Goal: Task Accomplishment & Management: Manage account settings

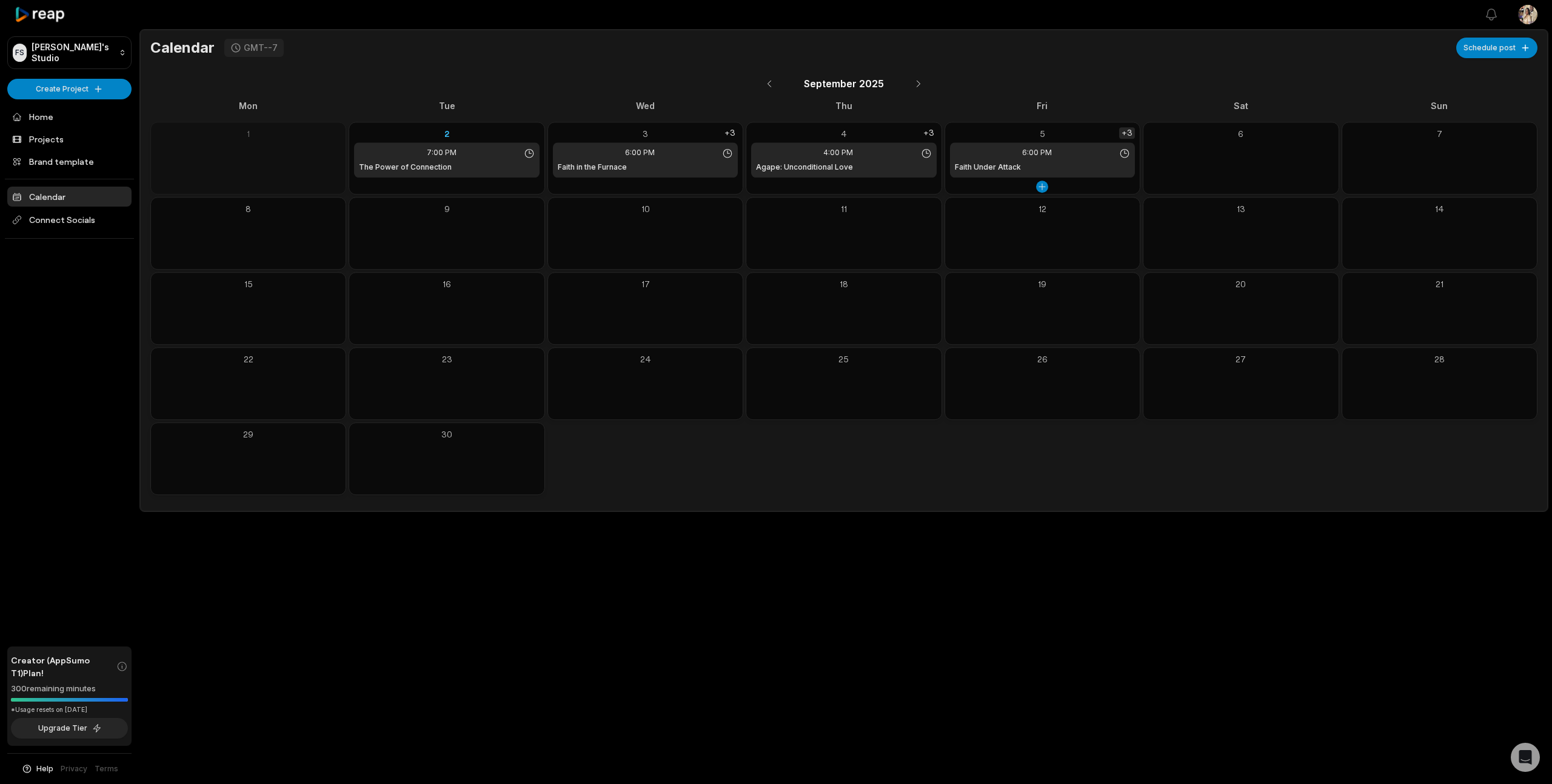
click at [1130, 132] on div "+3" at bounding box center [1128, 133] width 16 height 12
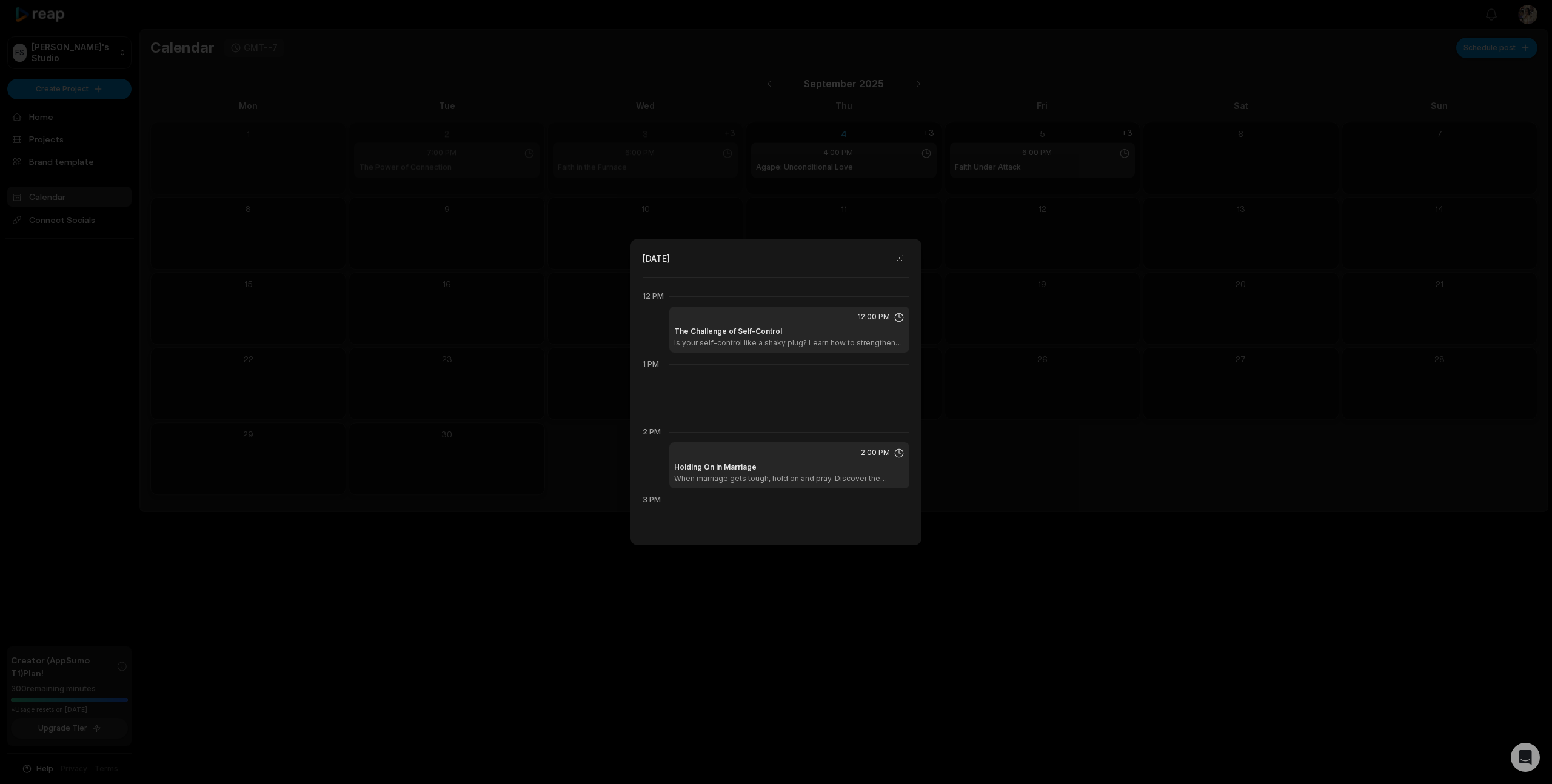
scroll to position [815, 0]
click at [1005, 198] on div at bounding box center [776, 392] width 1552 height 784
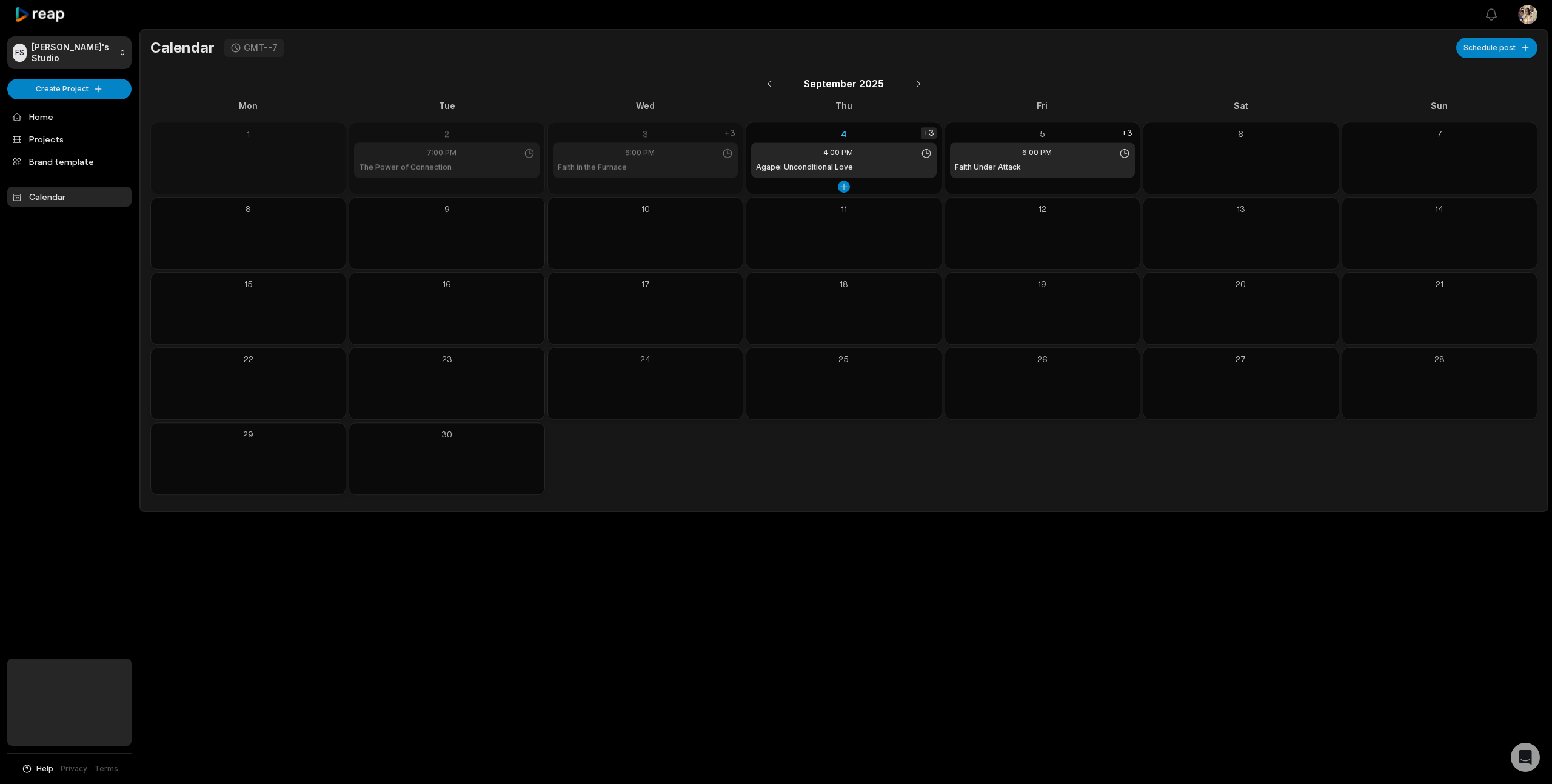
click at [932, 131] on div "+3" at bounding box center [929, 133] width 16 height 12
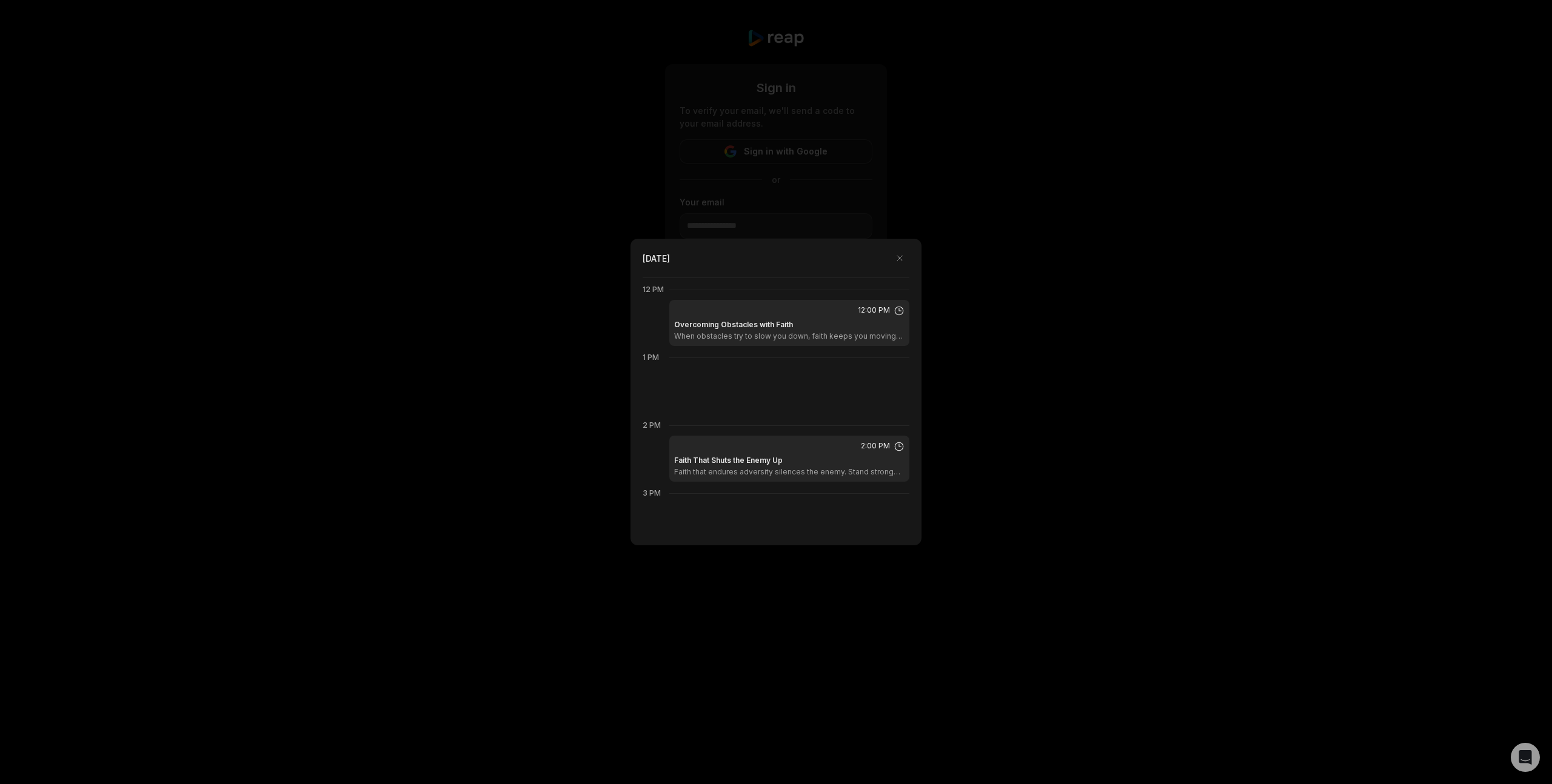
scroll to position [815, 0]
click at [978, 221] on div at bounding box center [776, 392] width 1552 height 784
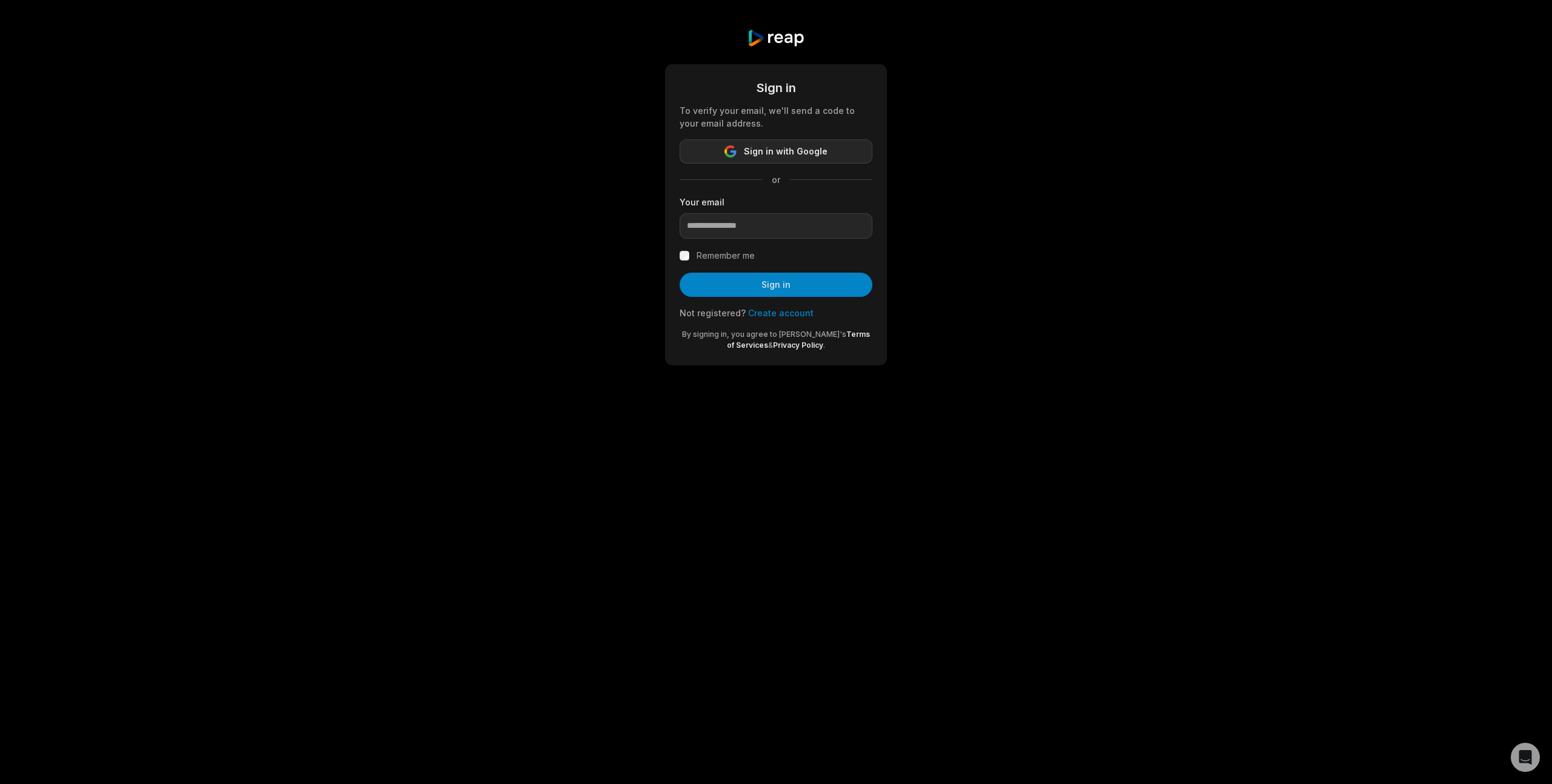
click at [760, 154] on span "Sign in with Google" at bounding box center [785, 151] width 84 height 15
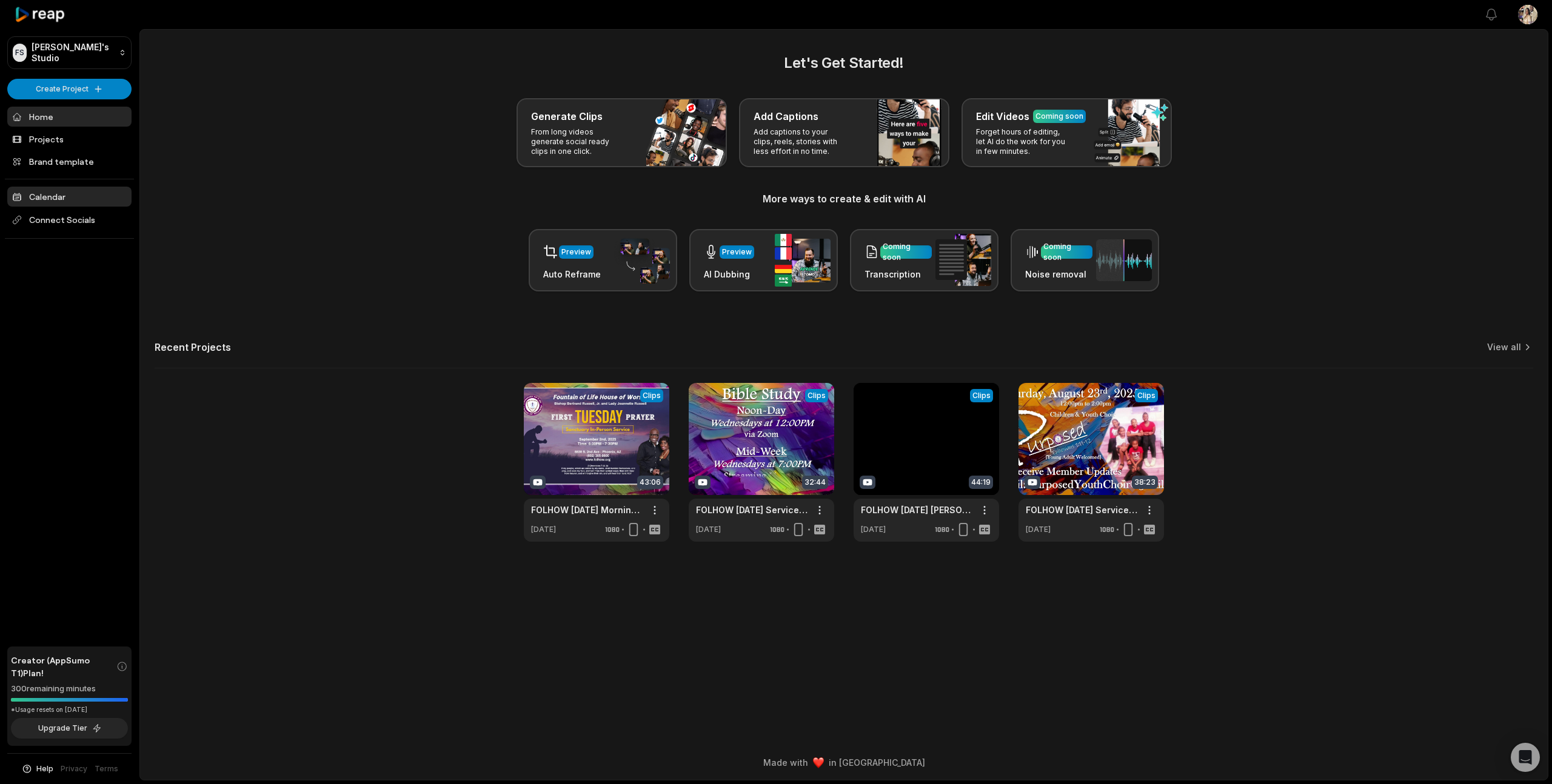
click at [65, 194] on link "Calendar" at bounding box center [69, 197] width 125 height 20
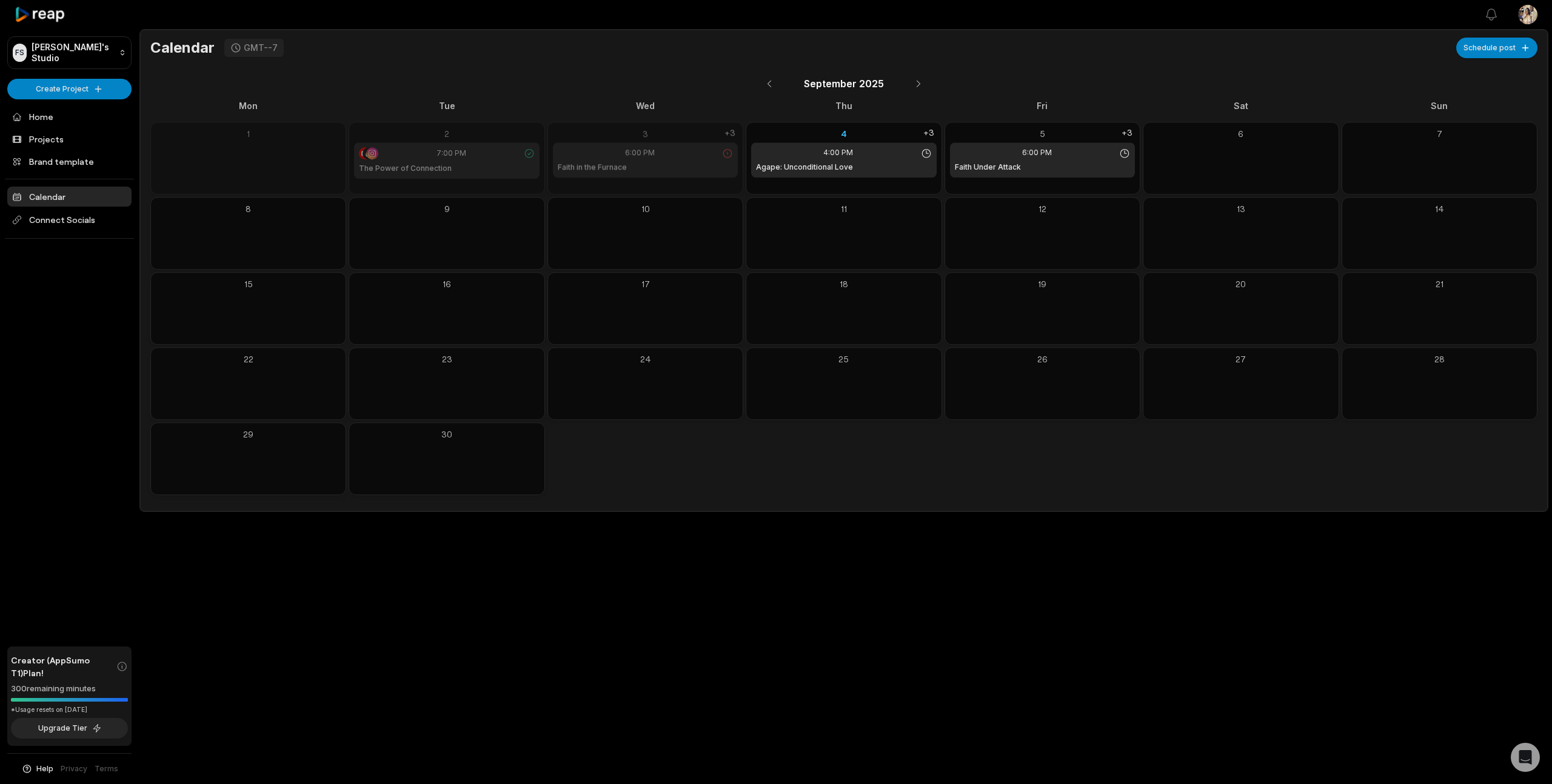
click at [721, 162] on div "Faith in the Furnace" at bounding box center [645, 167] width 175 height 11
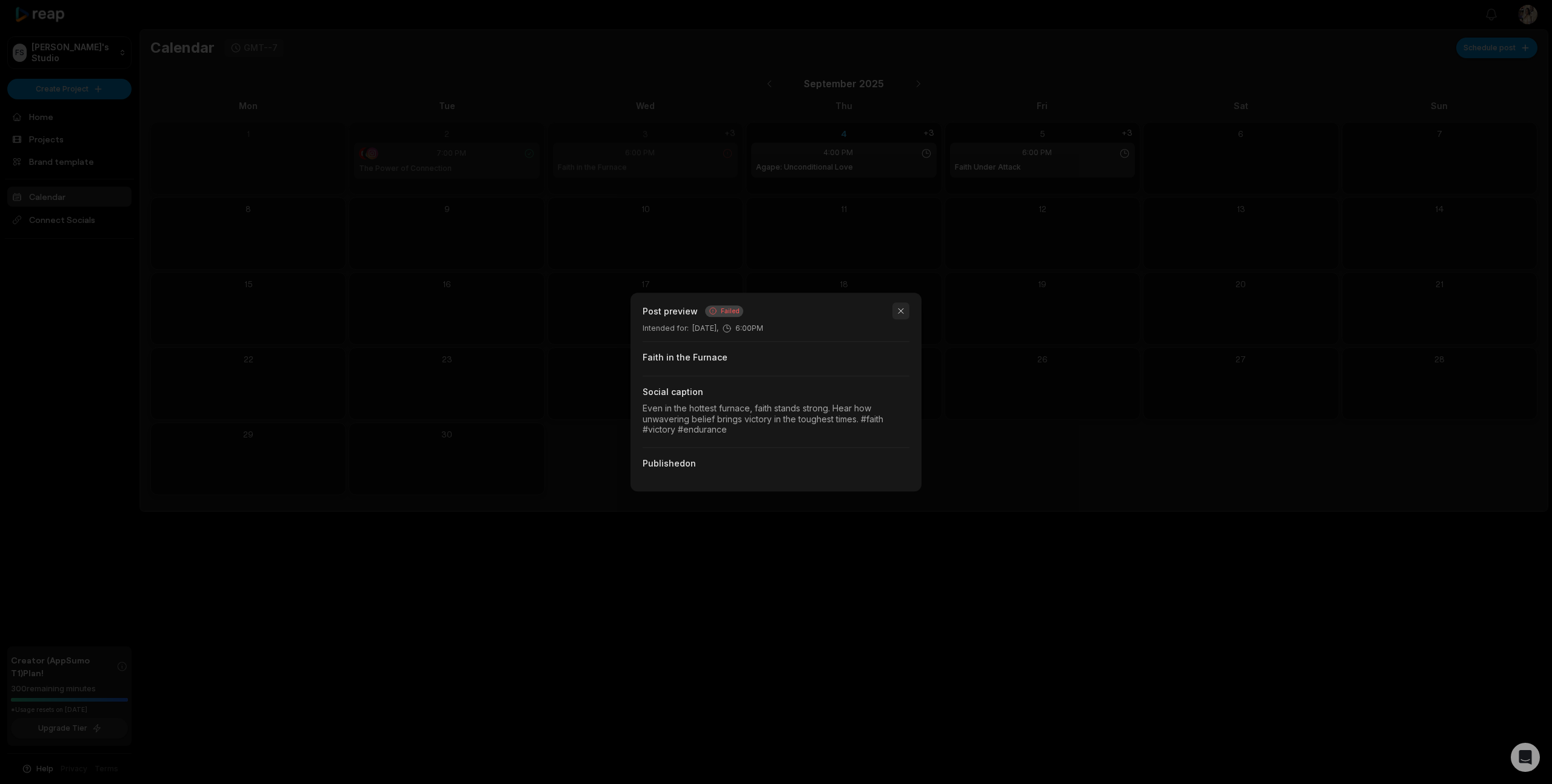
click at [903, 315] on button "button" at bounding box center [900, 310] width 17 height 17
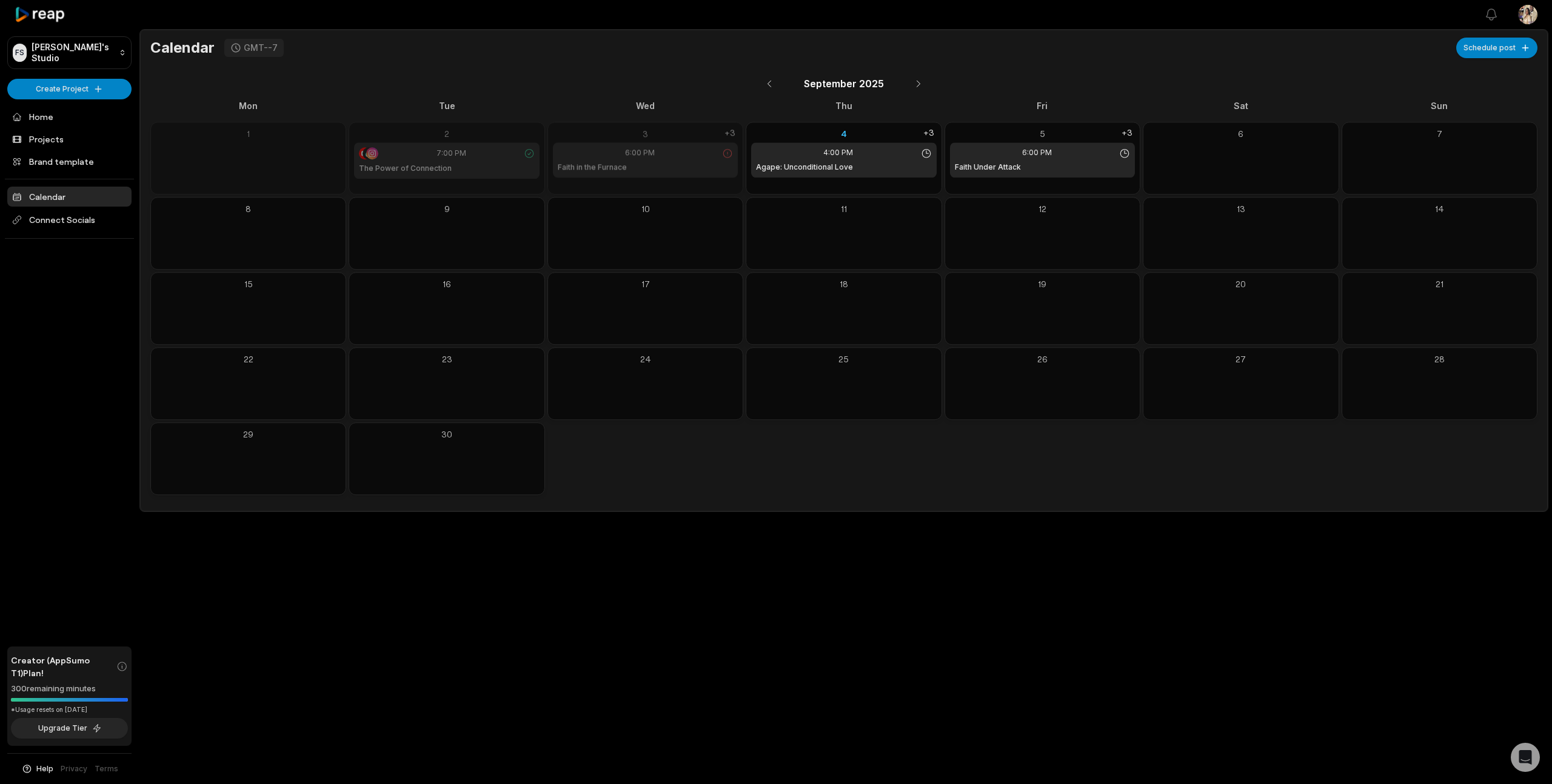
click at [680, 157] on div "6:00 PM" at bounding box center [645, 152] width 175 height 11
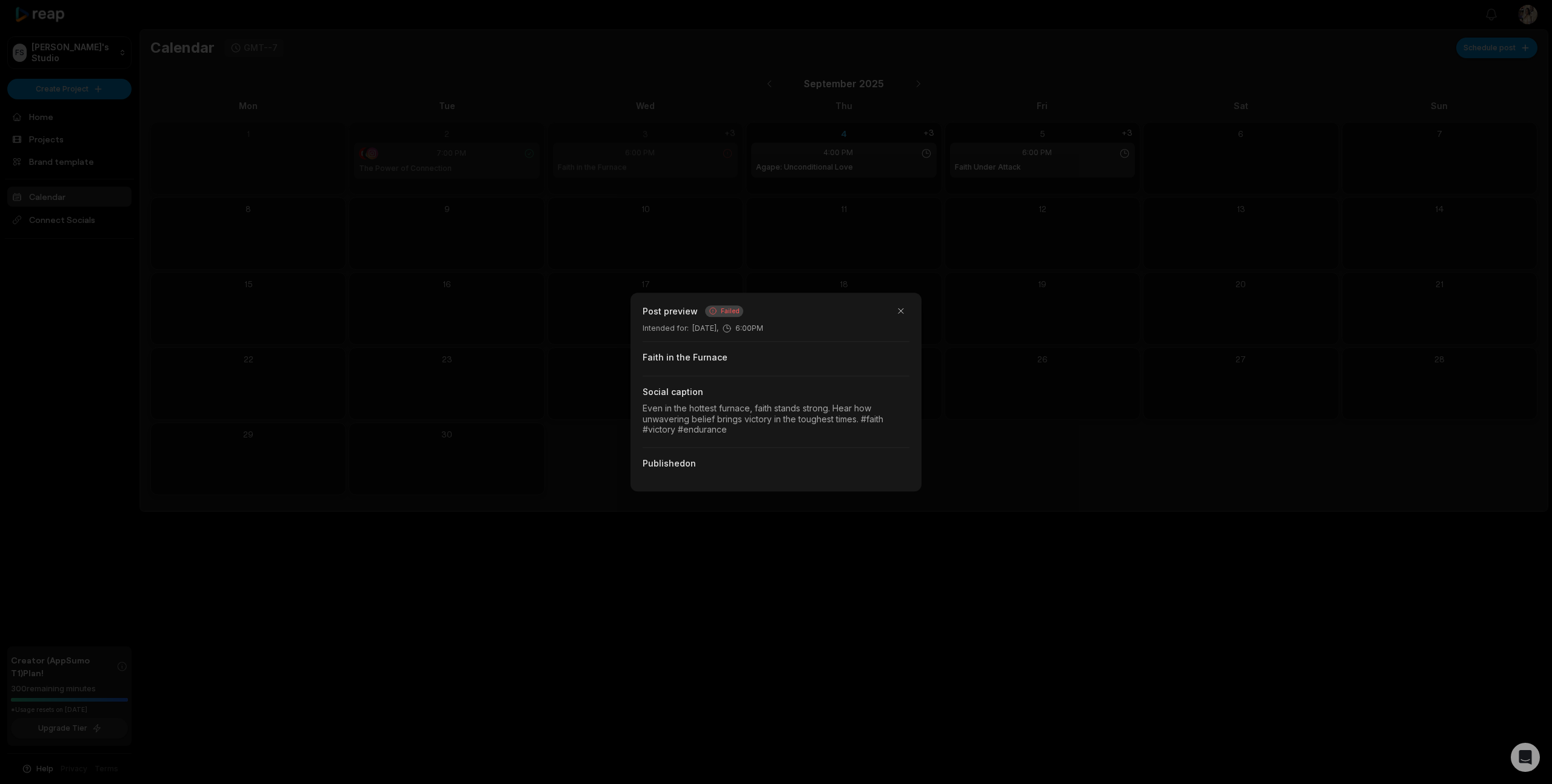
click at [738, 368] on div "Faith in the Furnace" at bounding box center [776, 358] width 267 height 35
click at [908, 309] on button "button" at bounding box center [900, 310] width 17 height 17
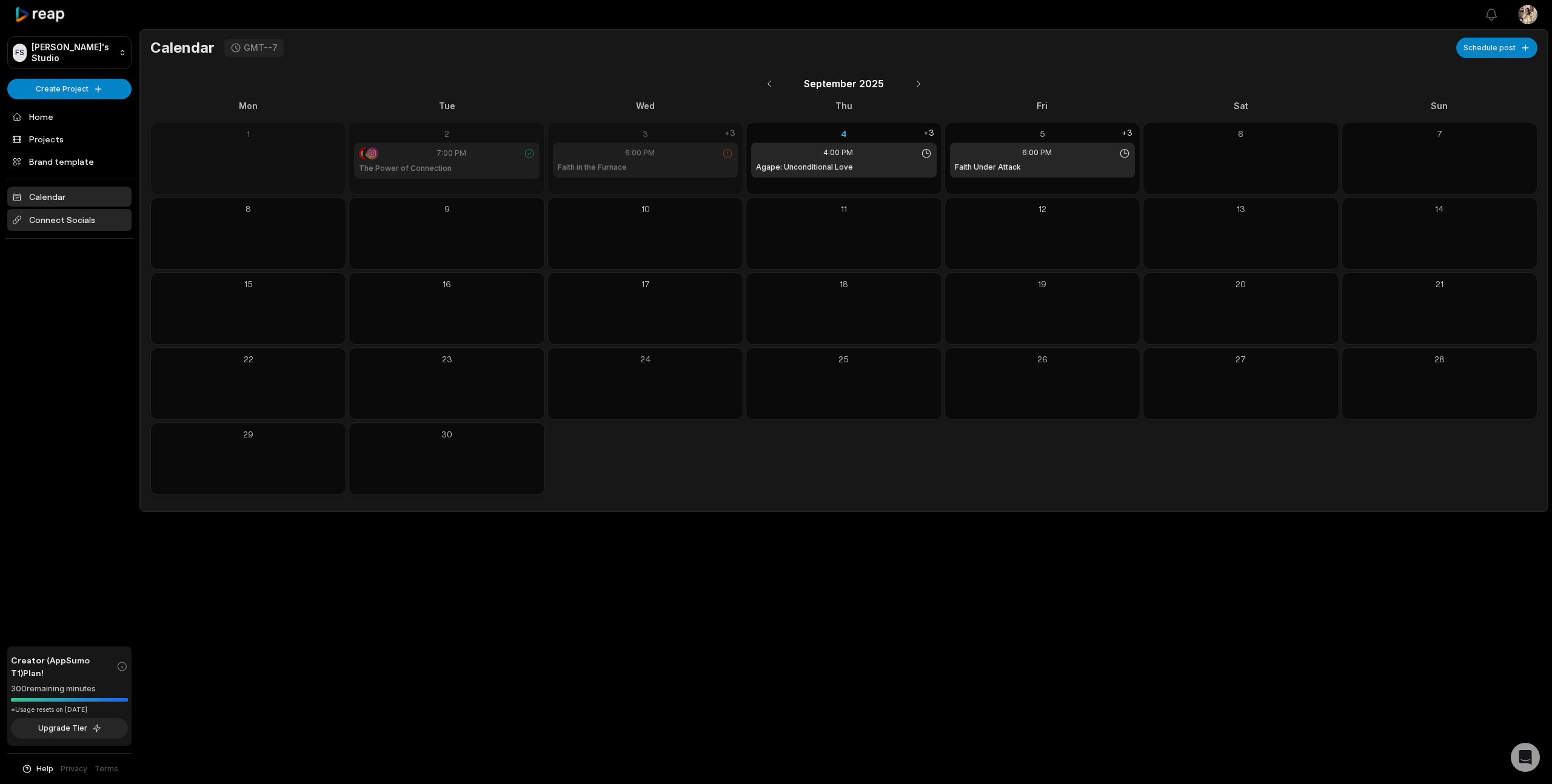
click at [61, 220] on span "Connect Socials" at bounding box center [69, 219] width 125 height 22
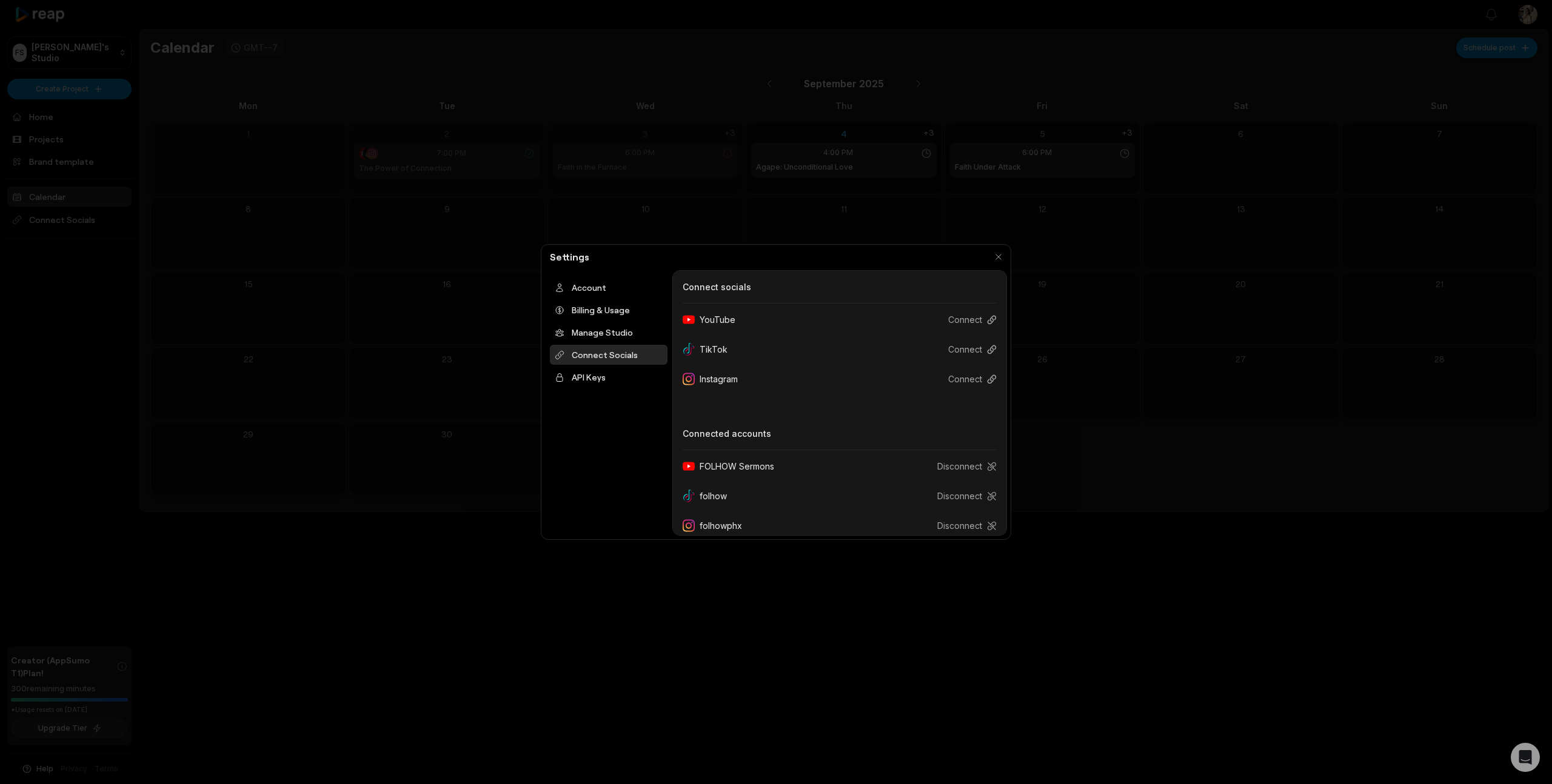
click at [764, 472] on div "FOLHOW Sermons" at bounding box center [733, 466] width 101 height 23
click at [767, 468] on div "FOLHOW Sermons" at bounding box center [733, 466] width 101 height 23
click at [981, 320] on button "Connect" at bounding box center [967, 319] width 58 height 23
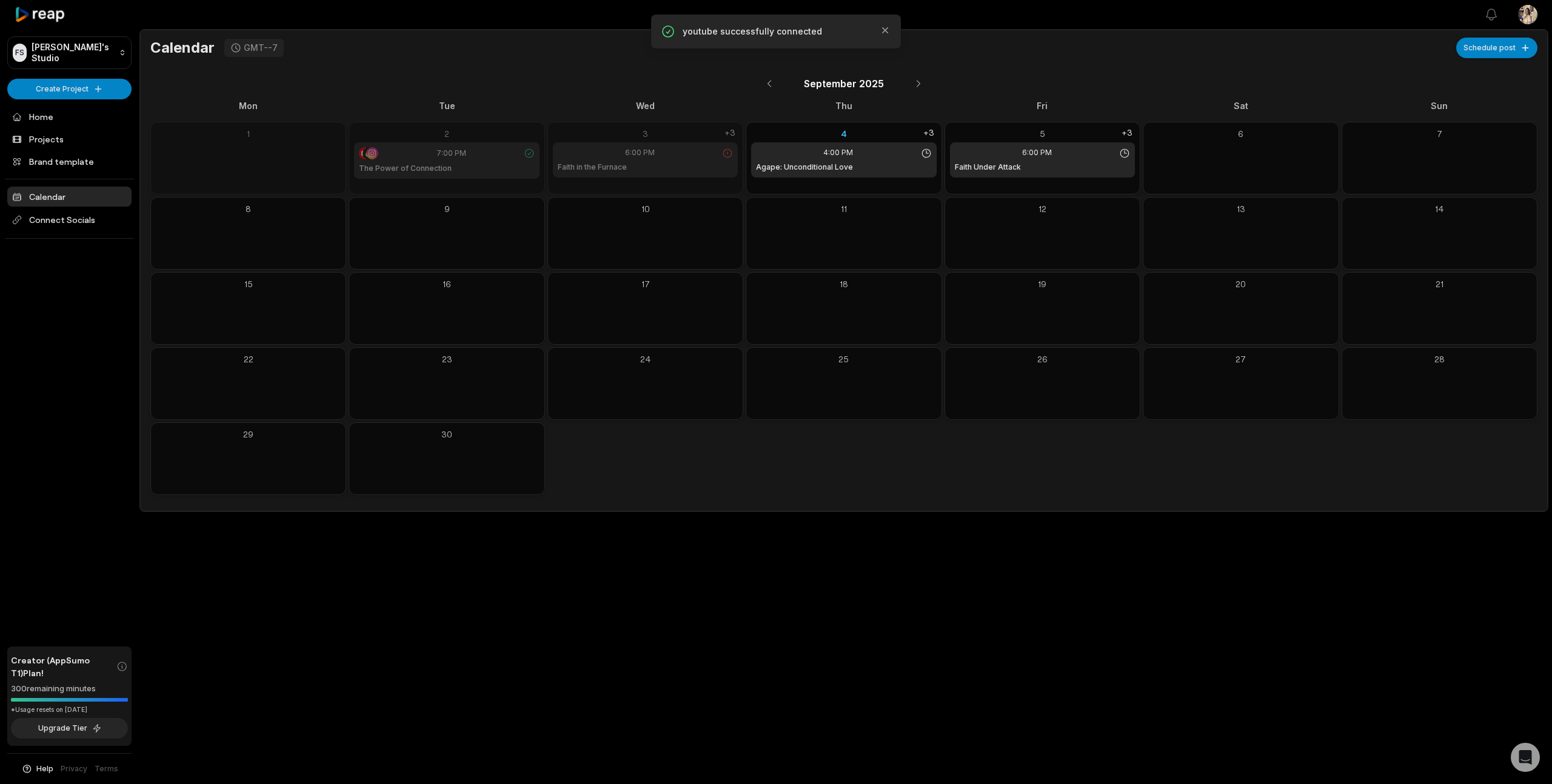
click at [696, 167] on div "Faith in the Furnace" at bounding box center [645, 167] width 175 height 11
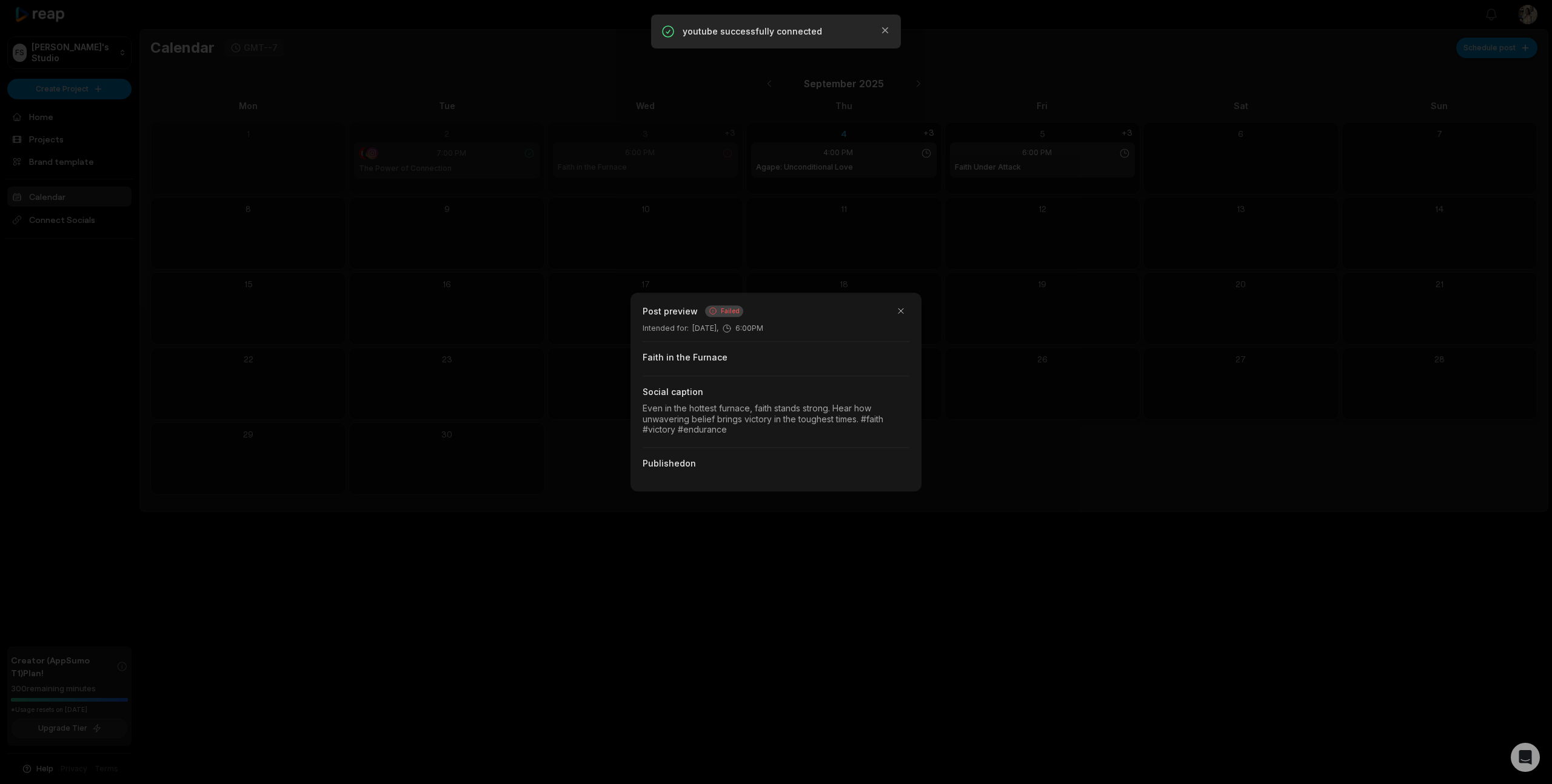
click at [689, 464] on div "Published on" at bounding box center [776, 464] width 267 height 12
click at [900, 308] on button "button" at bounding box center [900, 310] width 17 height 17
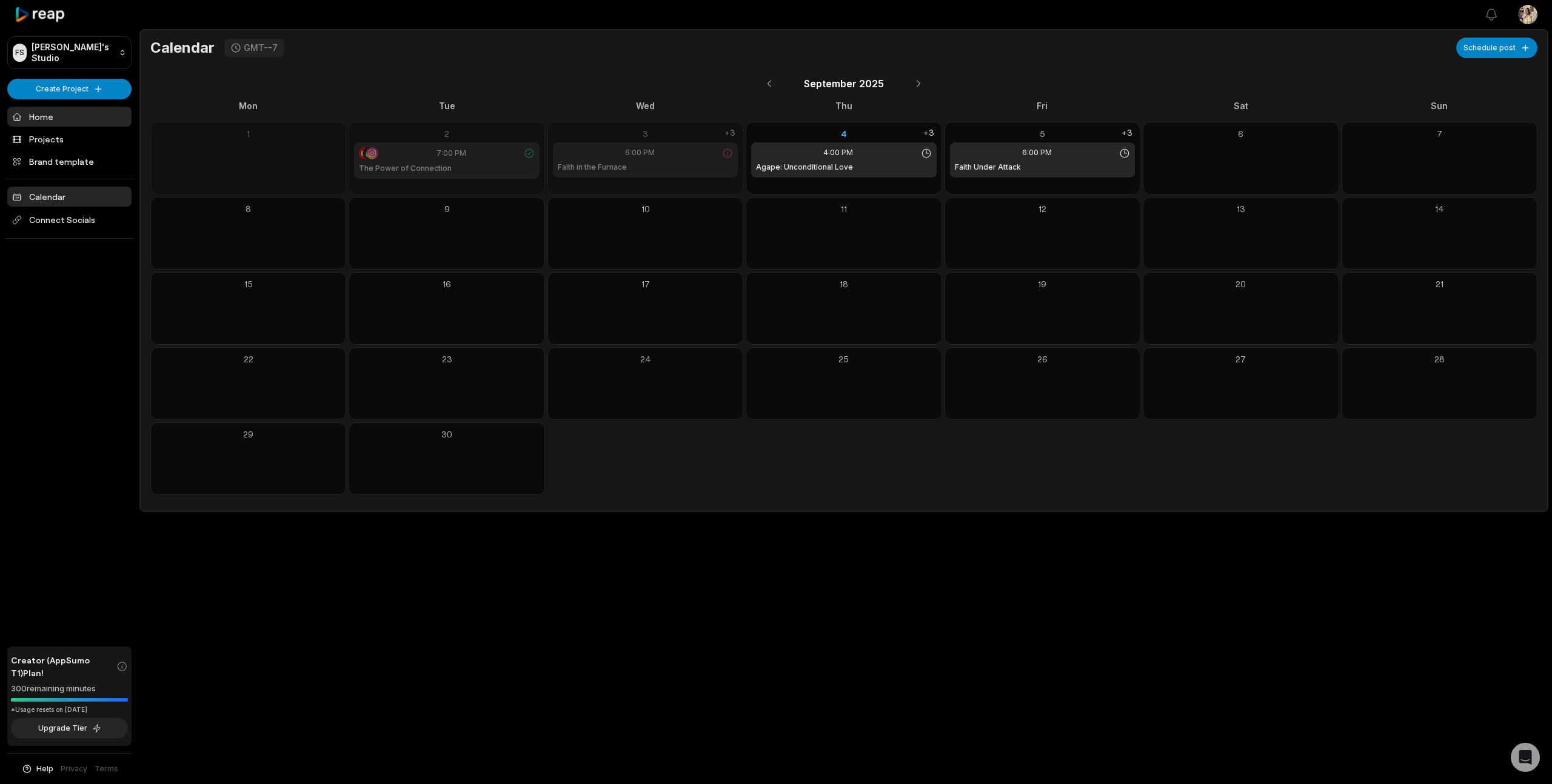
click at [46, 120] on link "Home" at bounding box center [69, 117] width 125 height 20
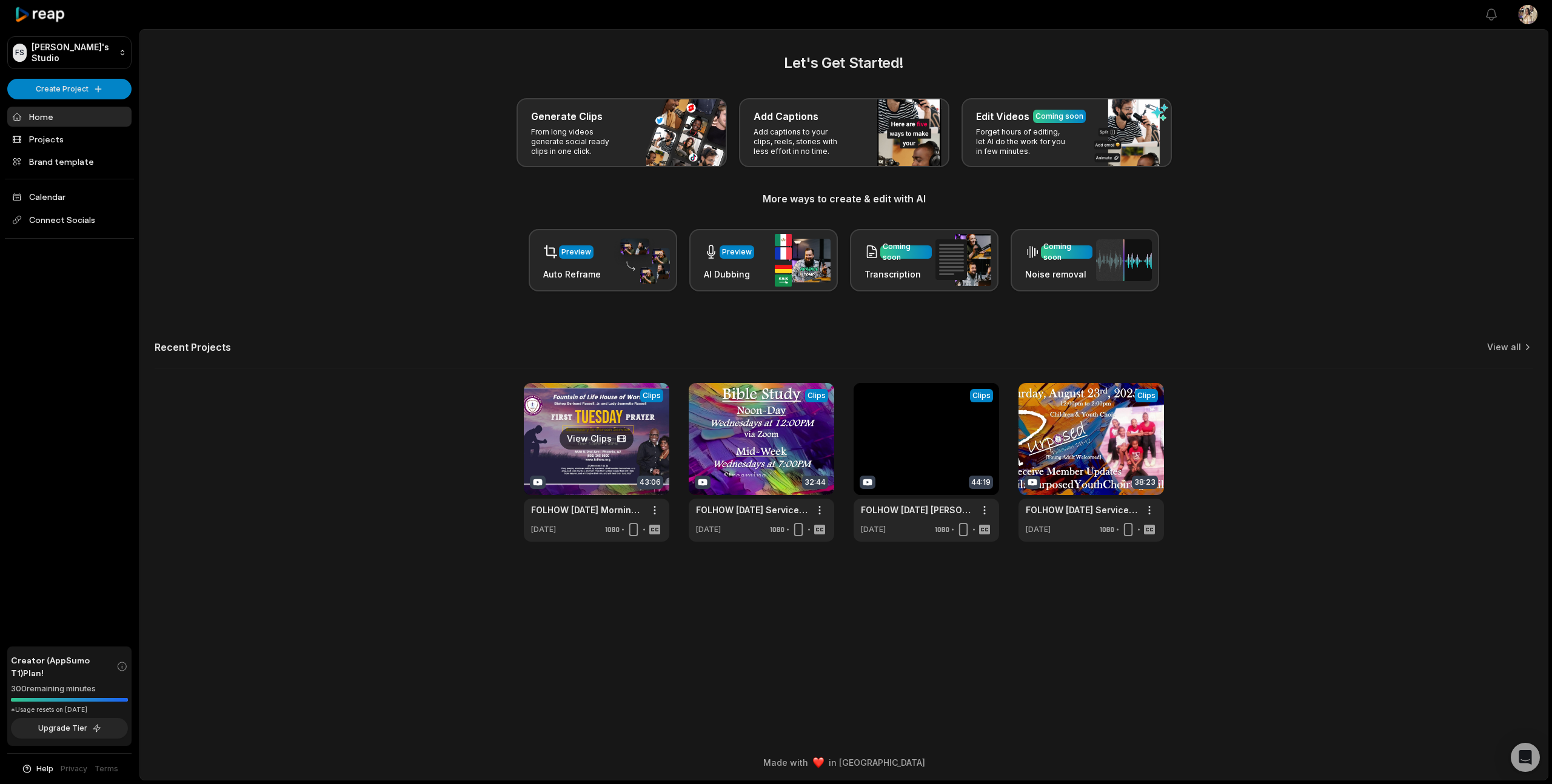
click at [605, 439] on link at bounding box center [596, 462] width 145 height 159
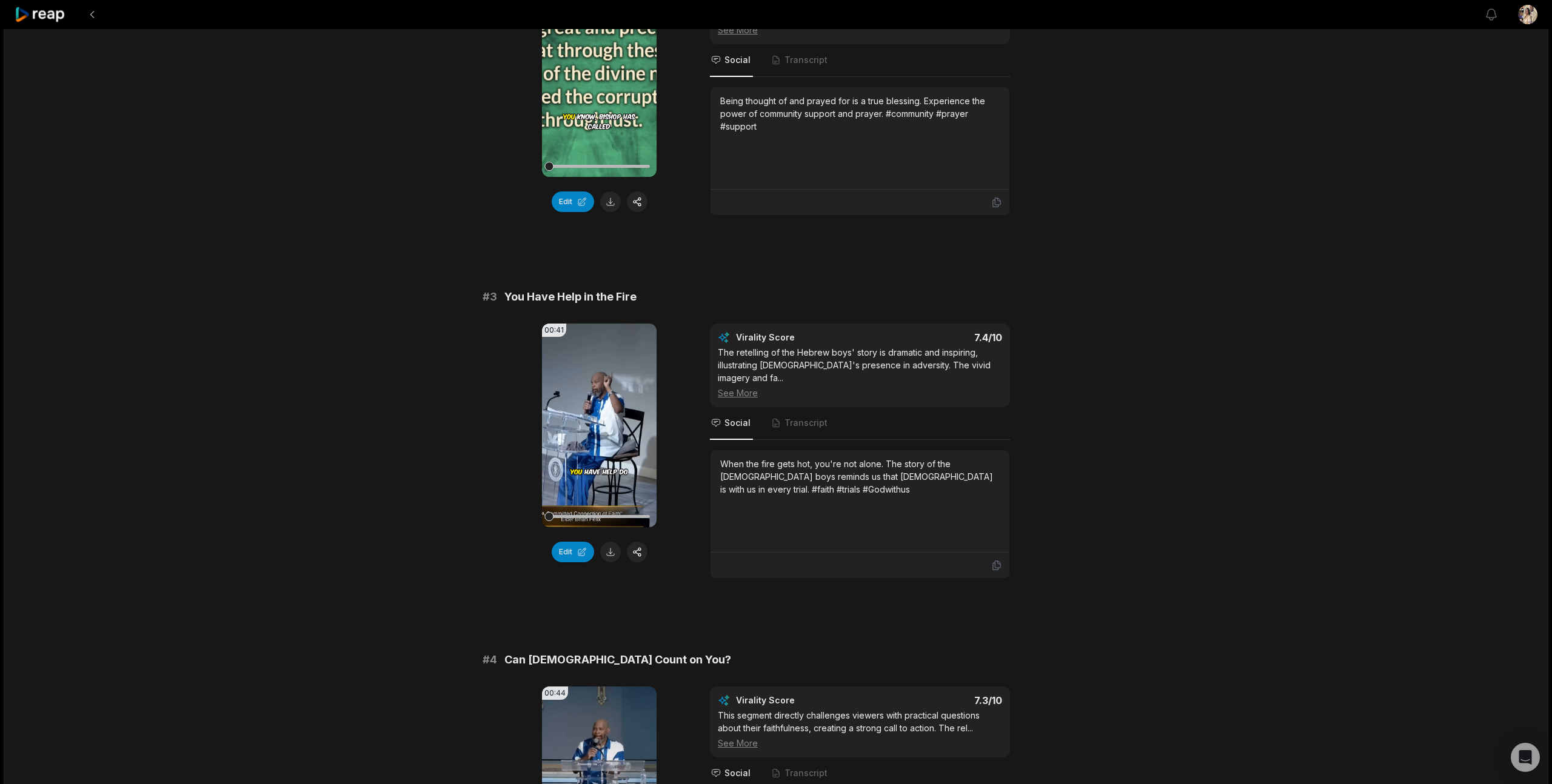
scroll to position [604, 0]
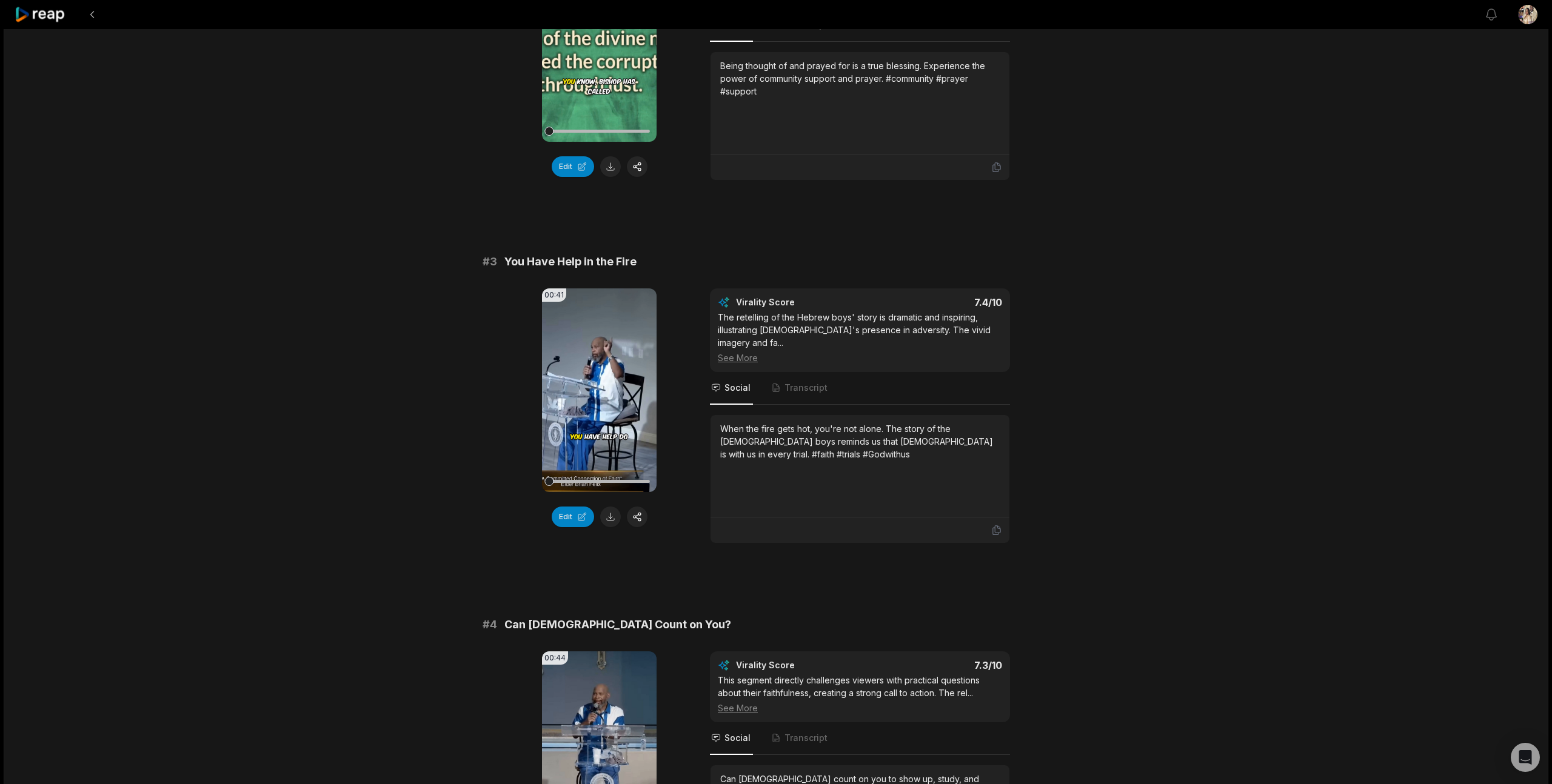
click at [635, 616] on div "# 4 Can [DEMOGRAPHIC_DATA] Count on You?" at bounding box center [776, 624] width 587 height 17
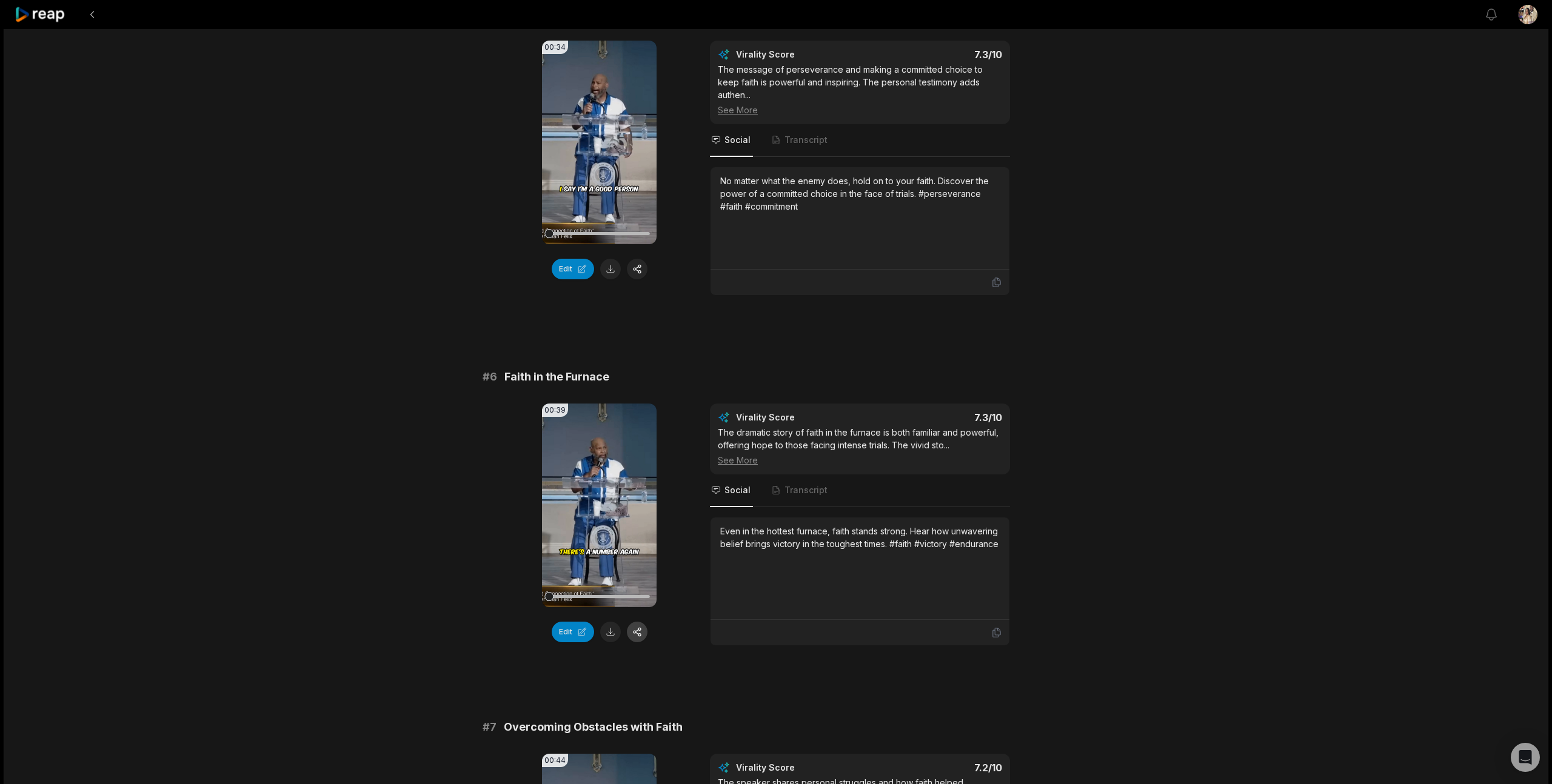
scroll to position [1568, 0]
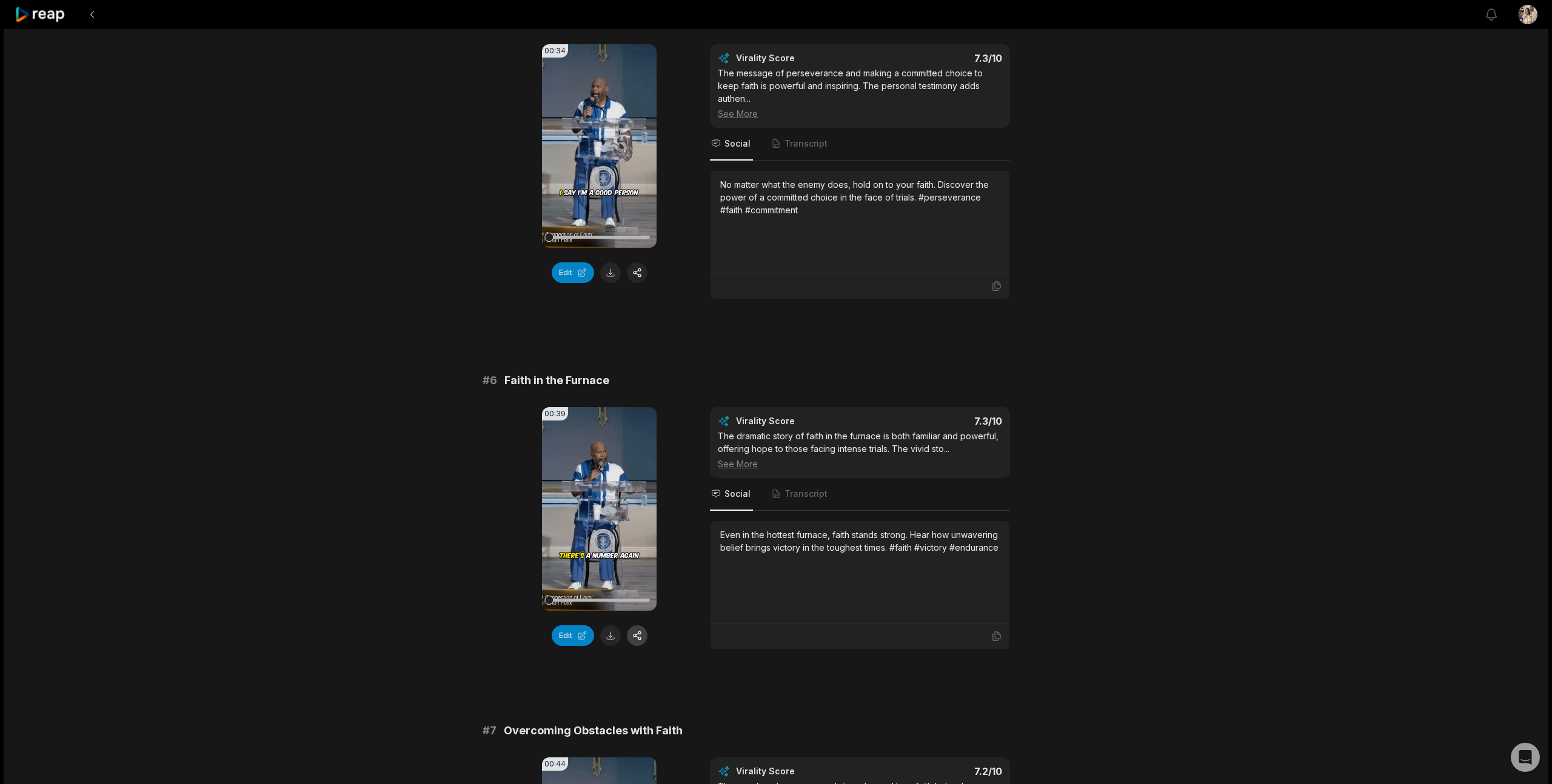
click at [637, 626] on button "button" at bounding box center [637, 636] width 21 height 21
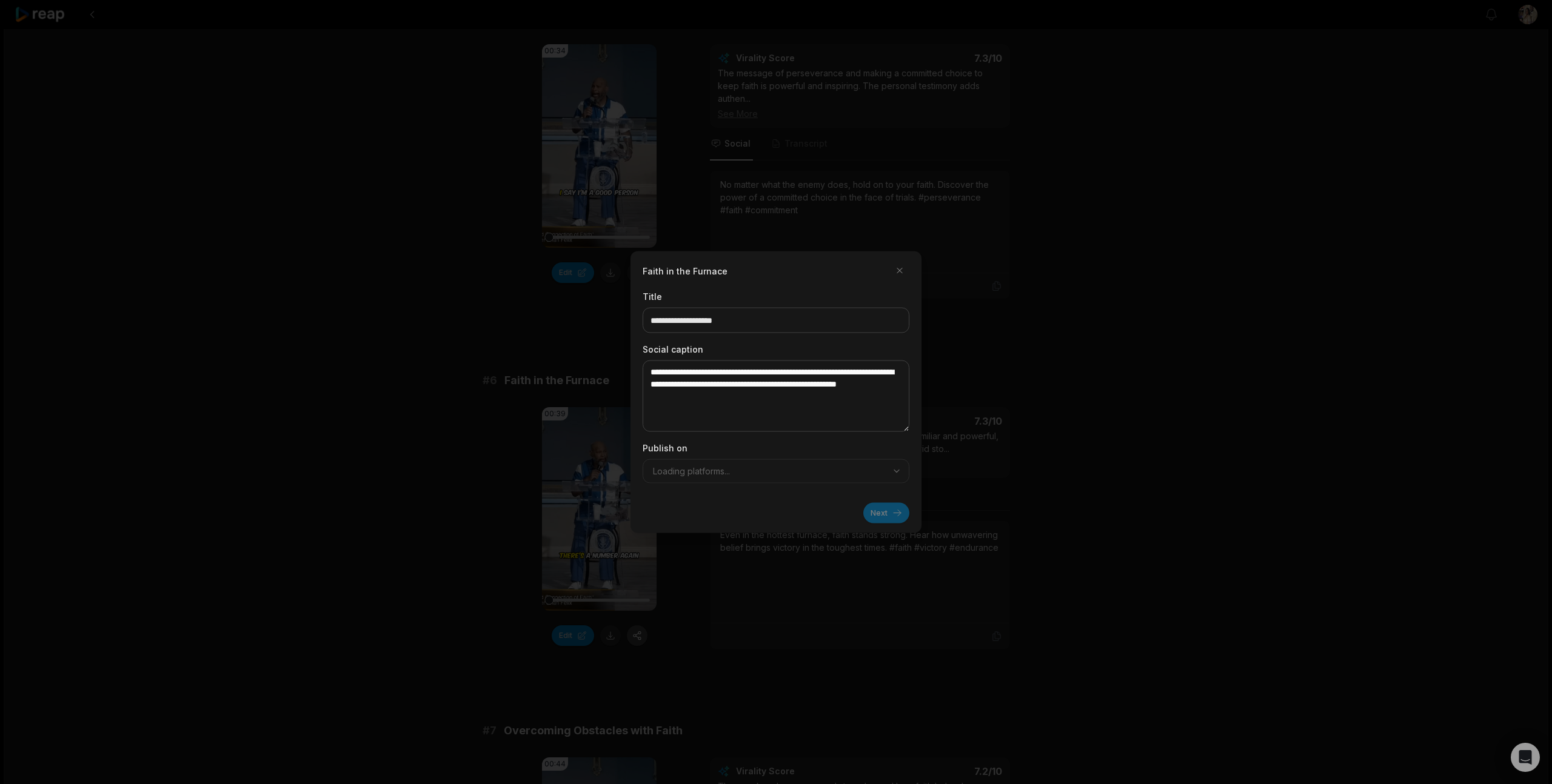
scroll to position [1564, 0]
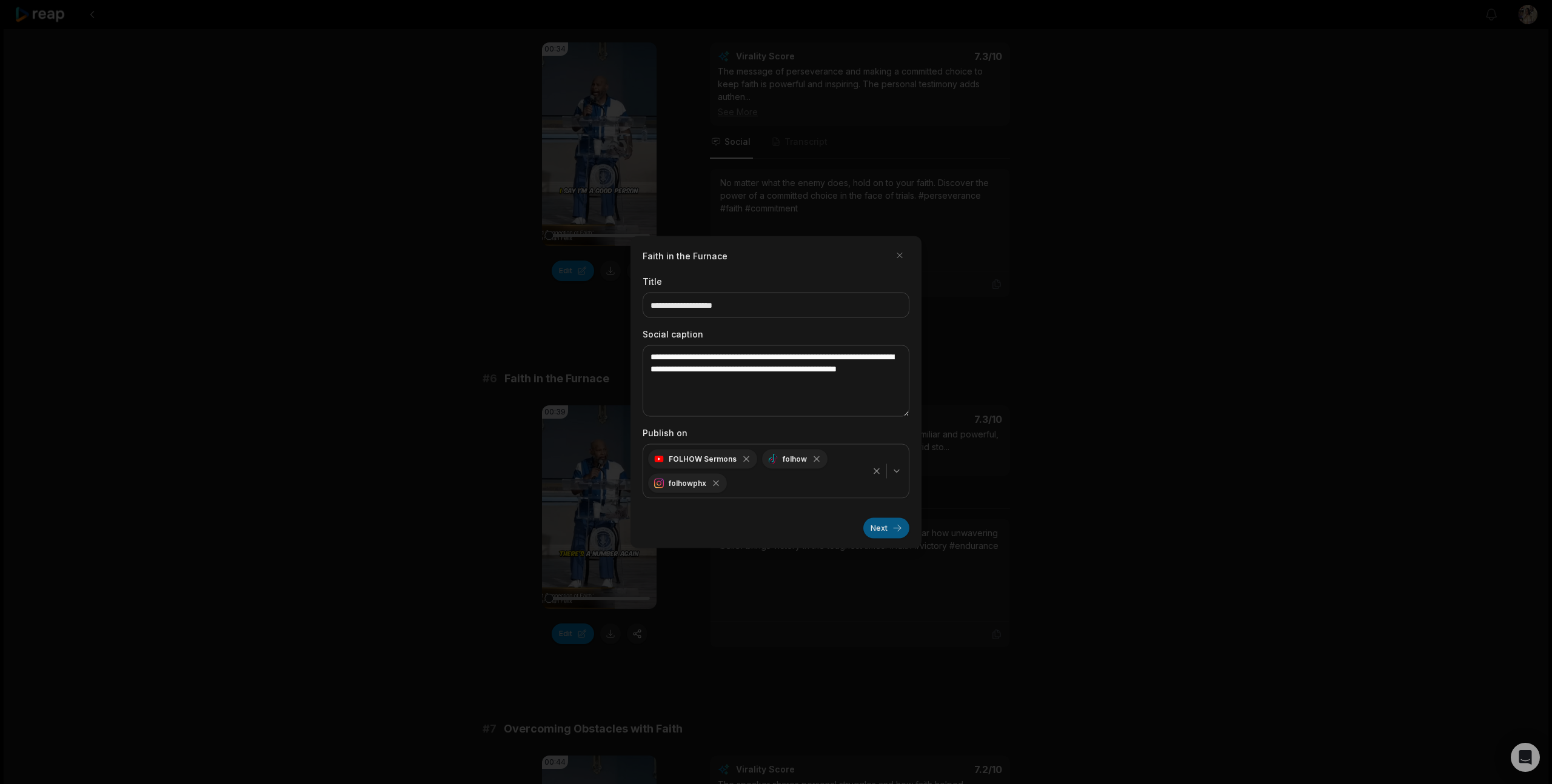
click at [880, 527] on button "Next" at bounding box center [886, 528] width 46 height 21
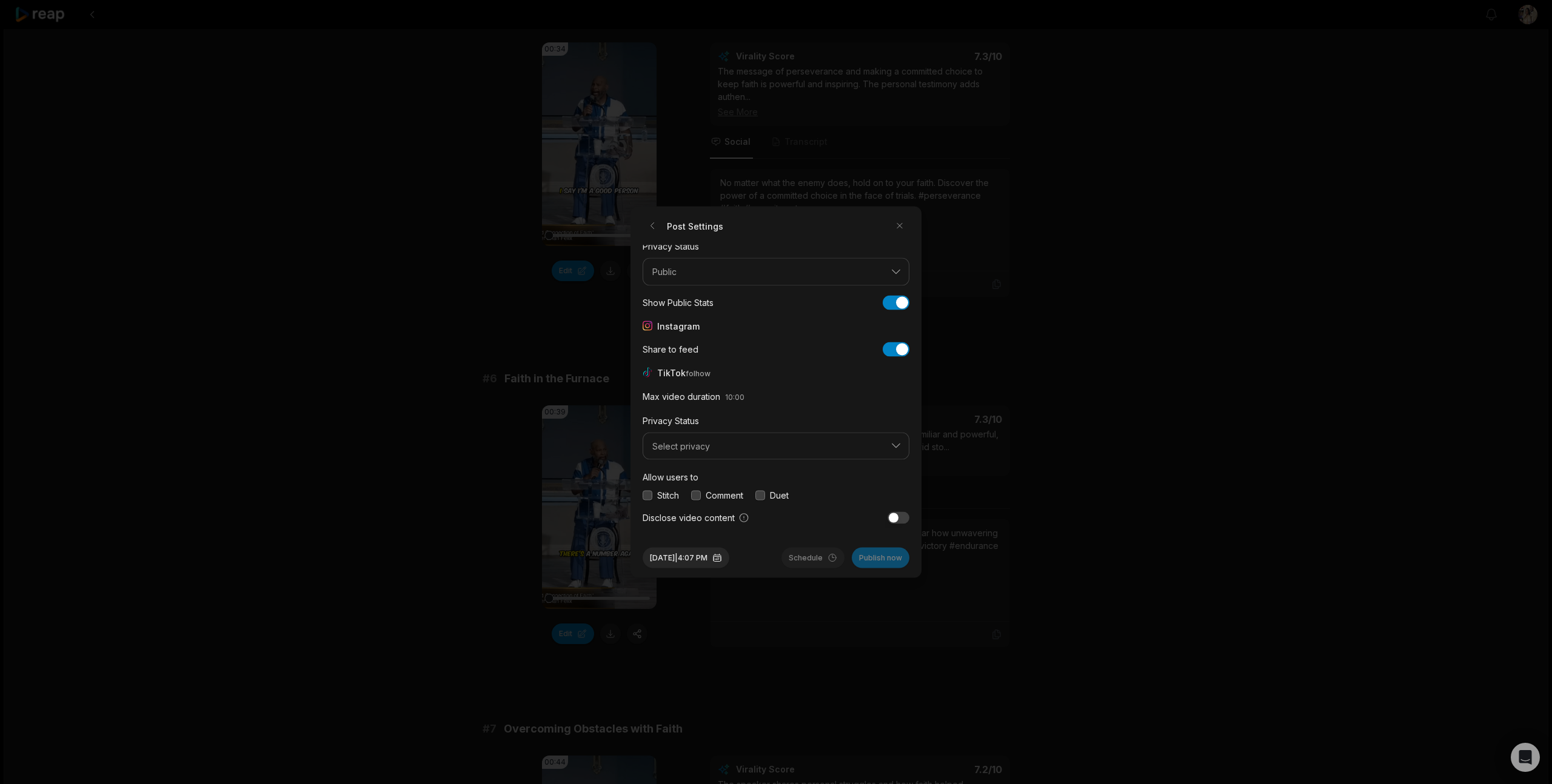
scroll to position [45, 0]
click at [798, 427] on span "Select privacy" at bounding box center [768, 429] width 230 height 11
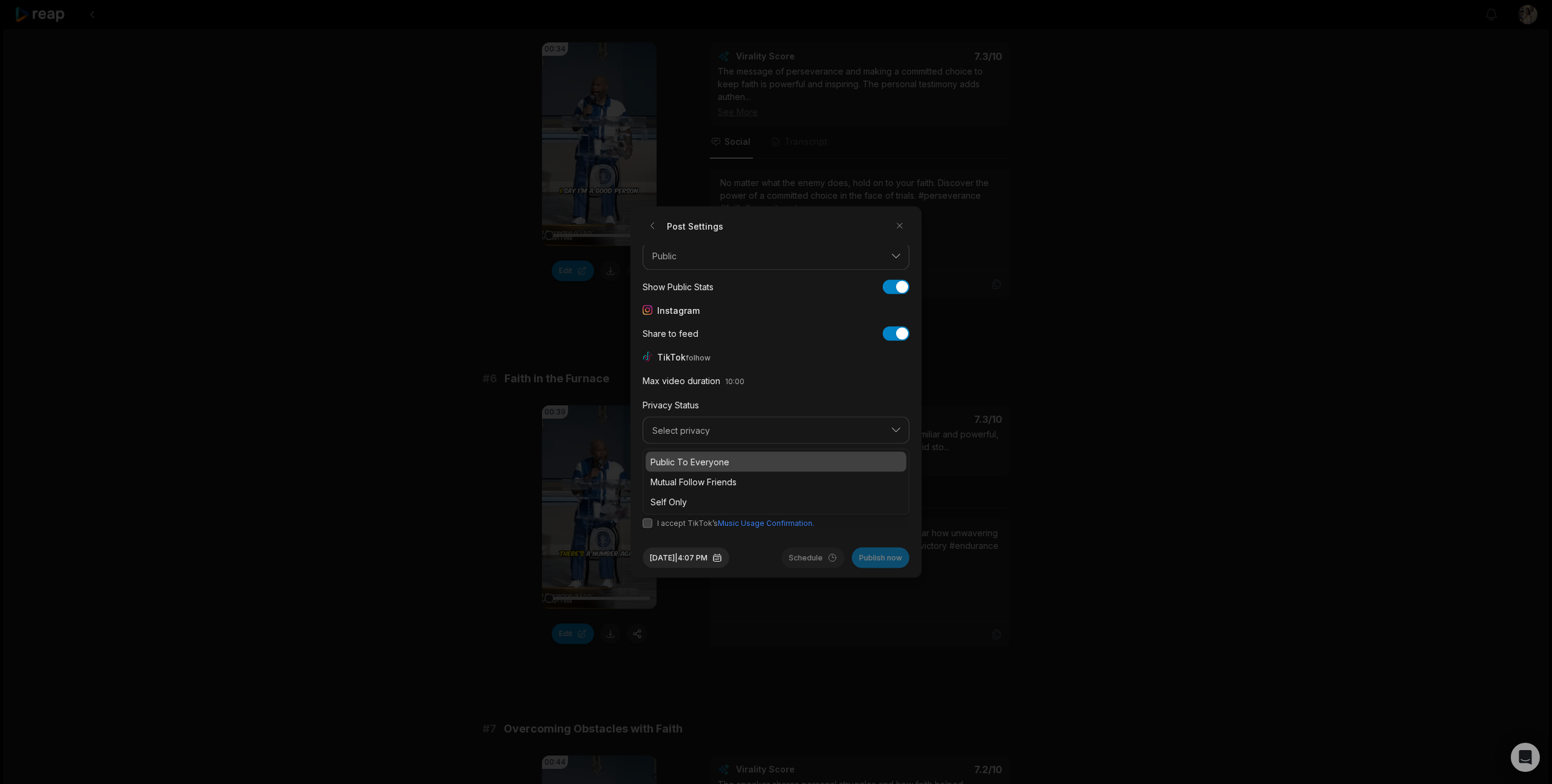
click at [769, 461] on div "Public To Everyone" at bounding box center [776, 462] width 261 height 20
click at [648, 484] on button "button" at bounding box center [648, 485] width 10 height 10
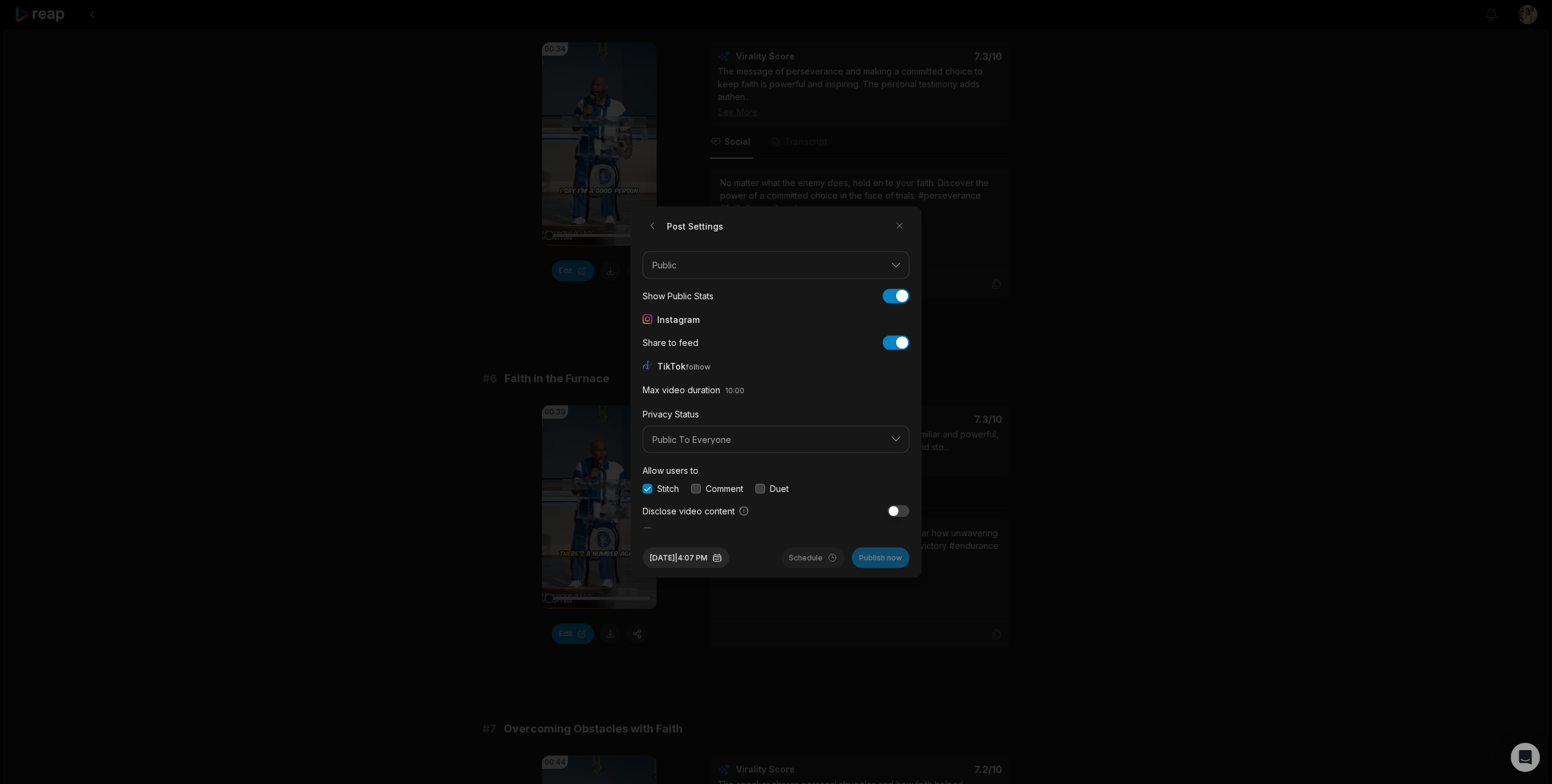
click at [697, 486] on button "button" at bounding box center [696, 488] width 10 height 10
click at [765, 486] on button "button" at bounding box center [761, 488] width 10 height 10
click at [649, 522] on button "button" at bounding box center [648, 523] width 10 height 10
click at [888, 558] on button "Publish now" at bounding box center [880, 558] width 57 height 21
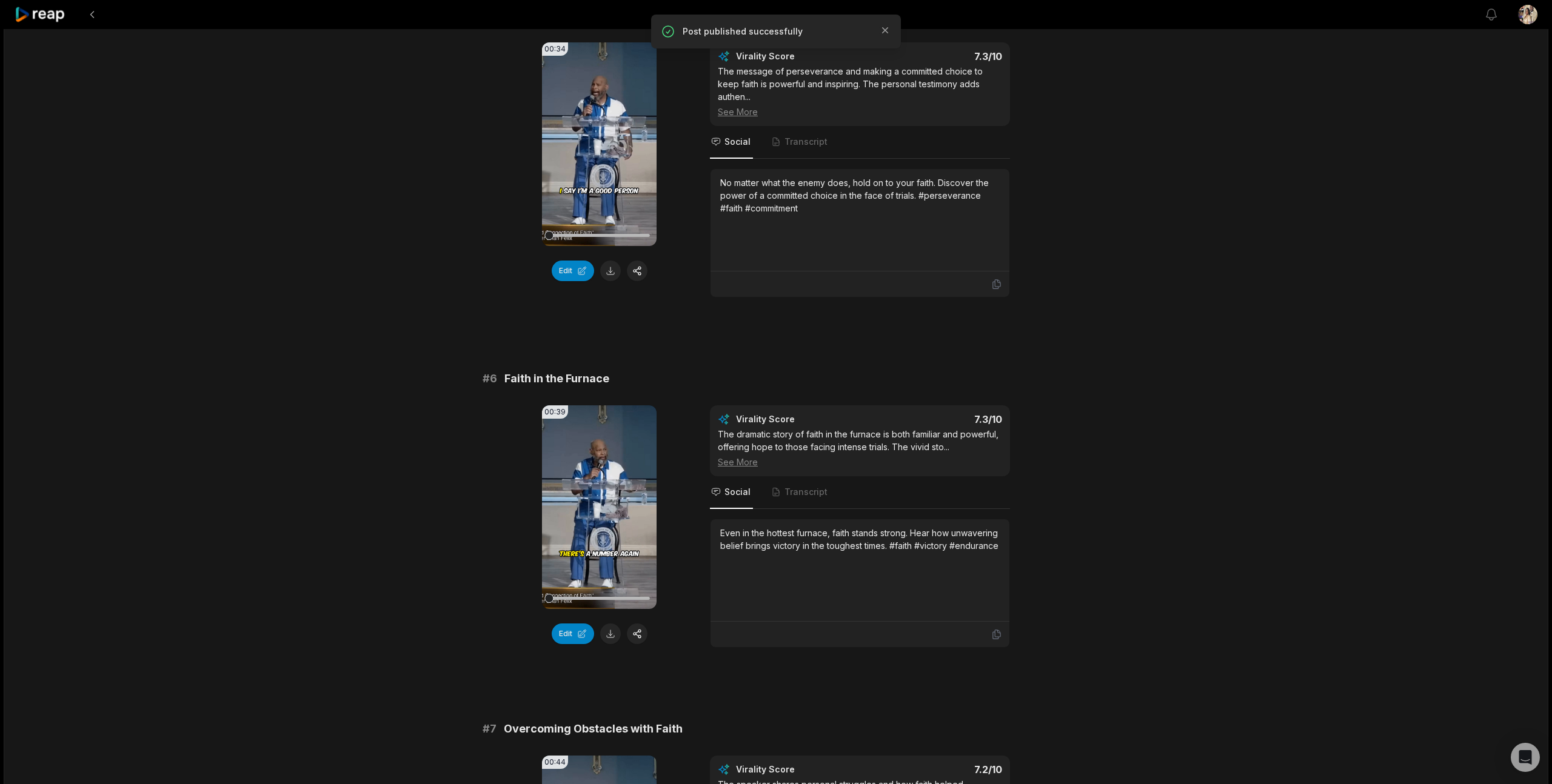
scroll to position [1563, 0]
click at [95, 13] on button at bounding box center [92, 15] width 22 height 22
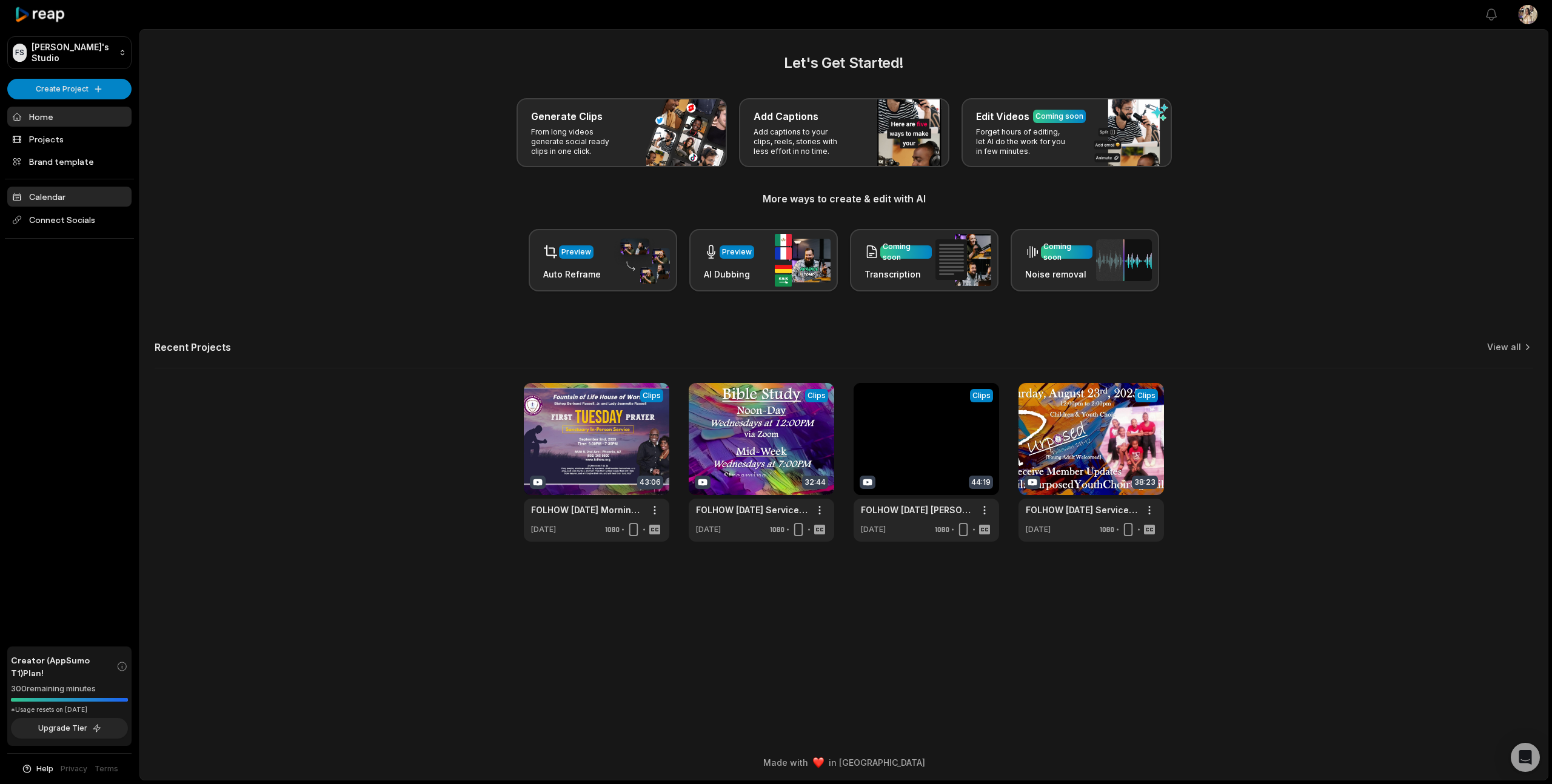
click at [58, 195] on link "Calendar" at bounding box center [69, 197] width 125 height 20
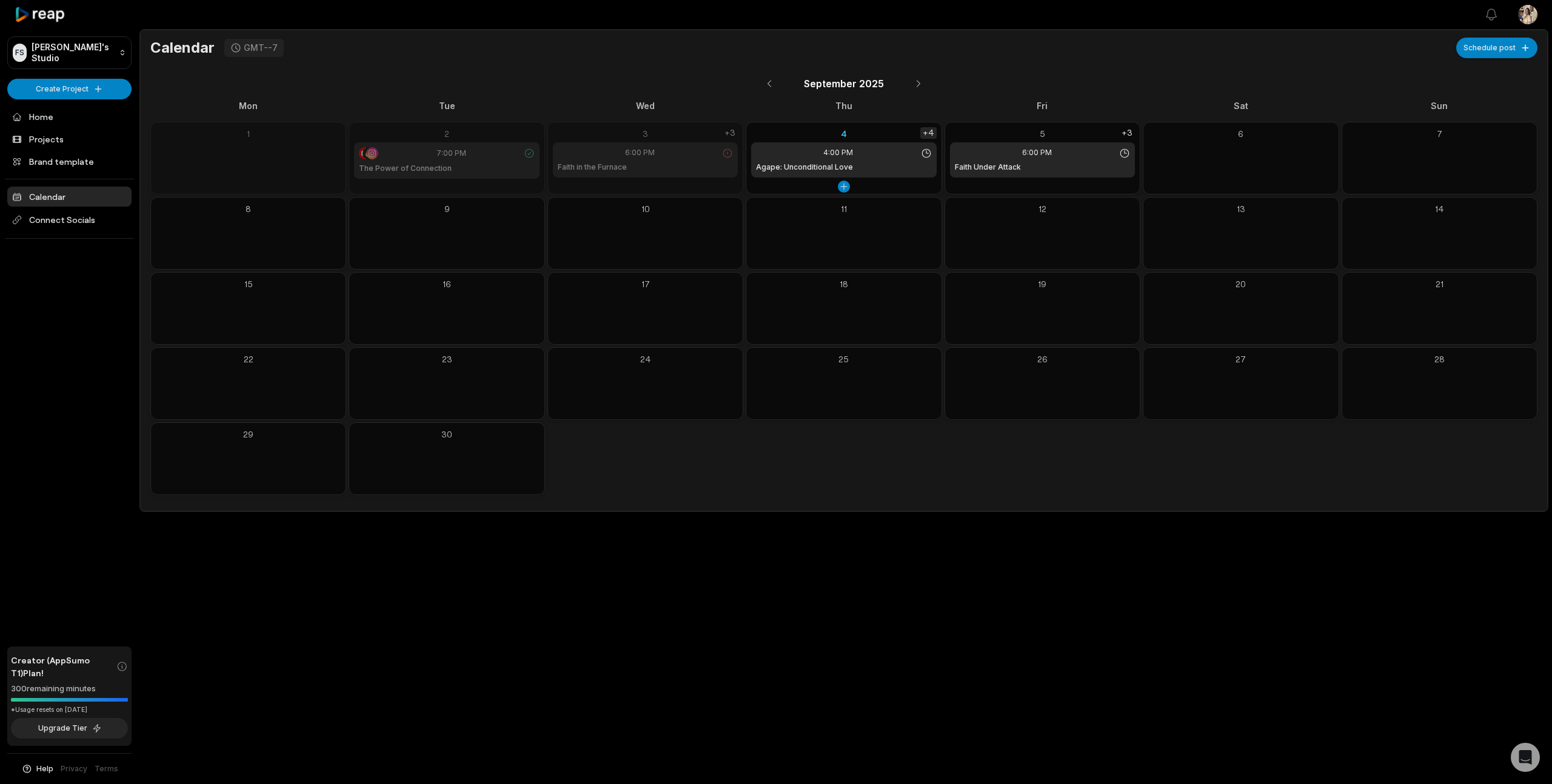
click at [930, 132] on div "+4" at bounding box center [929, 133] width 17 height 12
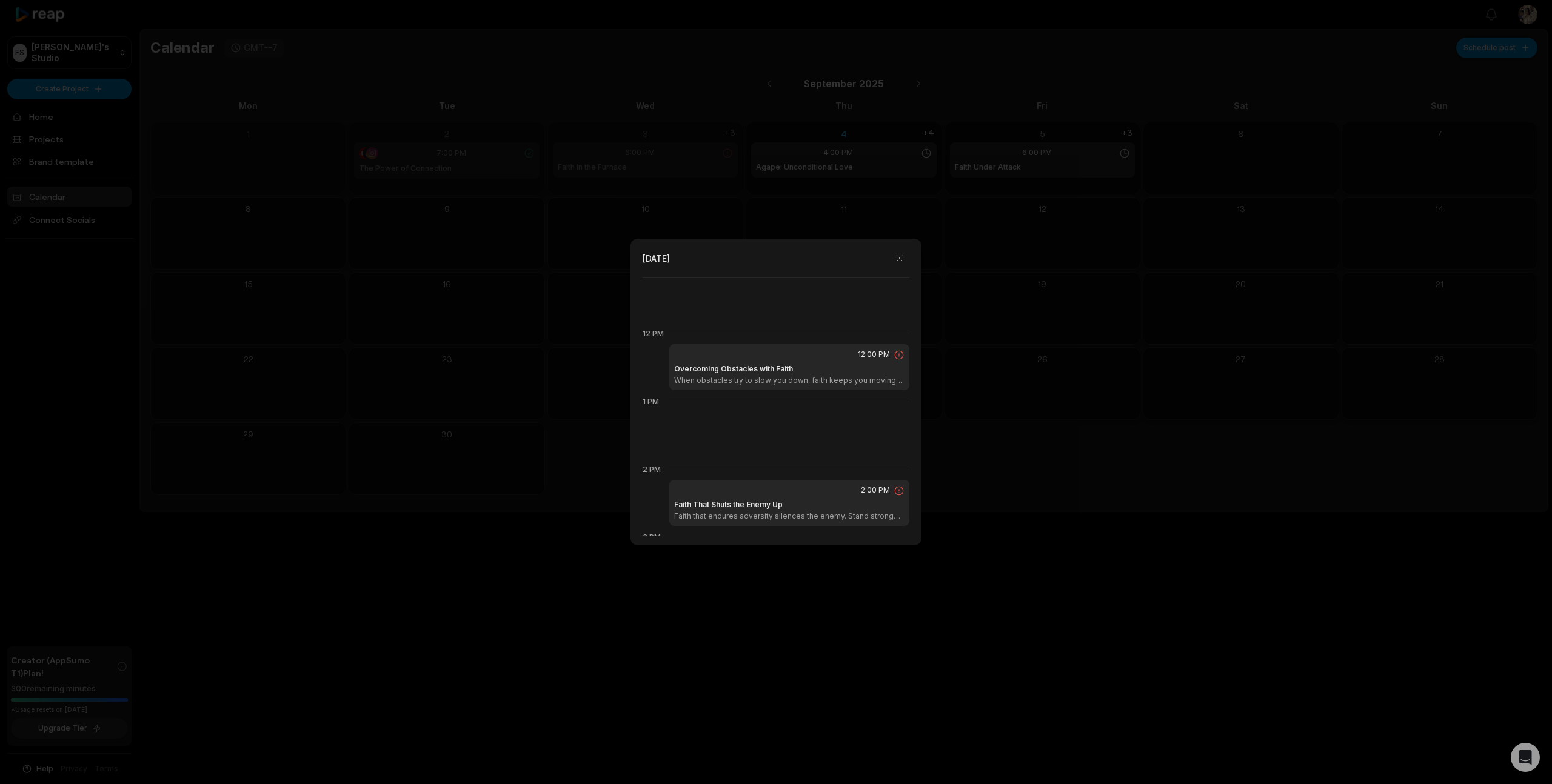
scroll to position [815, 0]
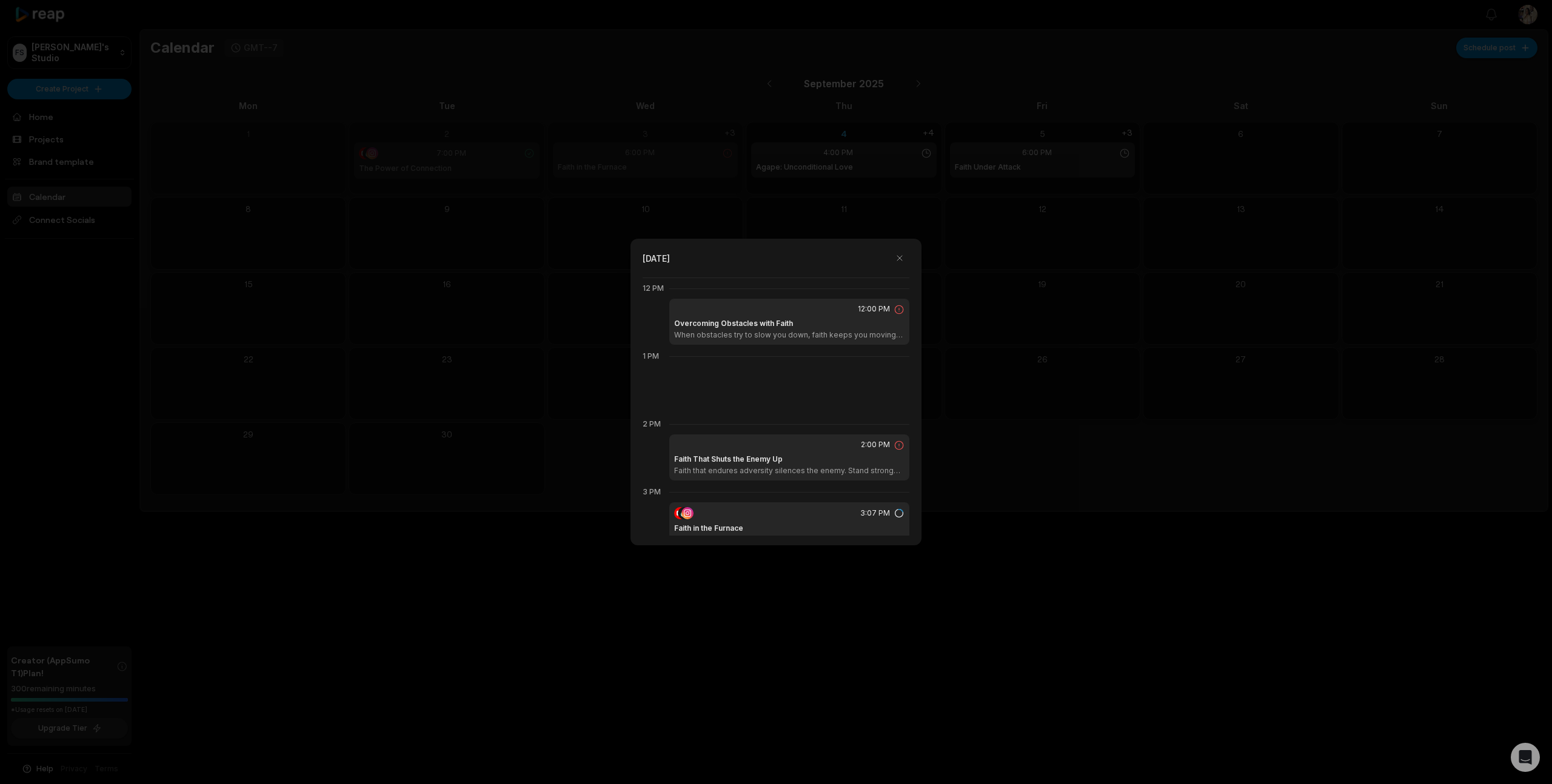
click at [899, 312] on icon at bounding box center [899, 309] width 11 height 11
click at [898, 310] on icon at bounding box center [899, 309] width 9 height 9
click at [815, 328] on div "Overcoming Obstacles with Faith When obstacles try to slow you down, faith keep…" at bounding box center [789, 329] width 230 height 22
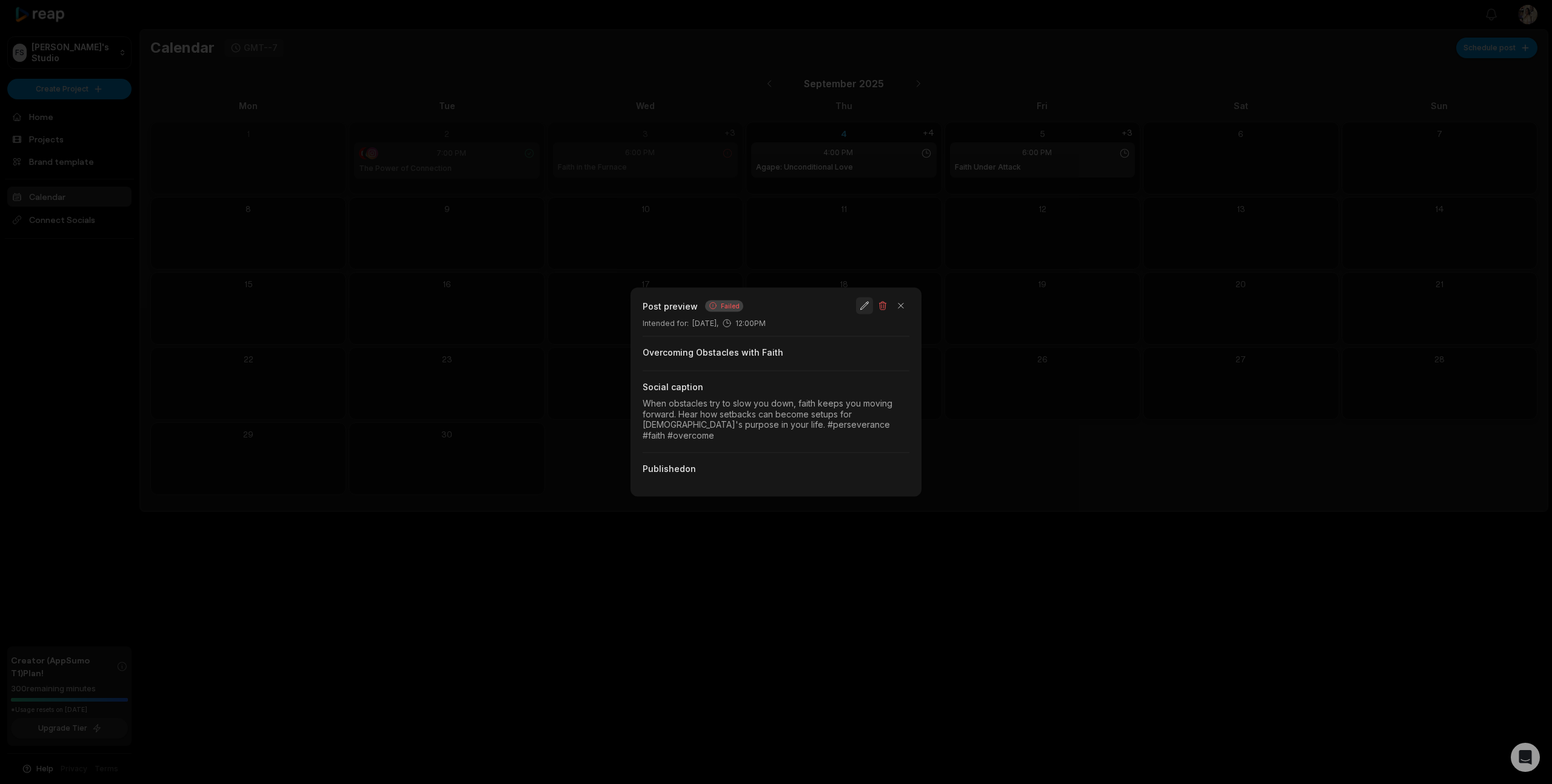
click at [861, 312] on button "button" at bounding box center [865, 305] width 17 height 17
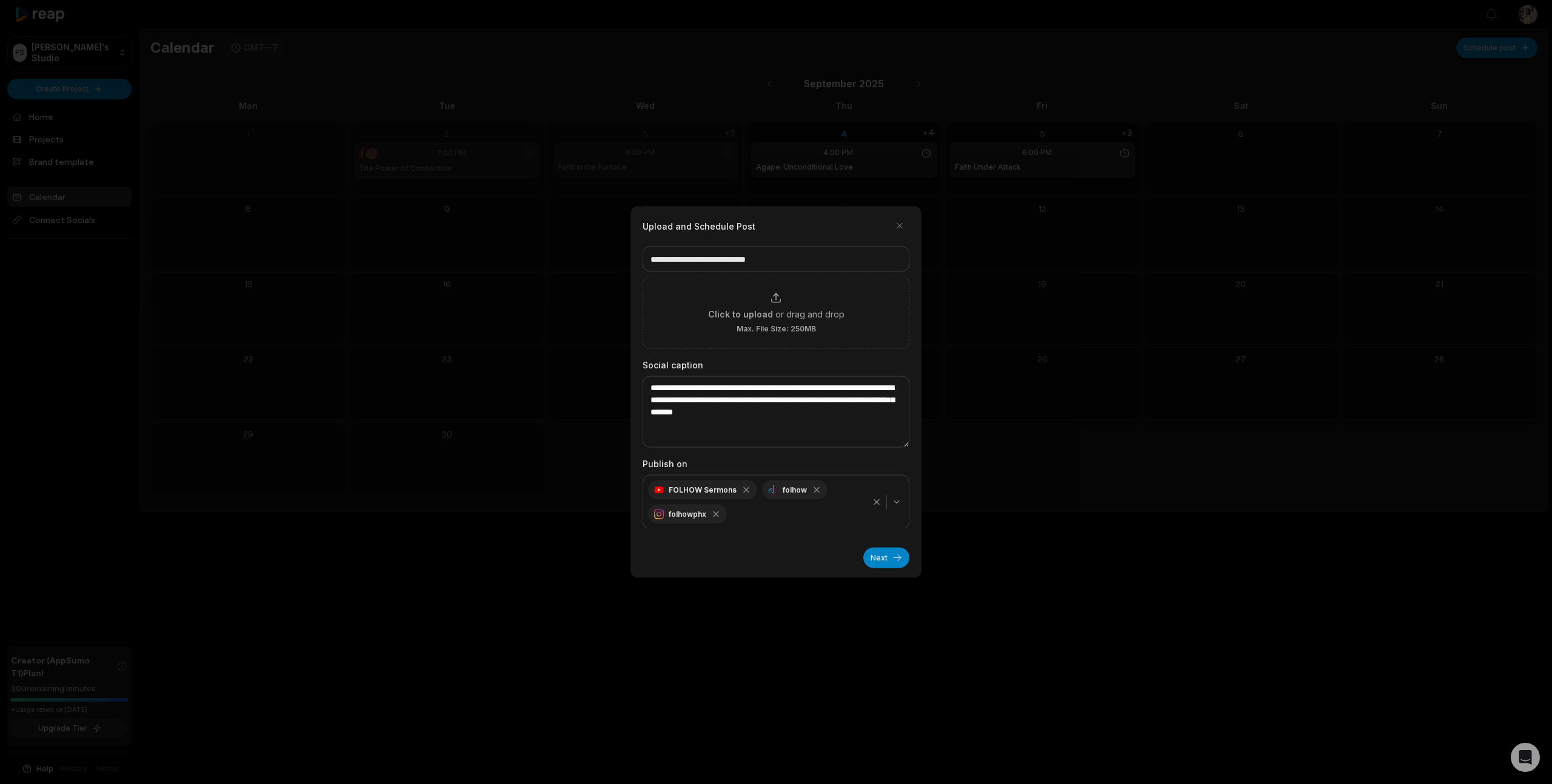
scroll to position [18, 0]
click at [889, 561] on button "Next" at bounding box center [886, 558] width 46 height 21
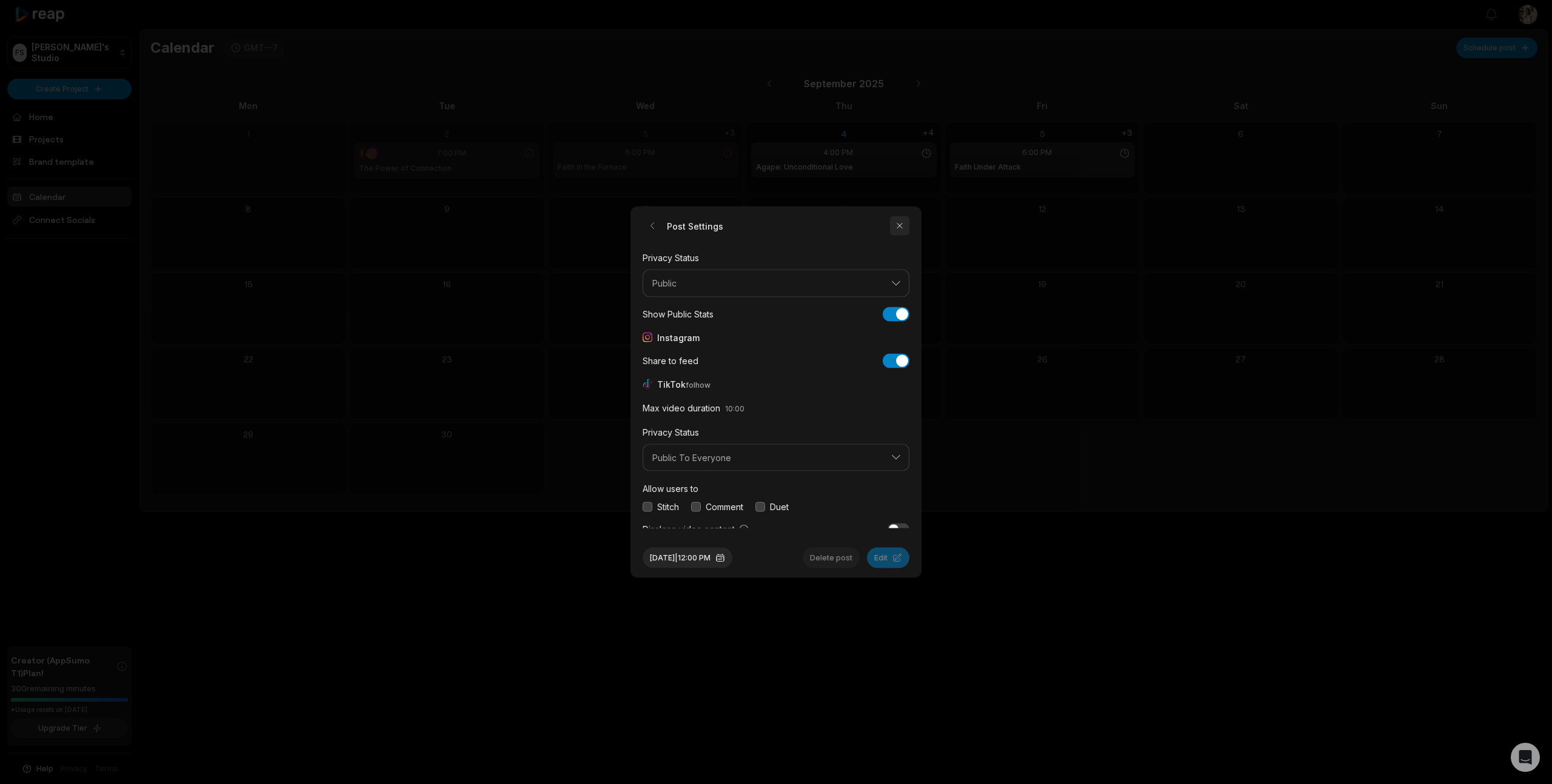
click at [893, 225] on button "button" at bounding box center [900, 226] width 20 height 20
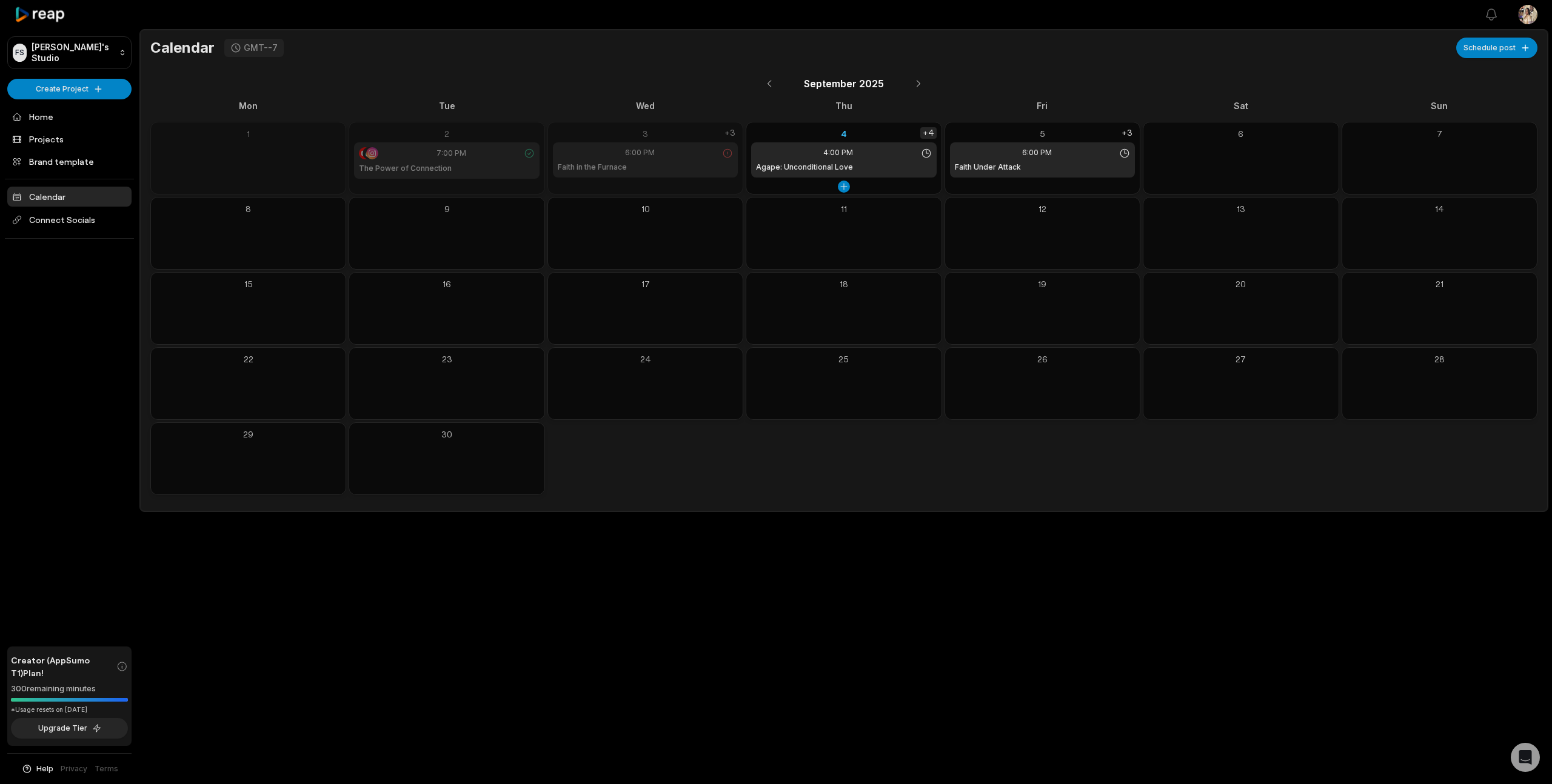
click at [930, 133] on div "+4" at bounding box center [929, 133] width 17 height 12
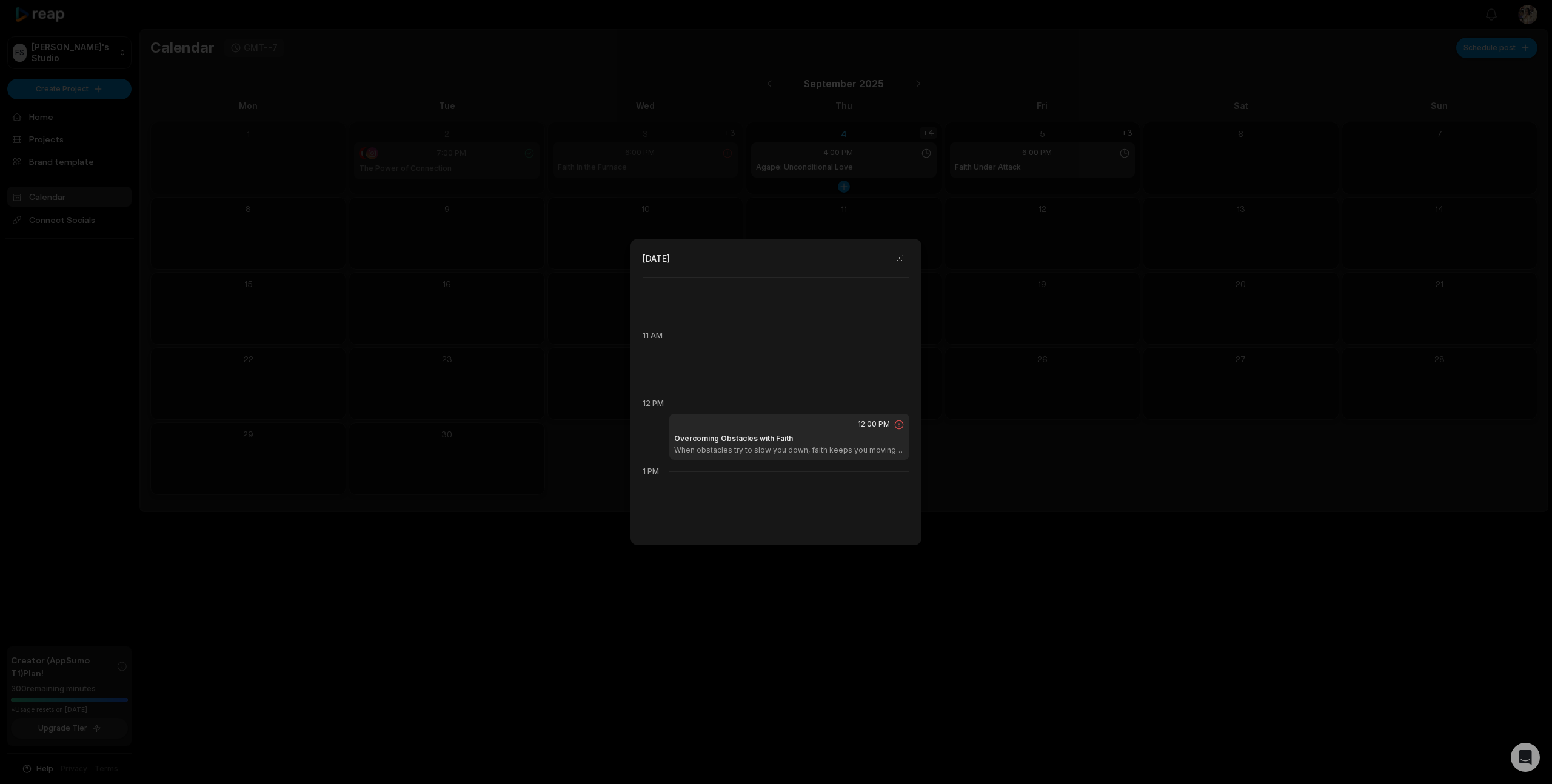
scroll to position [815, 0]
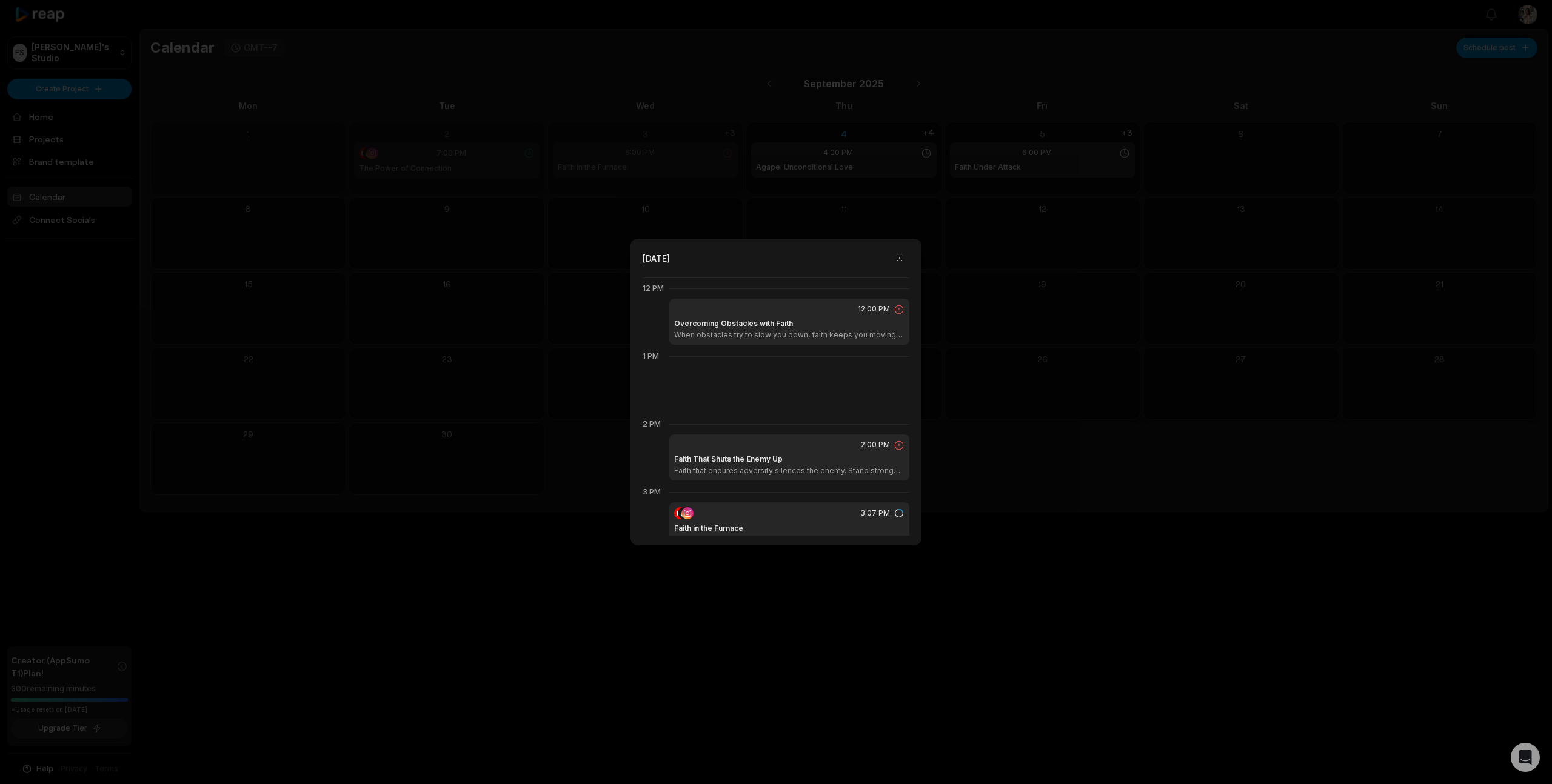
click at [899, 309] on icon at bounding box center [899, 309] width 11 height 11
click at [810, 328] on div "Overcoming Obstacles with Faith When obstacles try to slow you down, faith keep…" at bounding box center [789, 329] width 230 height 22
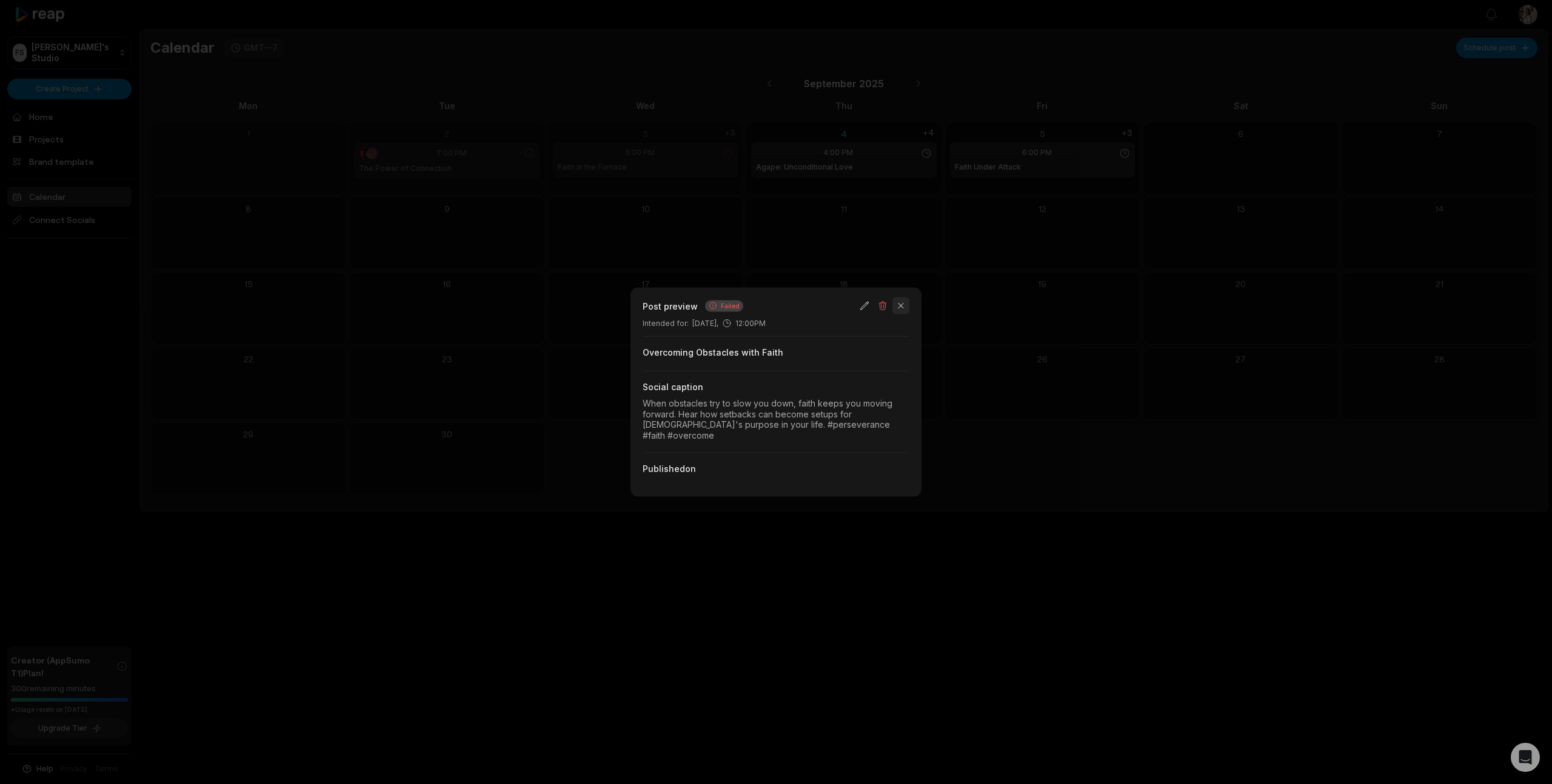
click at [903, 311] on button "button" at bounding box center [900, 305] width 17 height 17
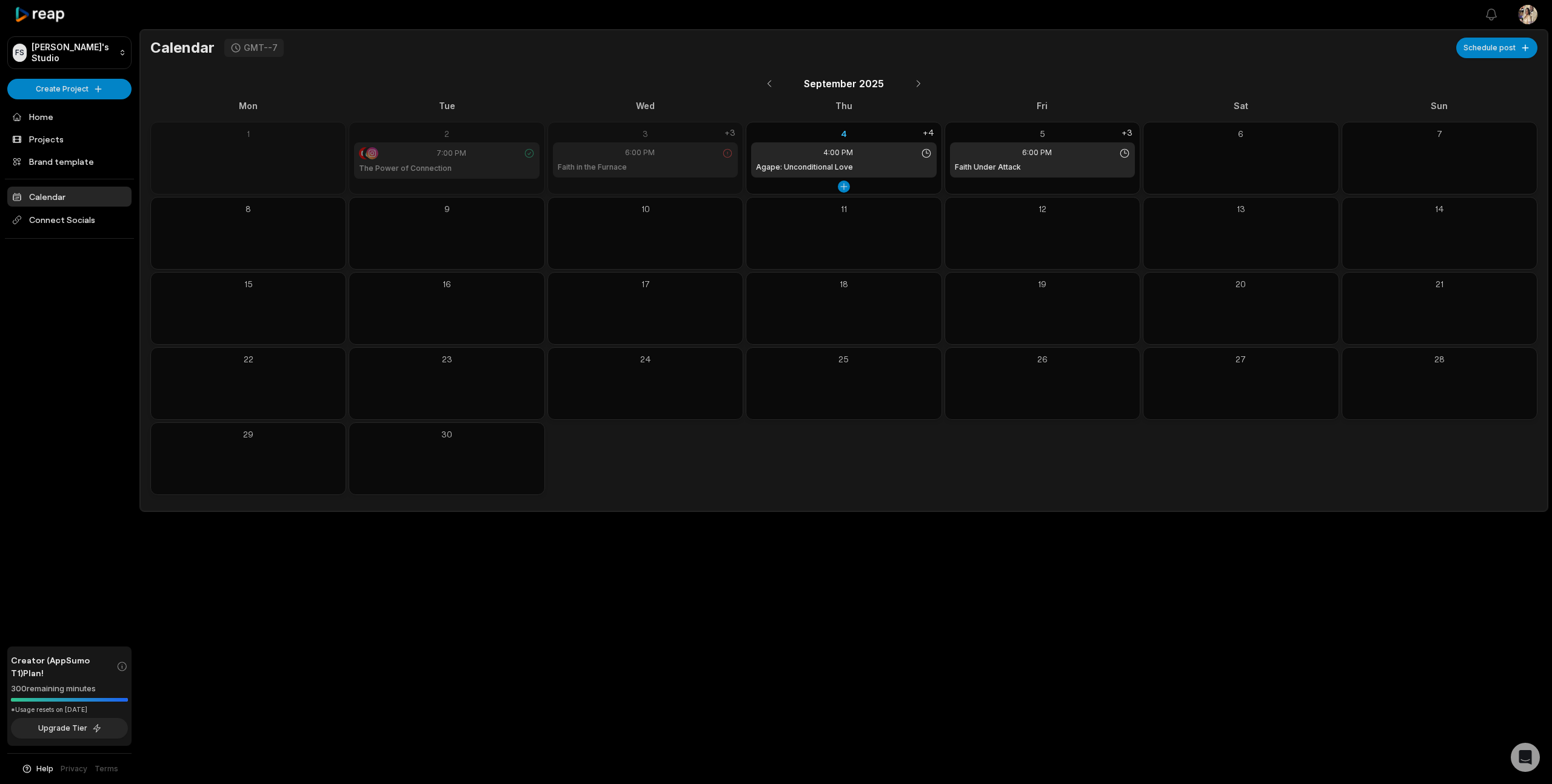
click at [878, 146] on div "4:00 PM Agape: Unconditional Love" at bounding box center [844, 160] width 185 height 36
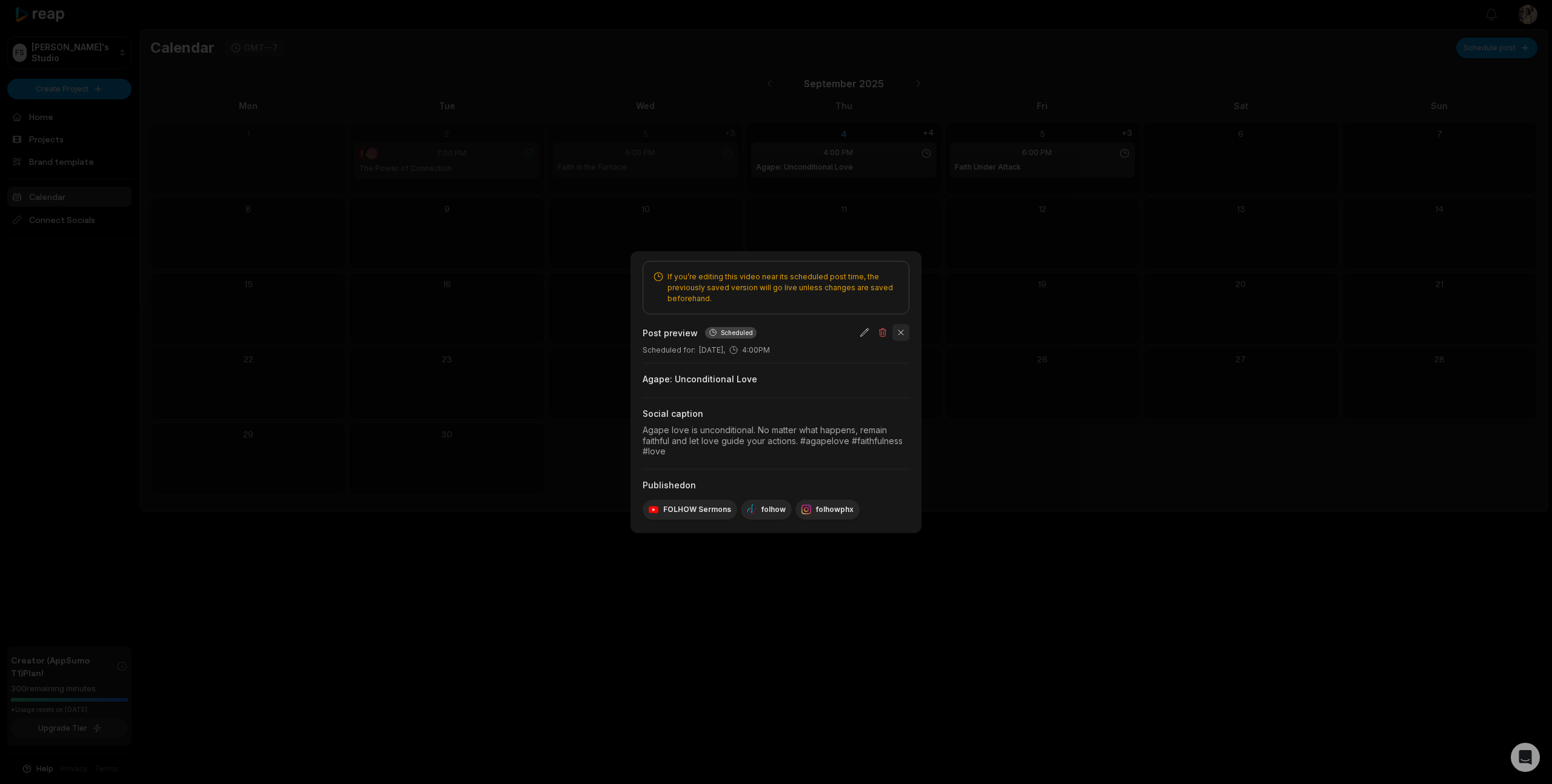
click at [897, 331] on button "button" at bounding box center [900, 332] width 17 height 17
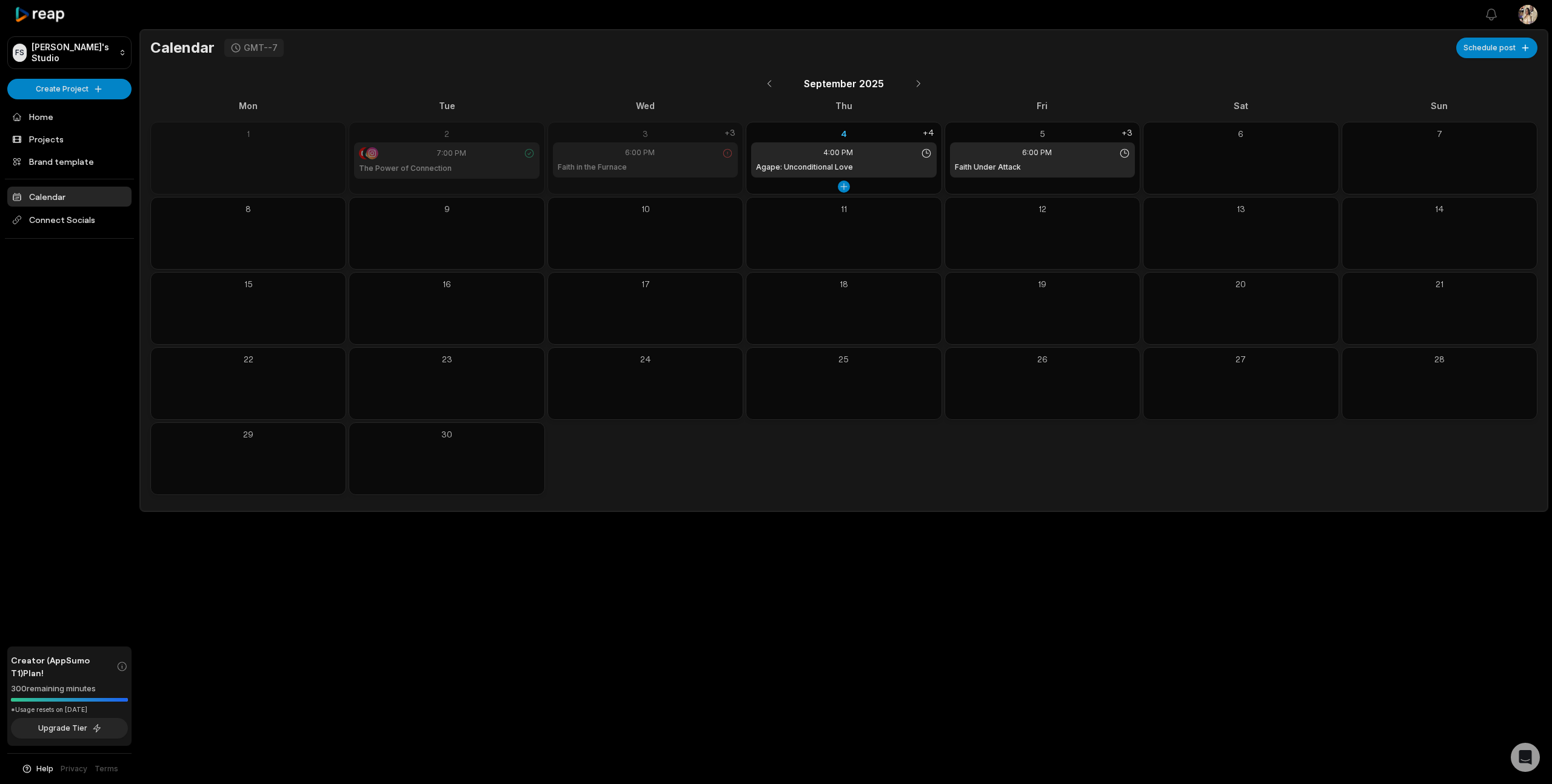
click at [828, 174] on div "4:00 PM Agape: Unconditional Love" at bounding box center [844, 160] width 185 height 36
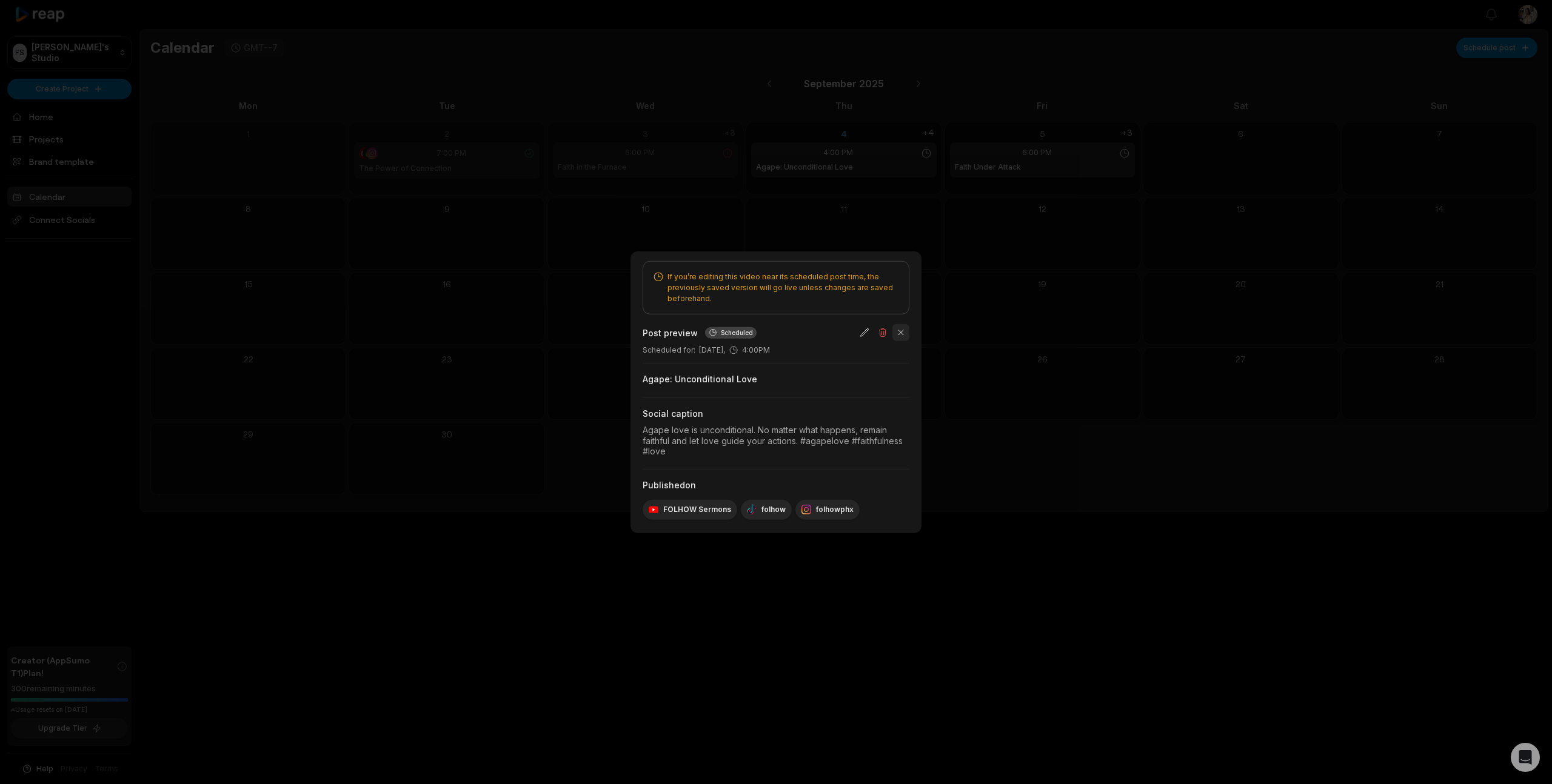
click at [903, 331] on button "button" at bounding box center [900, 332] width 17 height 17
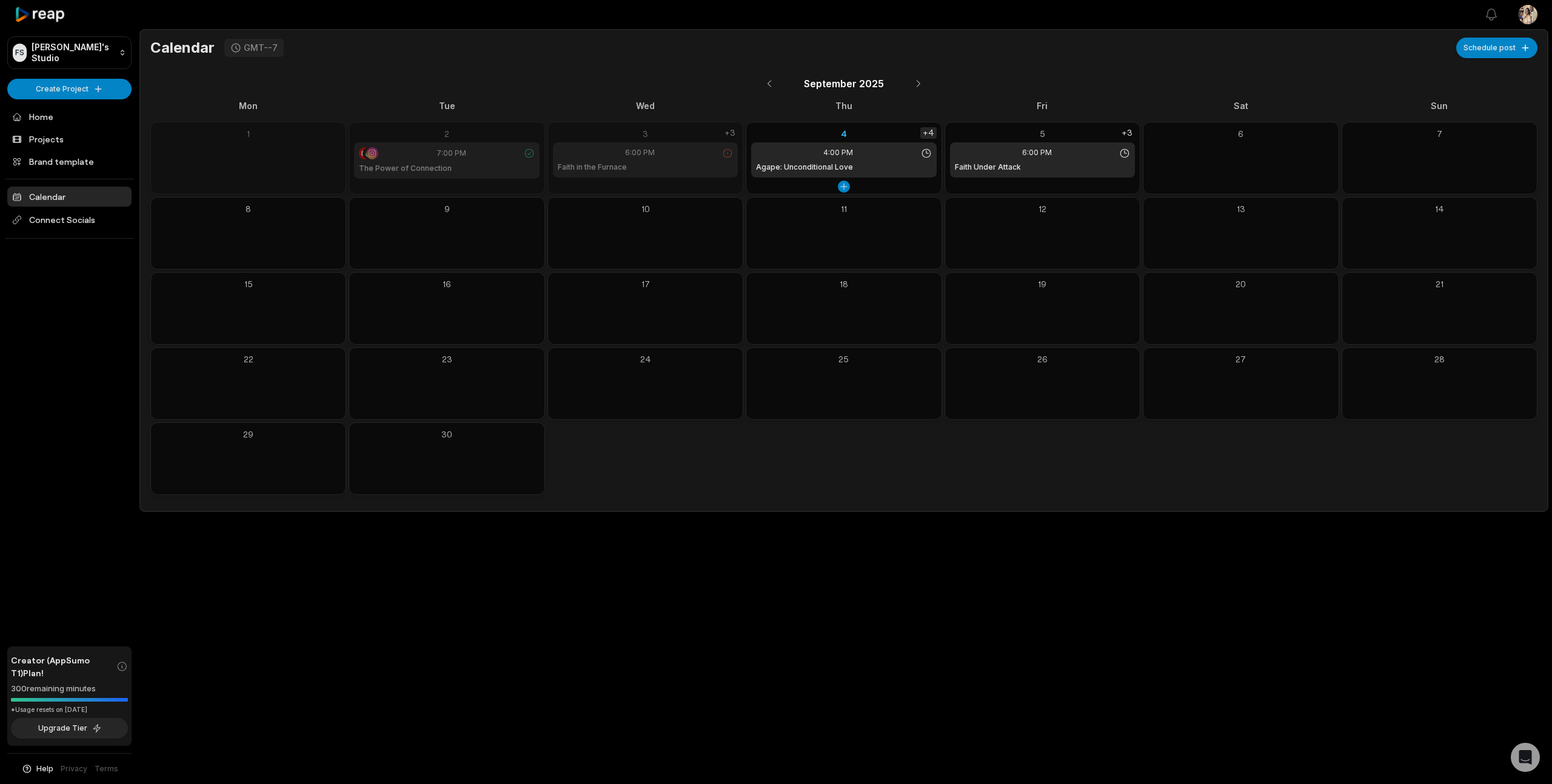
click at [929, 133] on div "+4" at bounding box center [929, 133] width 17 height 12
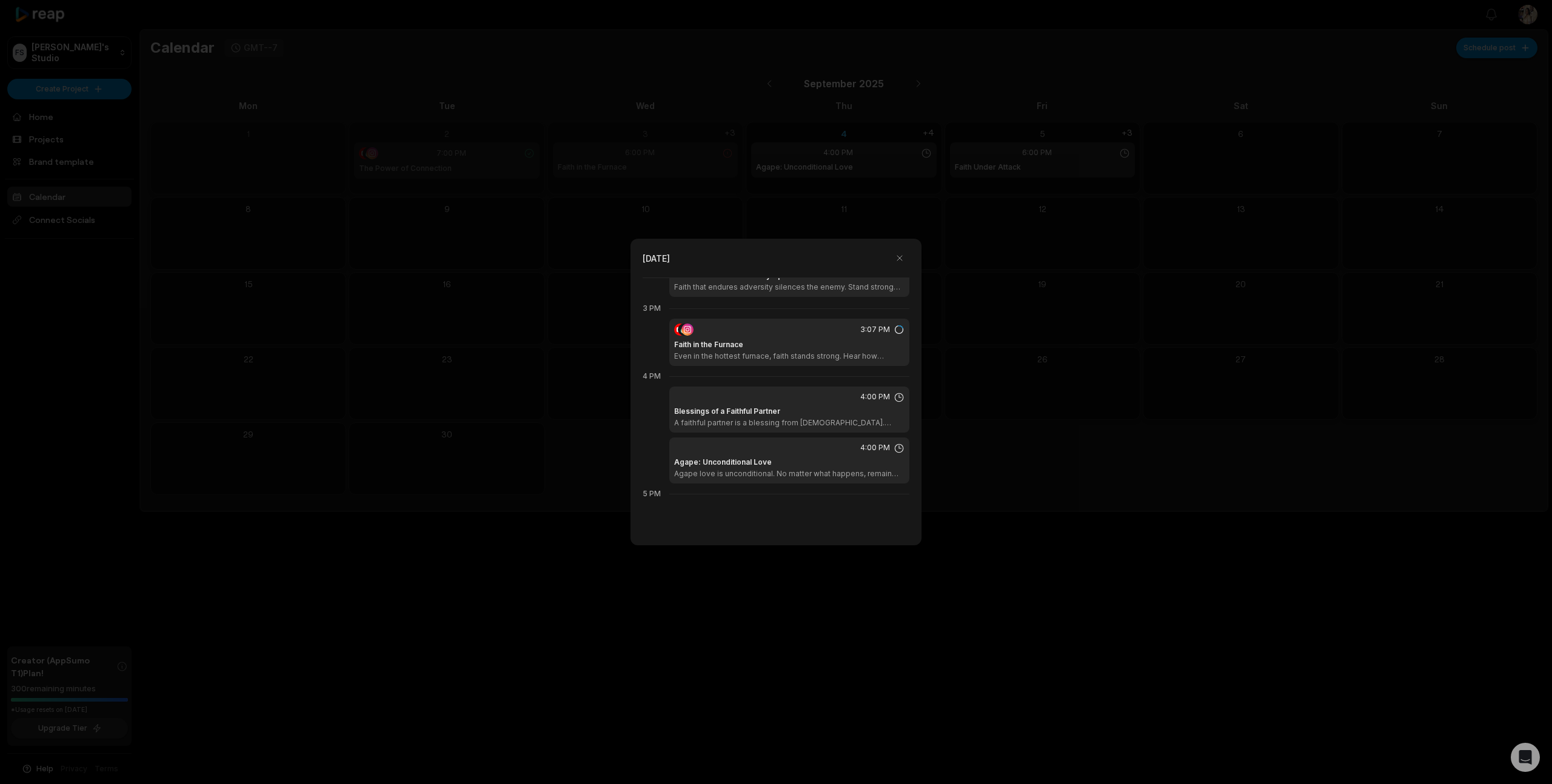
scroll to position [998, 0]
click at [900, 447] on icon at bounding box center [899, 449] width 11 height 11
click at [817, 458] on div "Agape: Unconditional Love Agape love is unconditional. No matter what happens, …" at bounding box center [789, 469] width 230 height 22
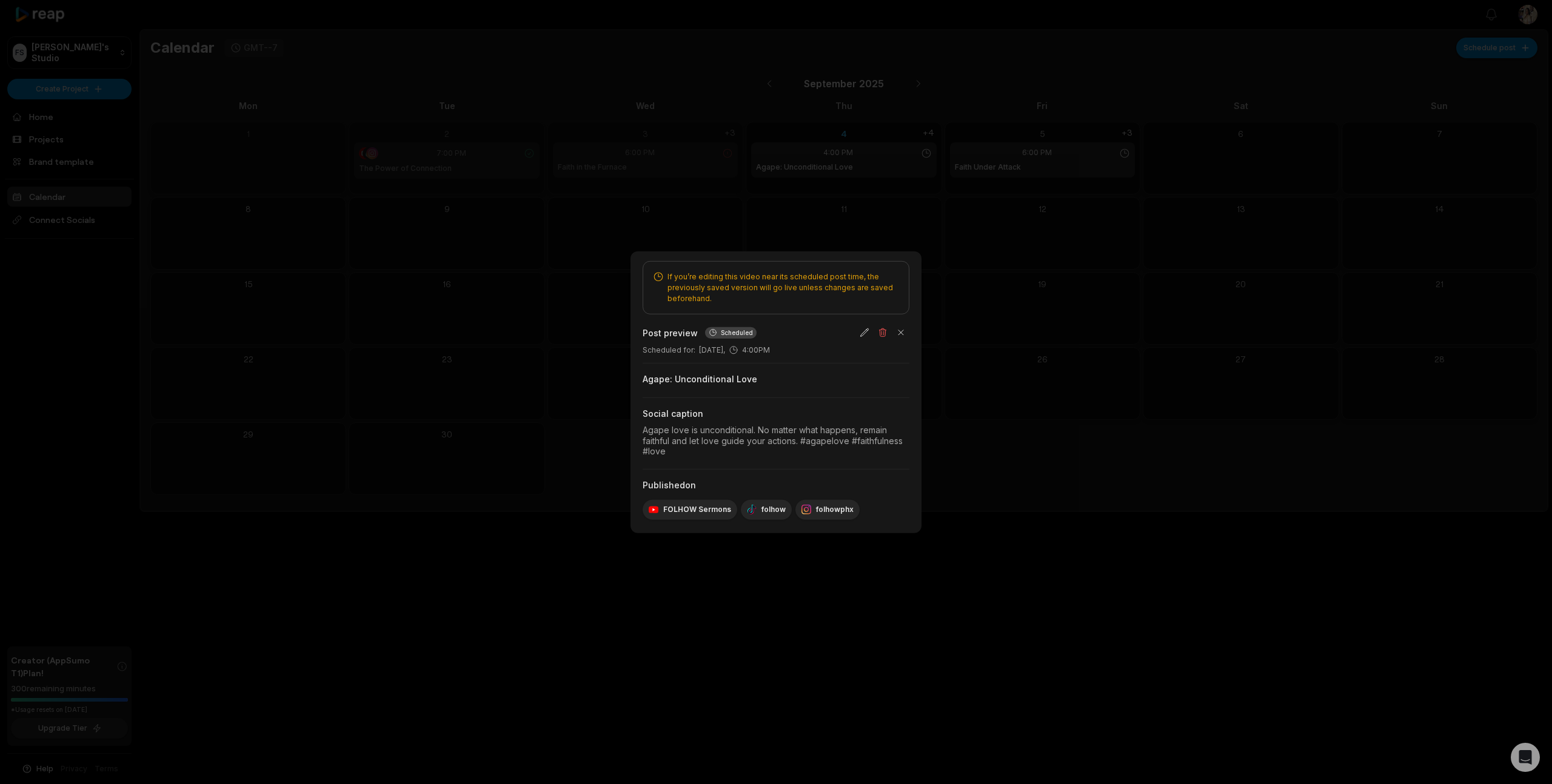
click at [717, 333] on div "Scheduled" at bounding box center [731, 332] width 51 height 12
click at [863, 333] on button "button" at bounding box center [865, 332] width 17 height 17
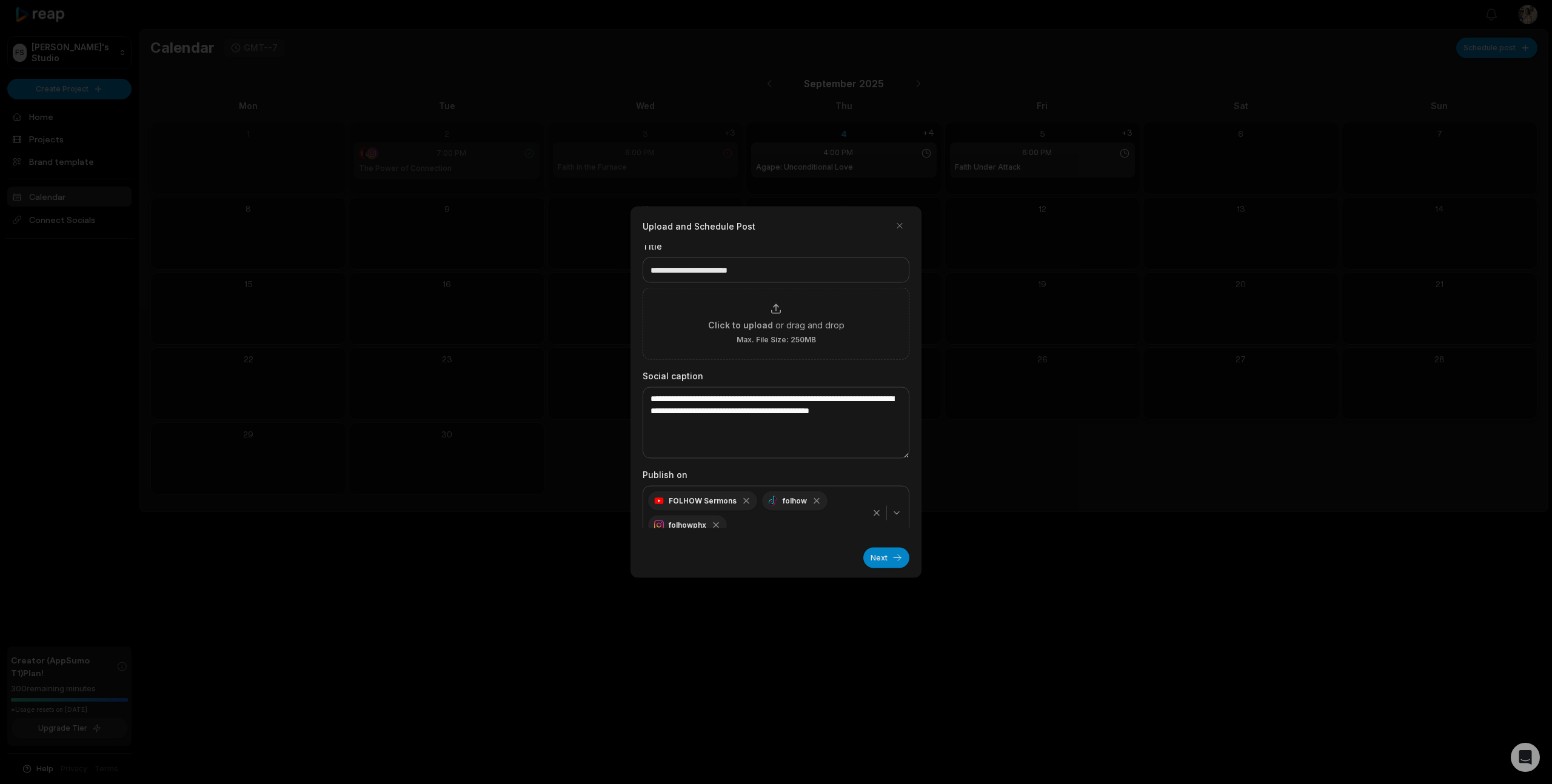
scroll to position [18, 0]
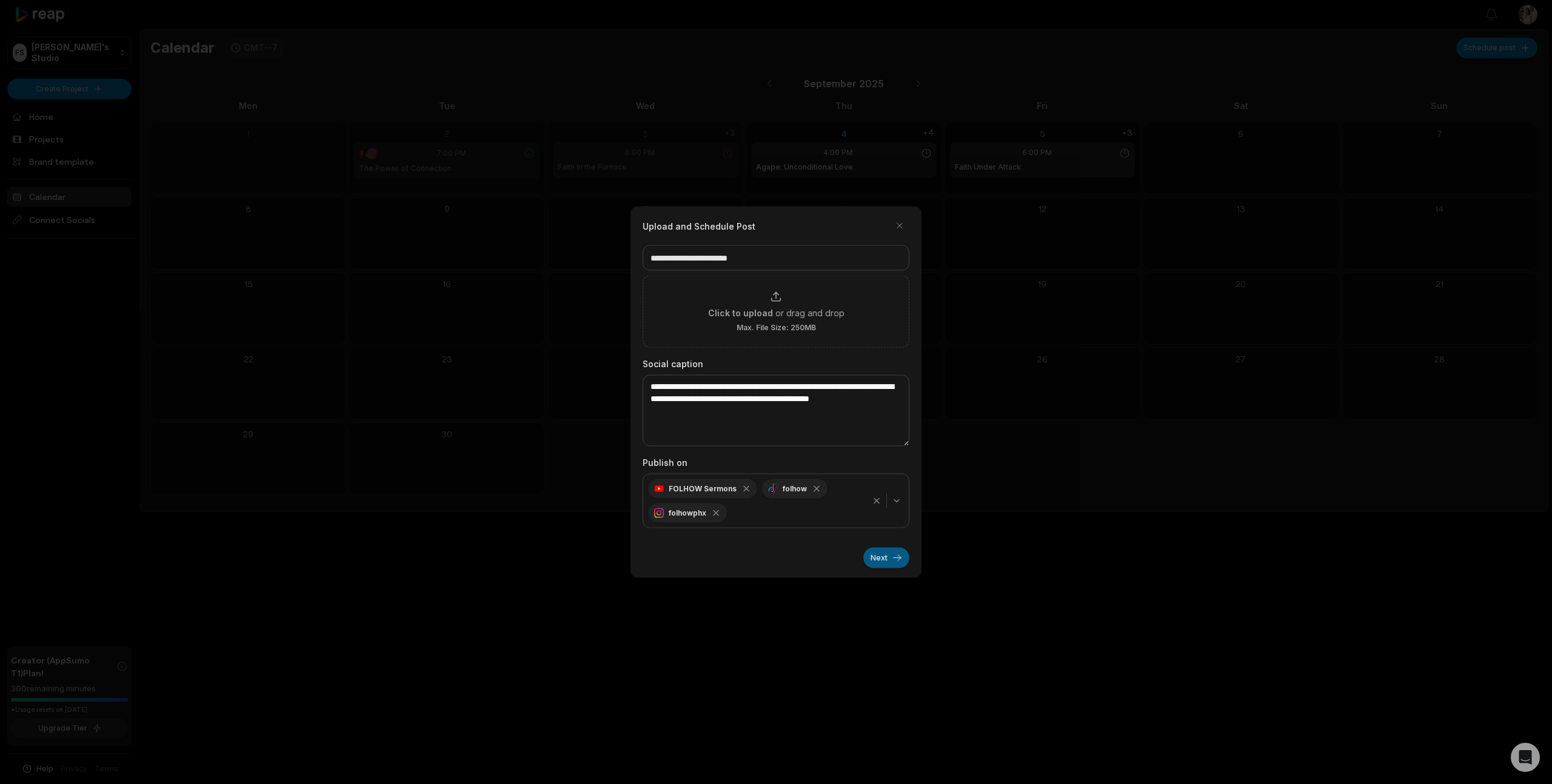
click at [885, 557] on button "Next" at bounding box center [886, 558] width 46 height 21
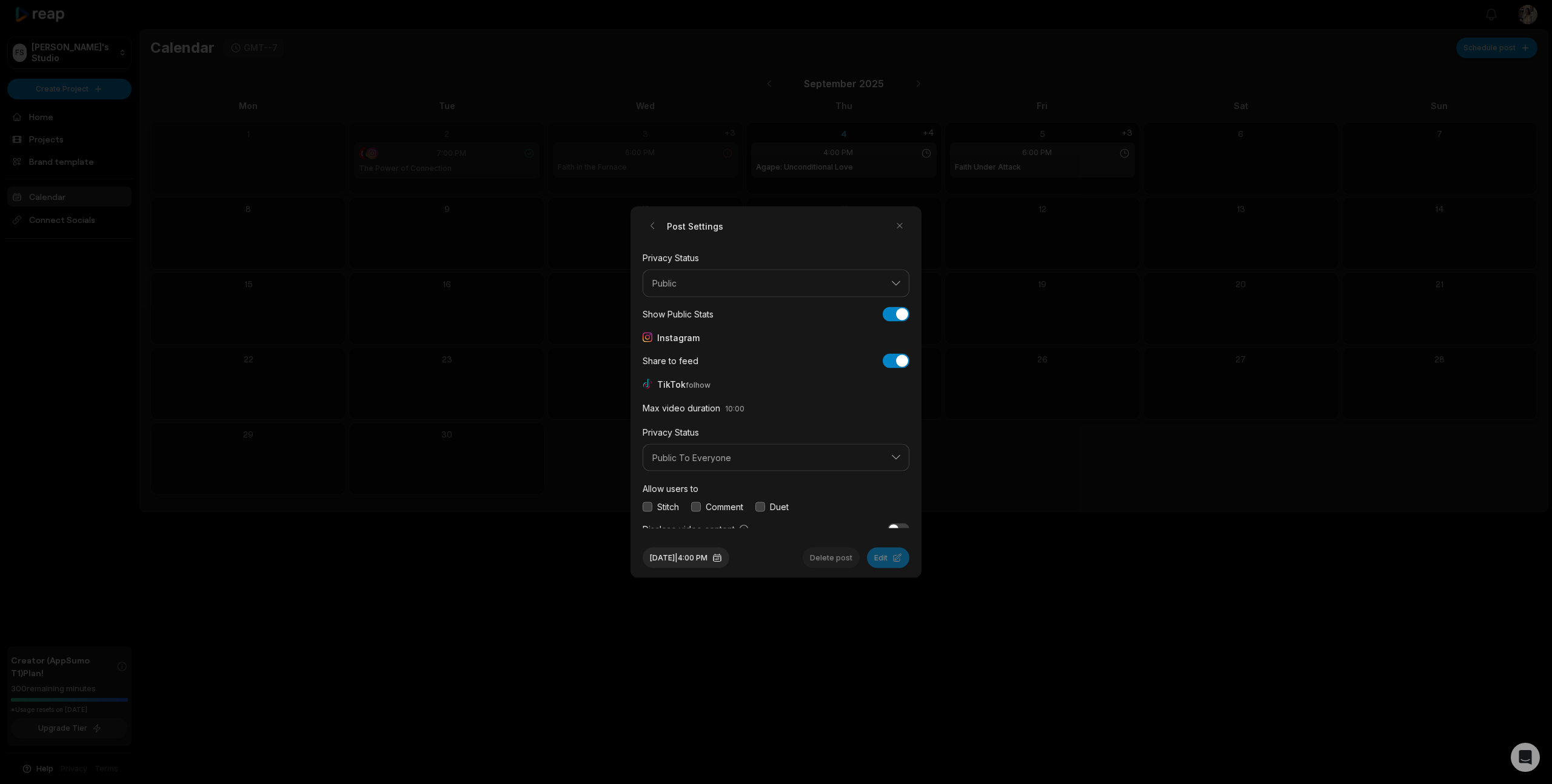
click at [651, 508] on button "button" at bounding box center [648, 507] width 10 height 10
click at [692, 506] on button "button" at bounding box center [696, 507] width 10 height 10
click at [760, 505] on button "button" at bounding box center [761, 507] width 10 height 10
click at [646, 521] on button "button" at bounding box center [648, 523] width 10 height 10
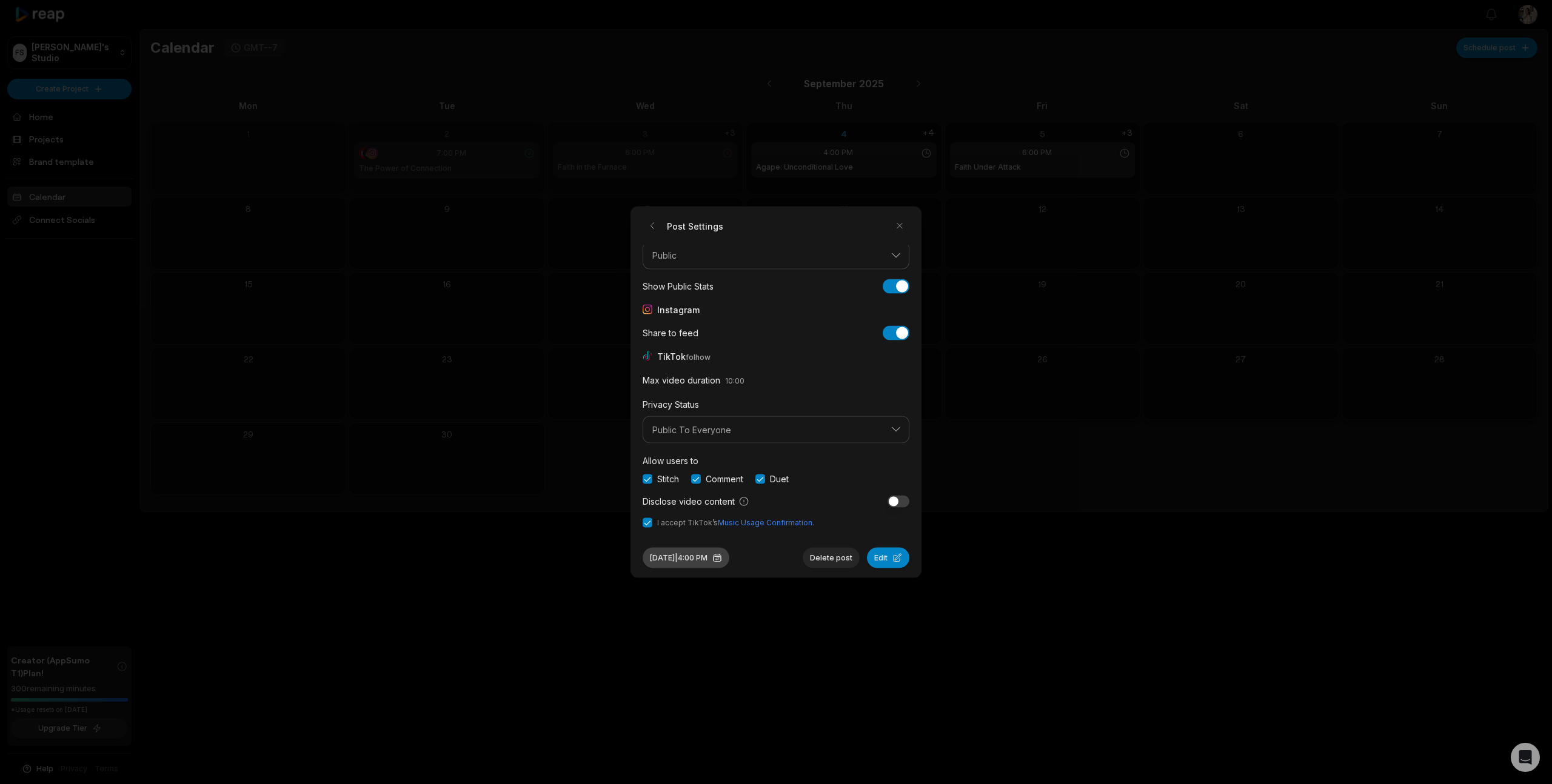
click at [701, 557] on button "[DATE] 4:00 PM" at bounding box center [686, 558] width 87 height 21
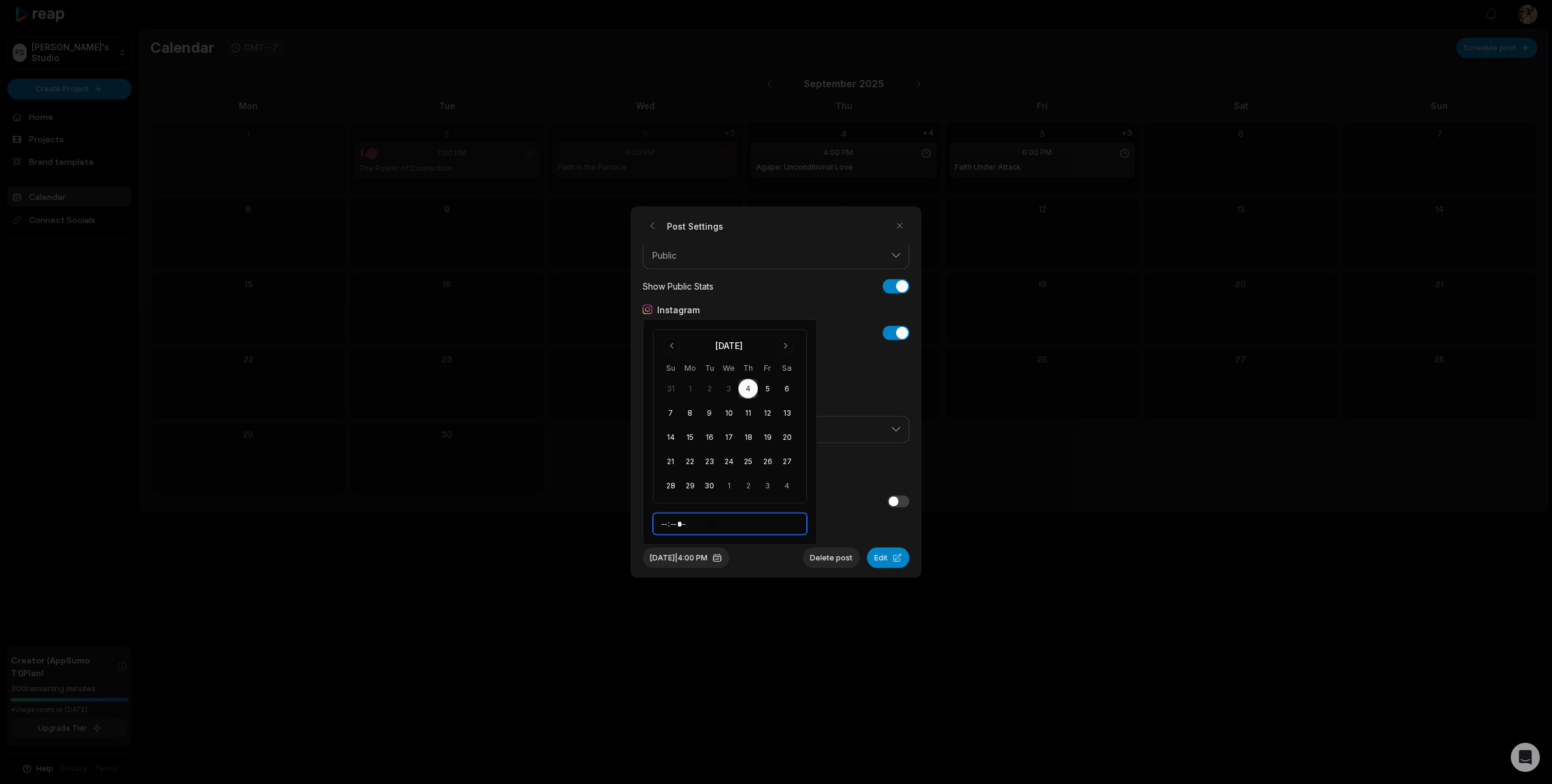
click at [672, 524] on input "*****" at bounding box center [730, 524] width 154 height 22
type input "*****"
click at [887, 557] on button "Edit" at bounding box center [888, 558] width 43 height 21
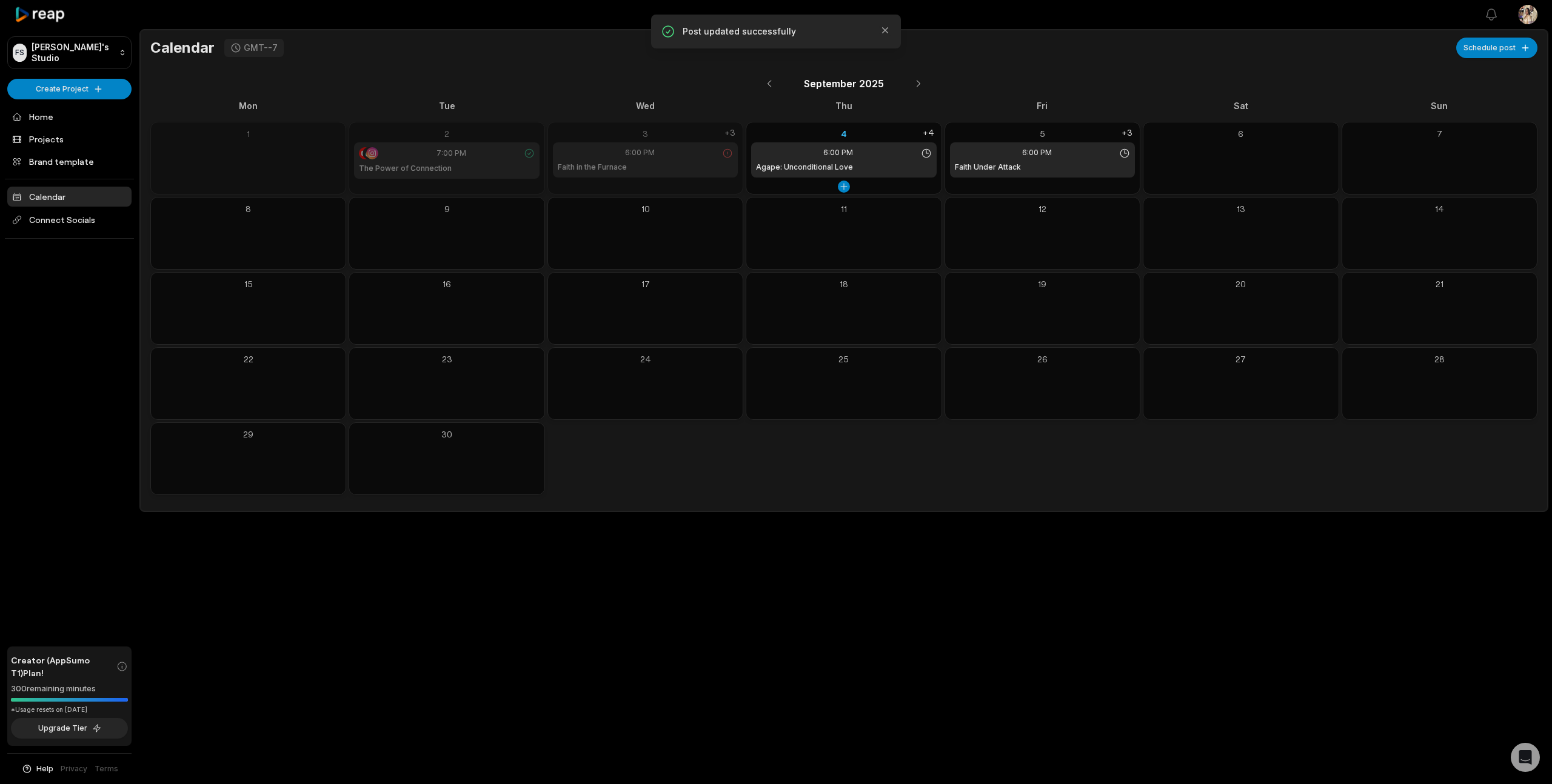
click at [850, 155] on span "6:00 PM" at bounding box center [838, 152] width 30 height 11
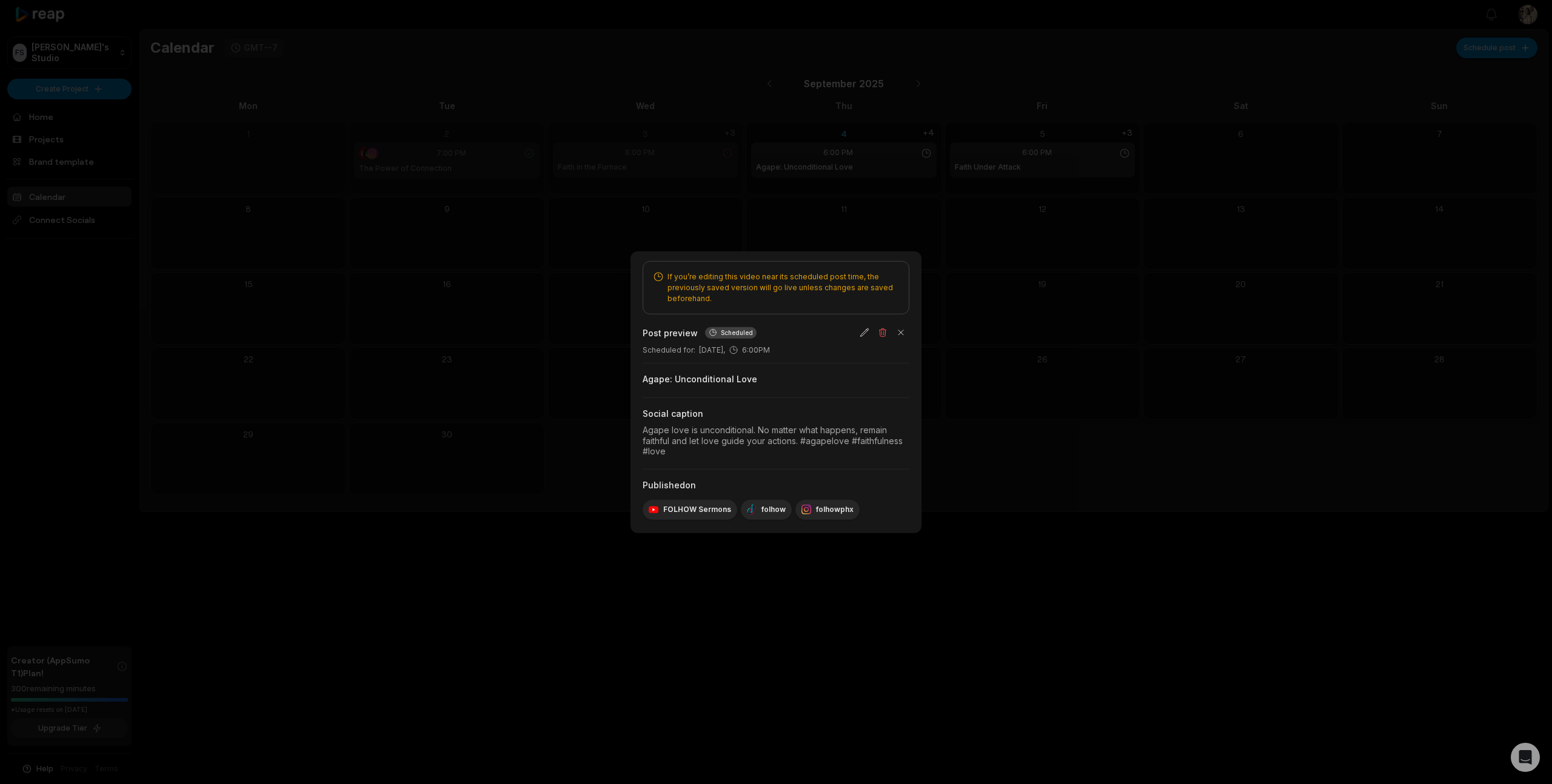
click at [1066, 365] on div at bounding box center [776, 392] width 1552 height 784
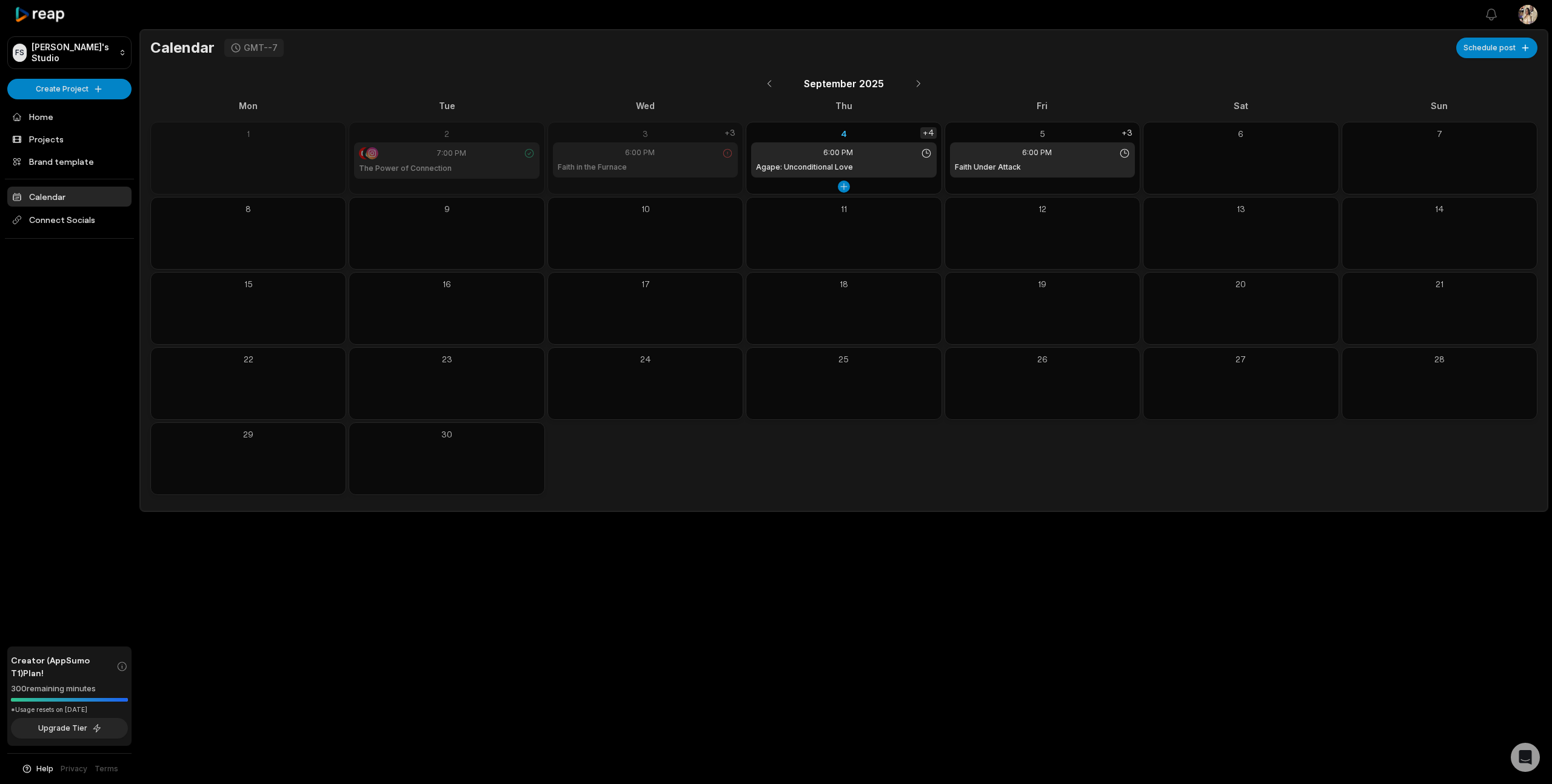
click at [927, 133] on div "+4" at bounding box center [929, 133] width 17 height 12
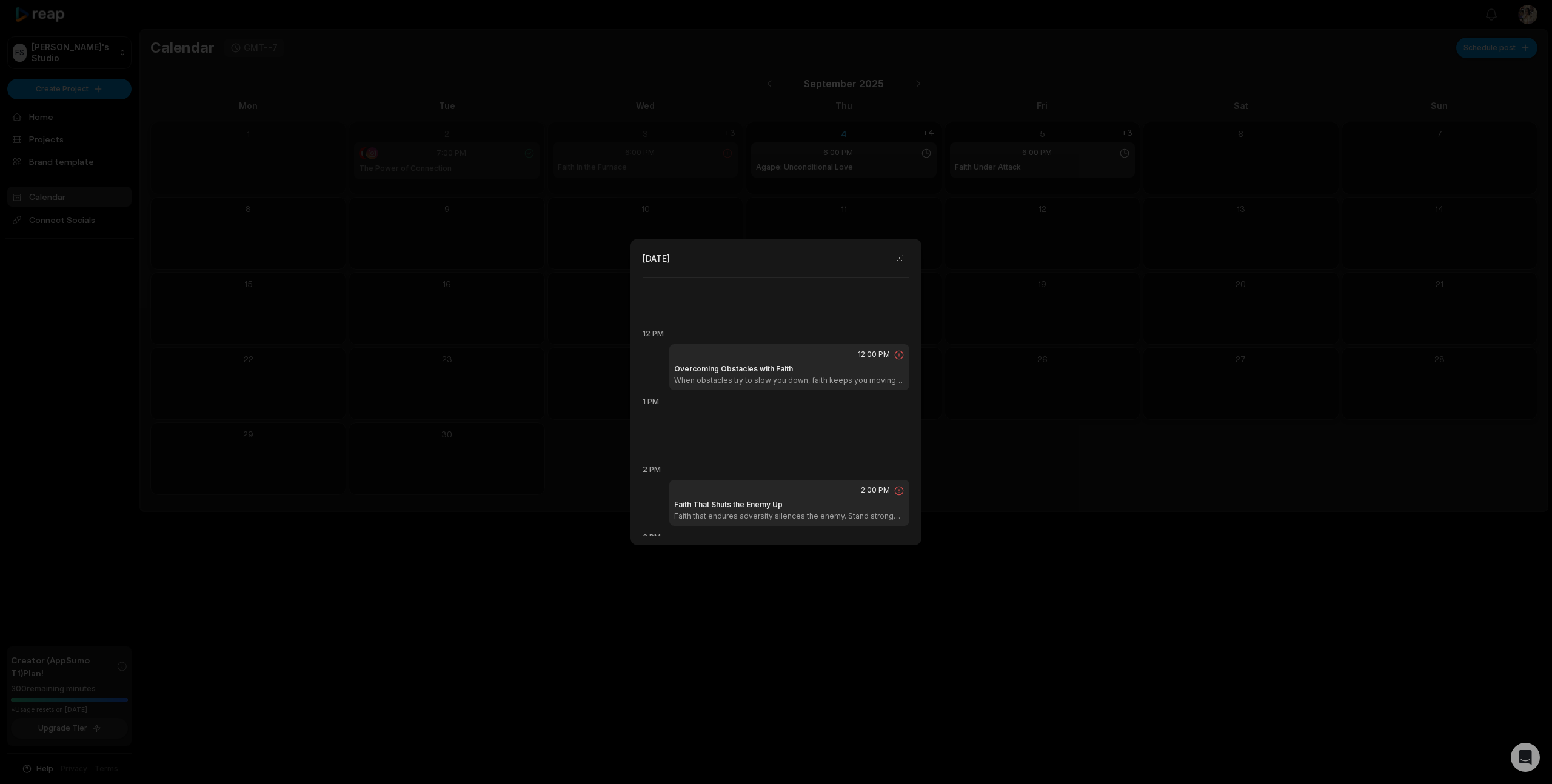
scroll to position [815, 0]
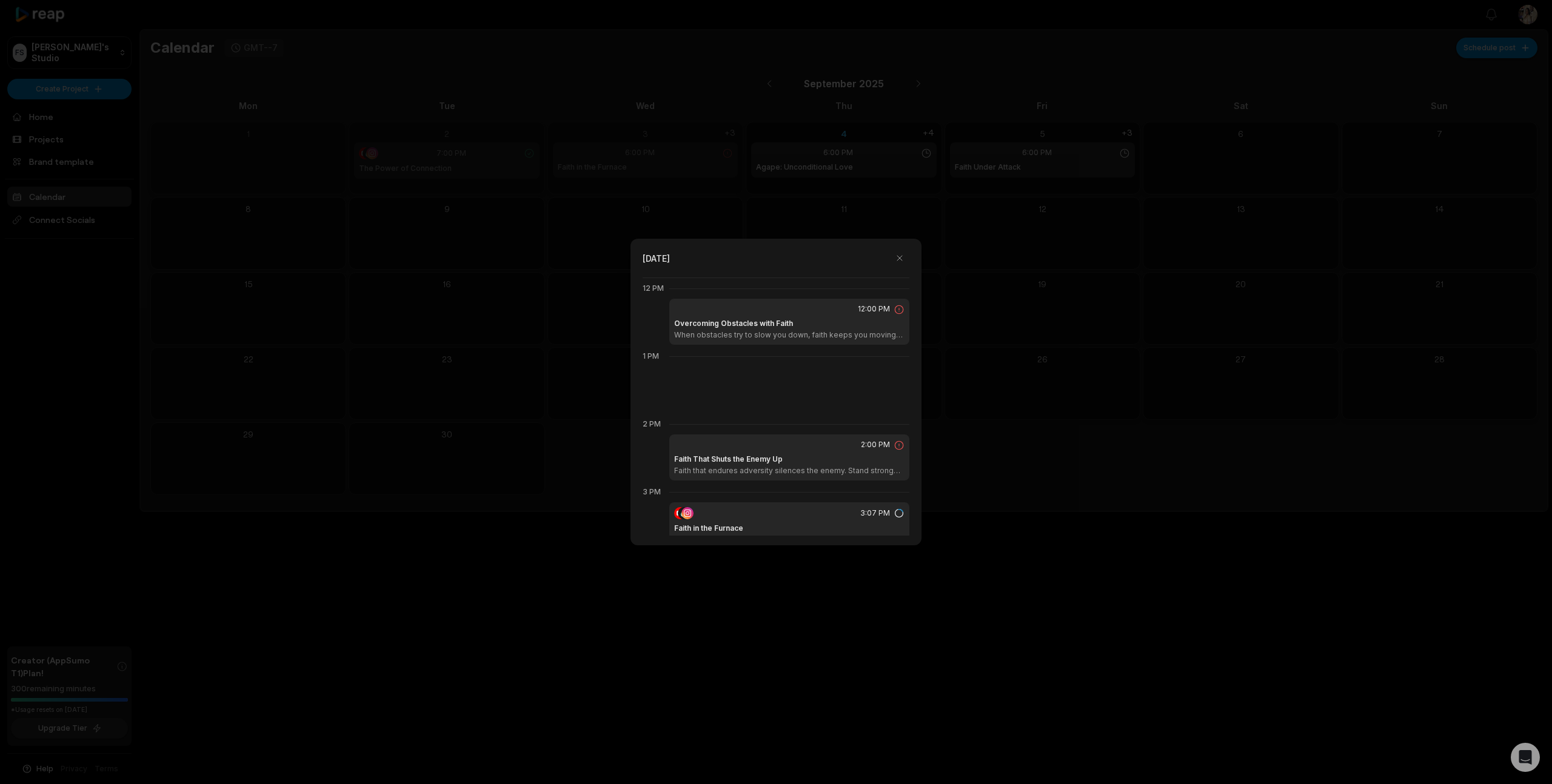
click at [801, 331] on p "When obstacles try to slow you down, faith keeps you moving forward. Hear how s…" at bounding box center [789, 335] width 230 height 10
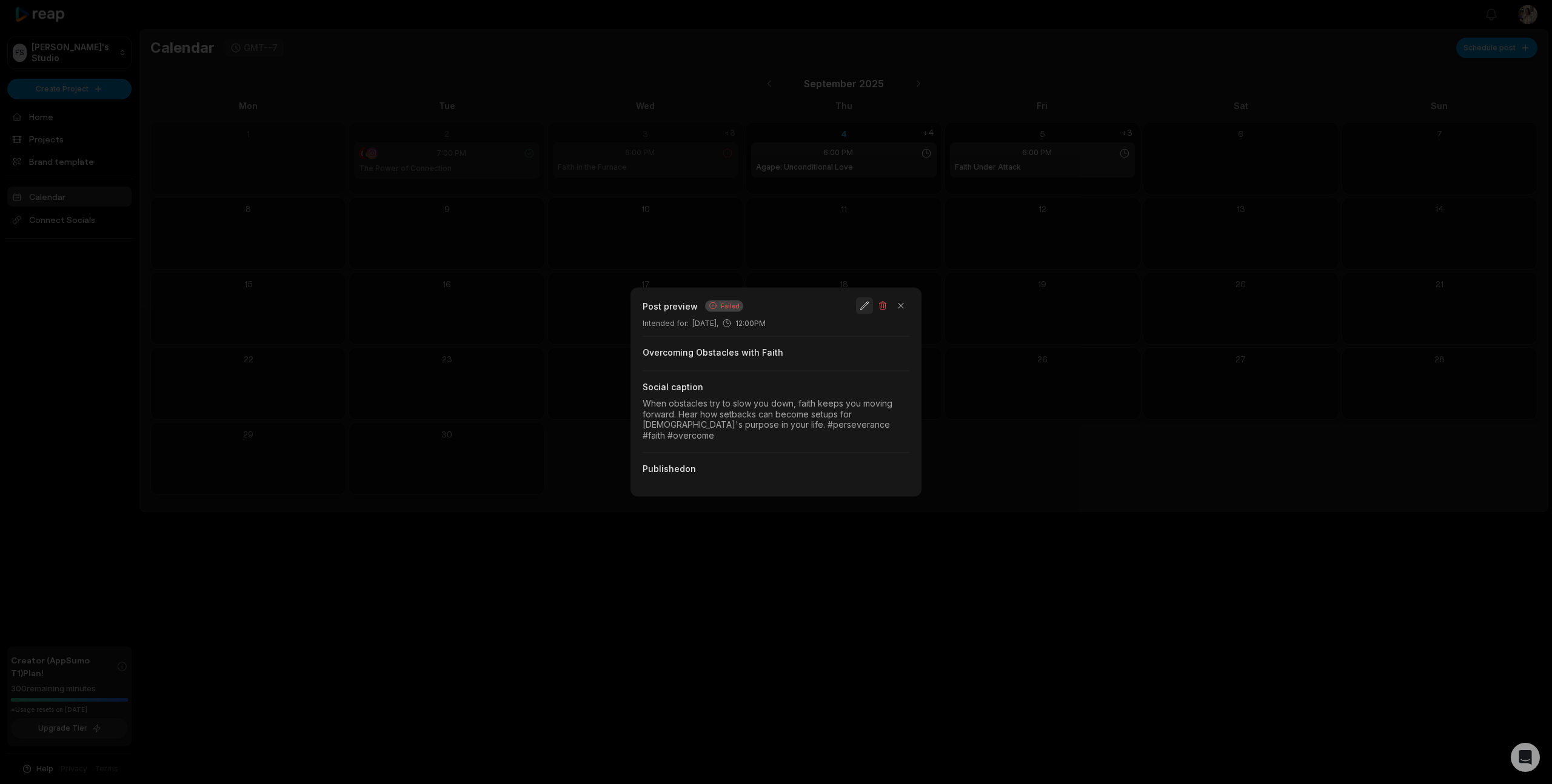
click at [862, 312] on button "button" at bounding box center [865, 305] width 17 height 17
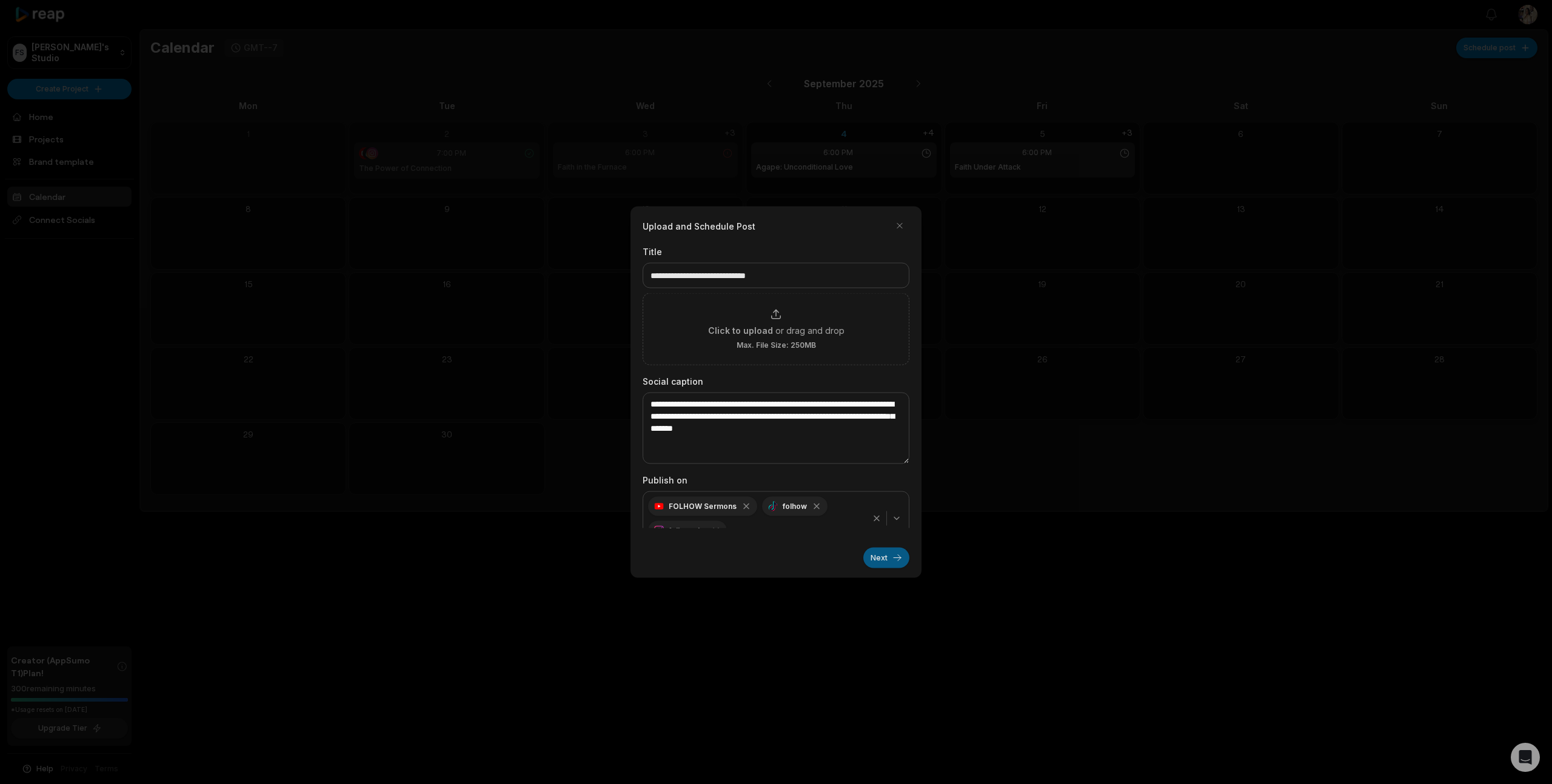
click at [879, 560] on button "Next" at bounding box center [886, 558] width 46 height 21
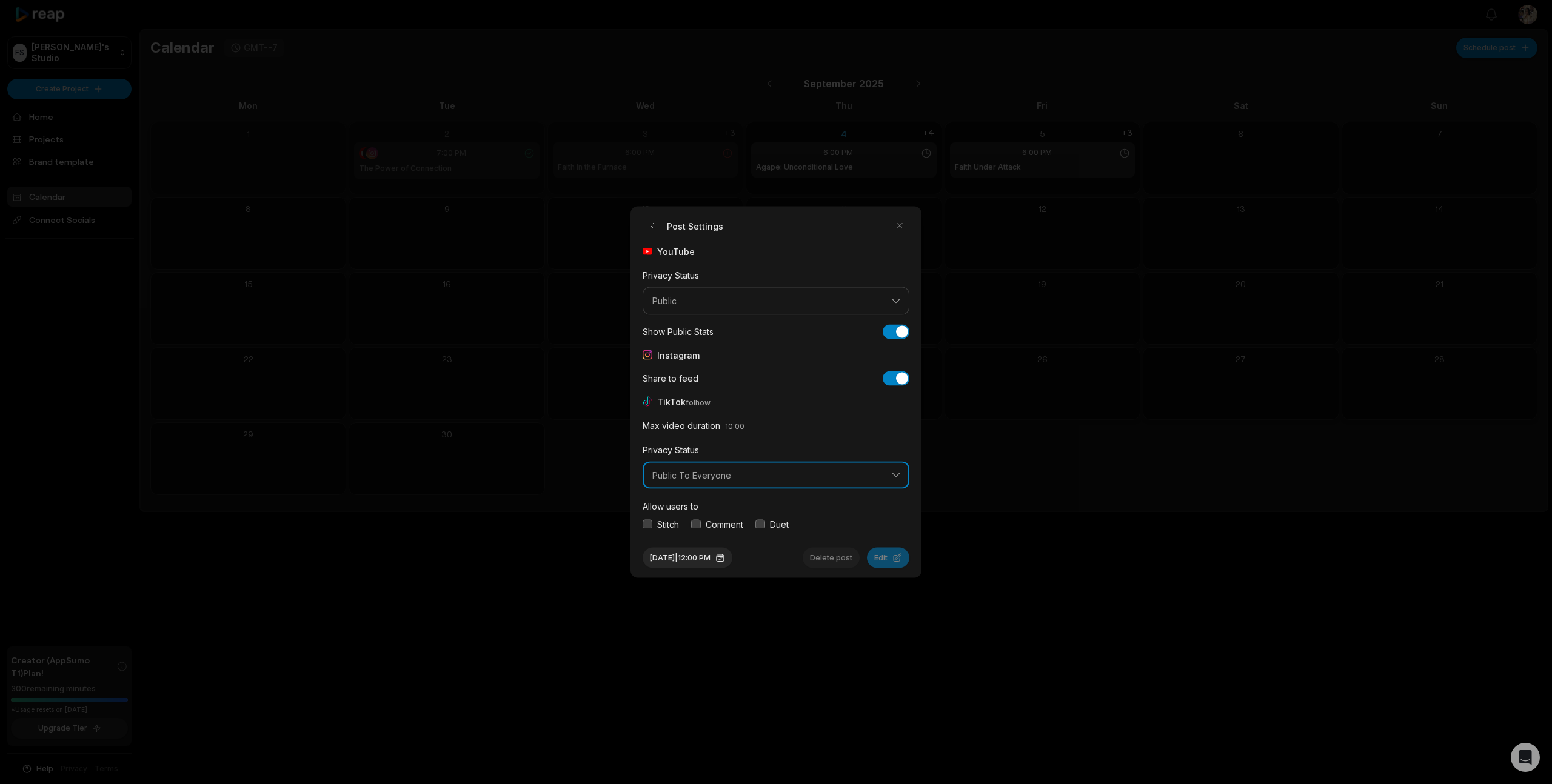
click at [798, 479] on span "Public To Everyone" at bounding box center [768, 475] width 230 height 11
click at [751, 508] on p "Public To Everyone" at bounding box center [776, 506] width 251 height 13
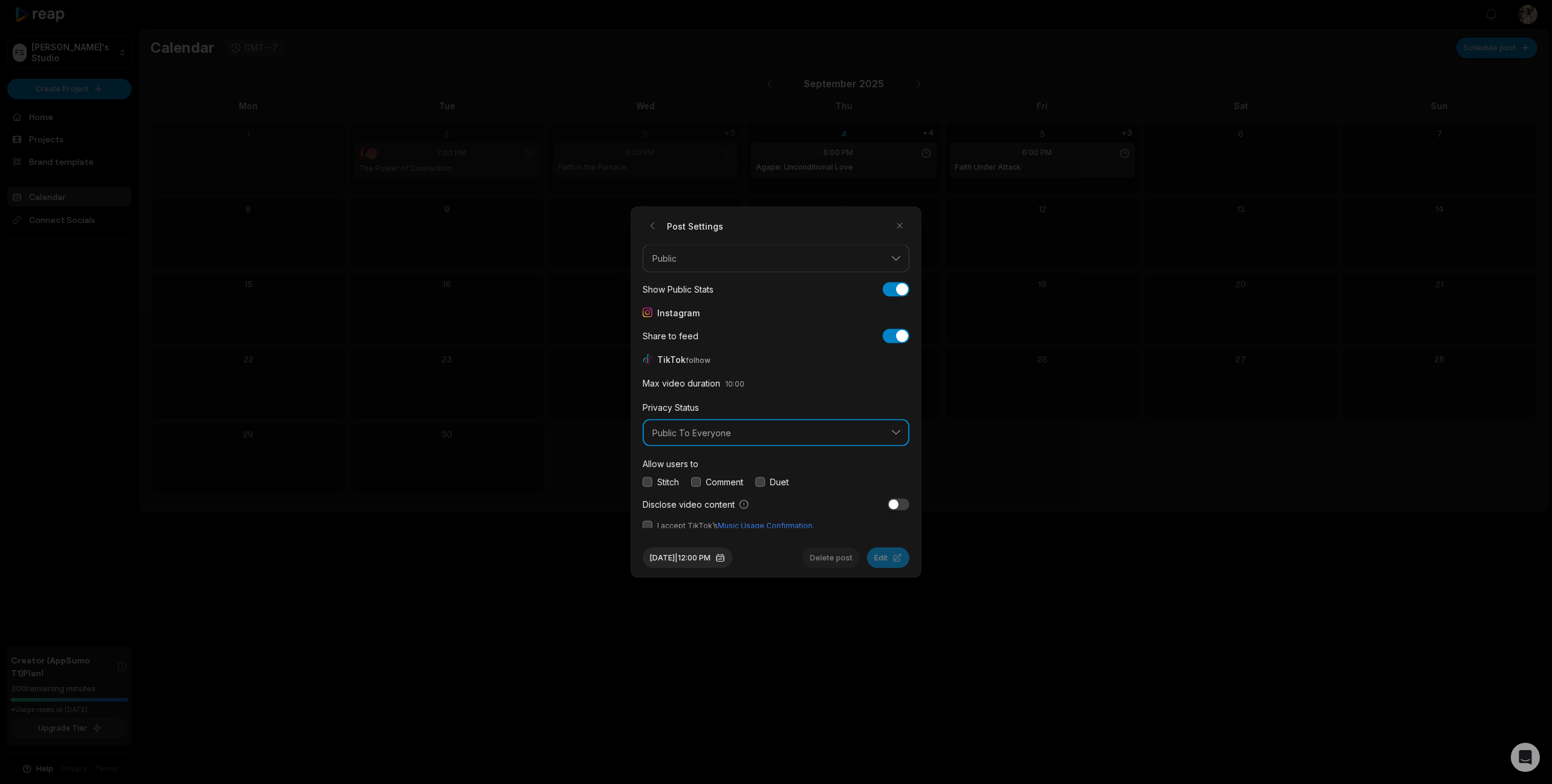
scroll to position [45, 0]
click at [645, 478] on button "button" at bounding box center [648, 479] width 10 height 10
click at [697, 480] on button "button" at bounding box center [696, 479] width 10 height 10
drag, startPoint x: 763, startPoint y: 478, endPoint x: 687, endPoint y: 495, distance: 77.9
click at [760, 478] on button "button" at bounding box center [761, 479] width 10 height 10
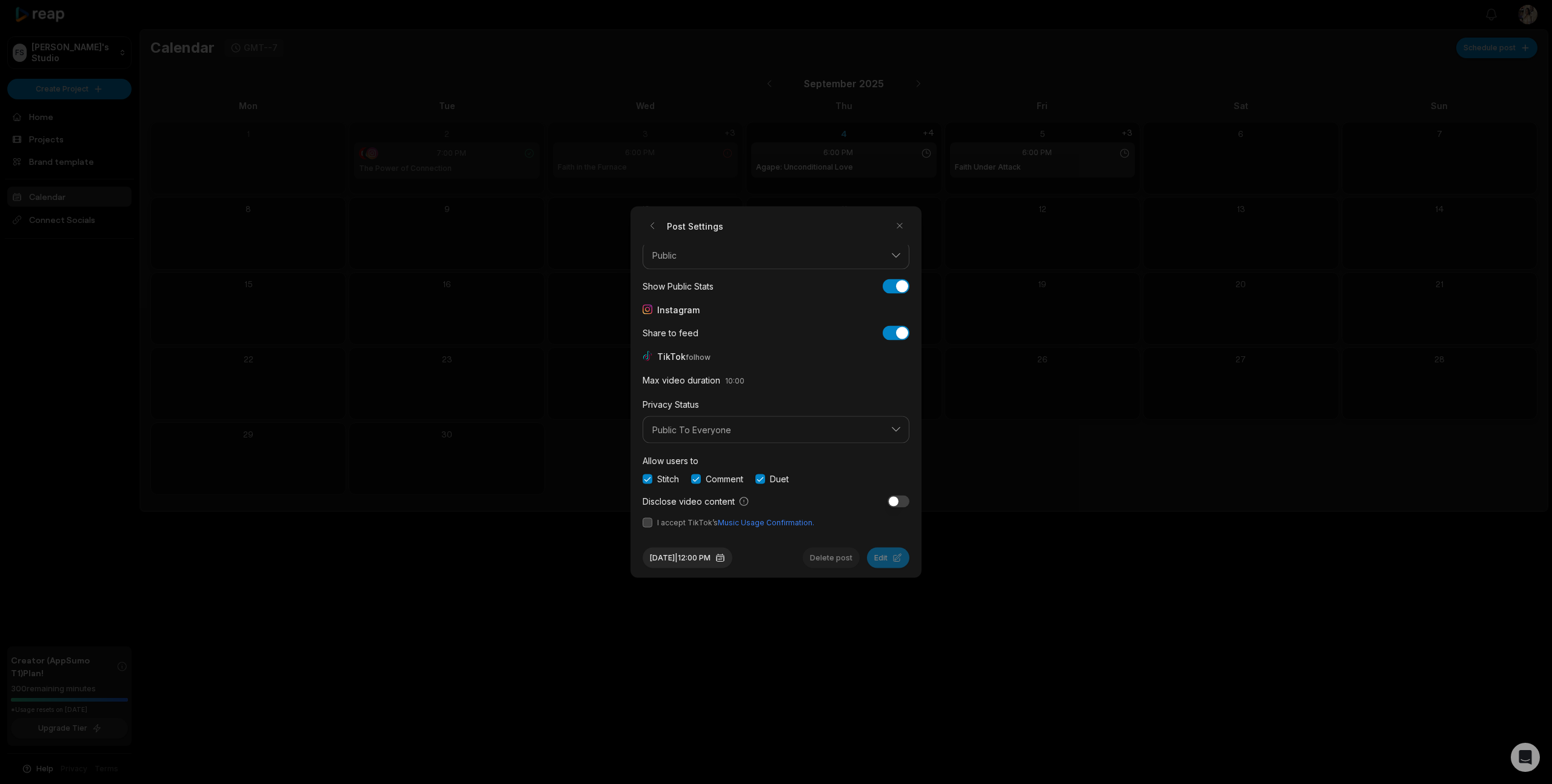
click at [648, 522] on button "button" at bounding box center [648, 523] width 10 height 10
click at [715, 560] on button "[DATE] 12:00 PM" at bounding box center [687, 558] width 90 height 21
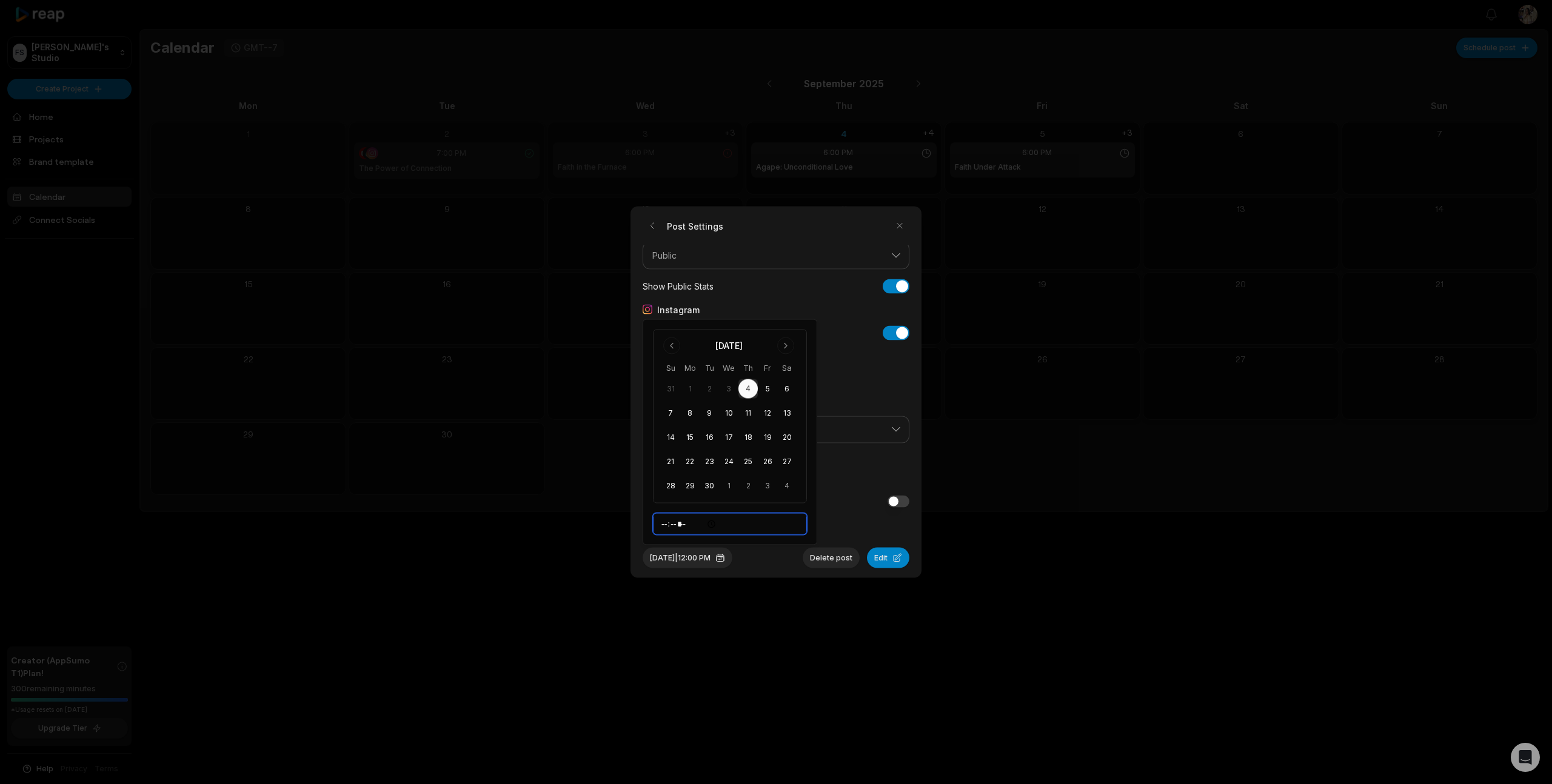
click at [667, 524] on input "*****" at bounding box center [730, 524] width 154 height 22
type input "*****"
click at [881, 558] on button "Edit" at bounding box center [888, 558] width 43 height 21
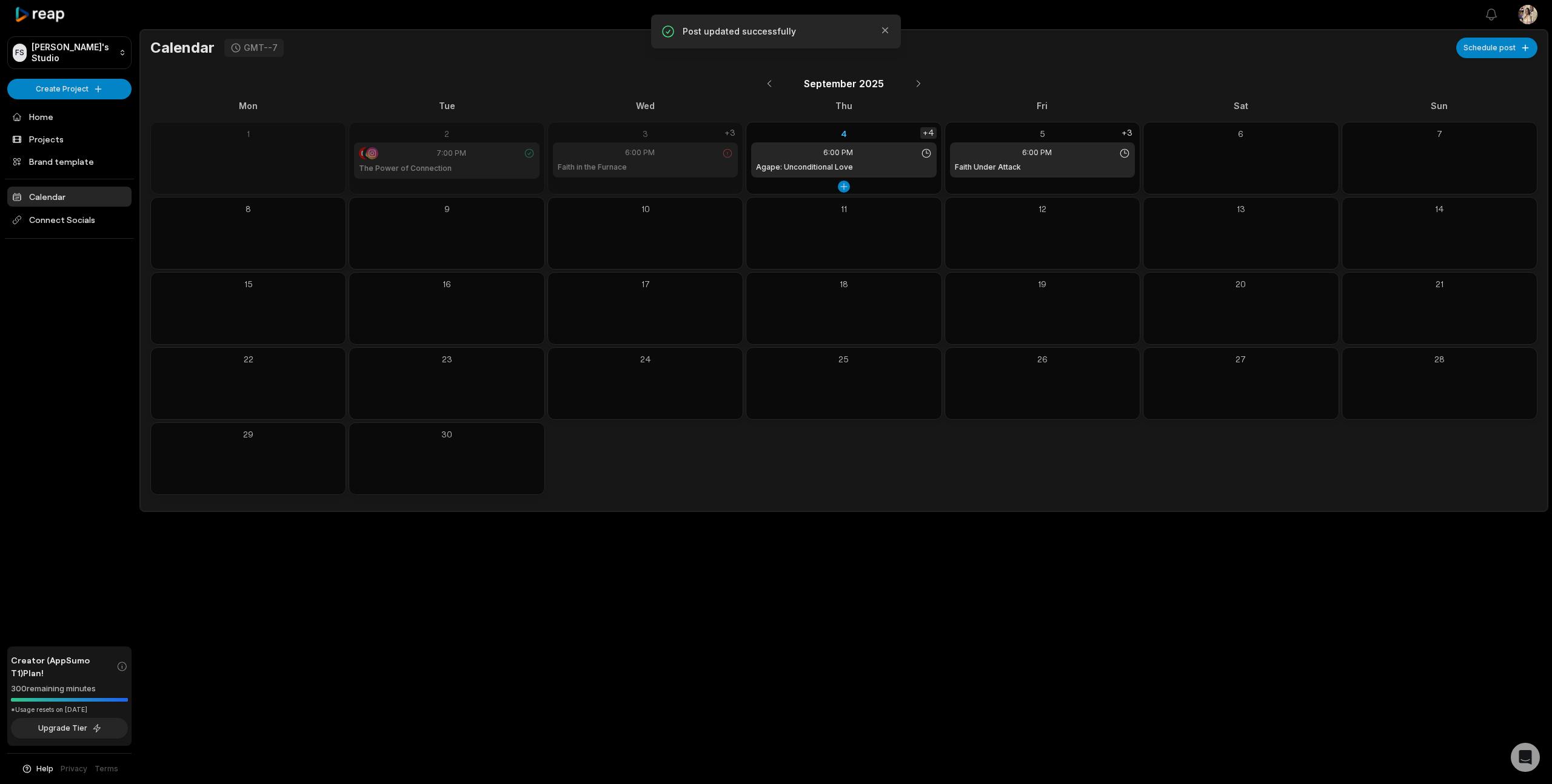
click at [931, 135] on div "+4" at bounding box center [929, 133] width 17 height 12
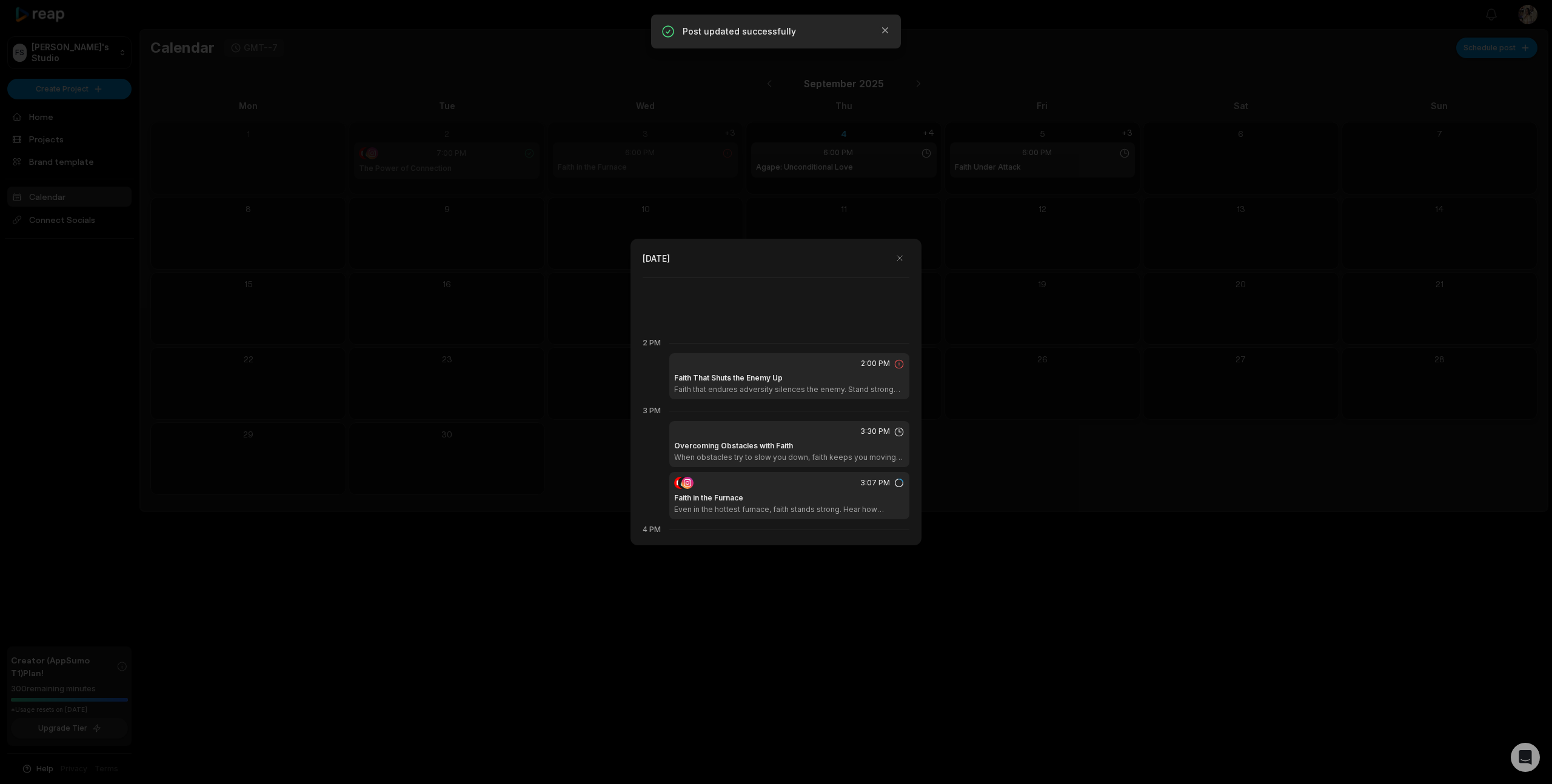
scroll to position [950, 0]
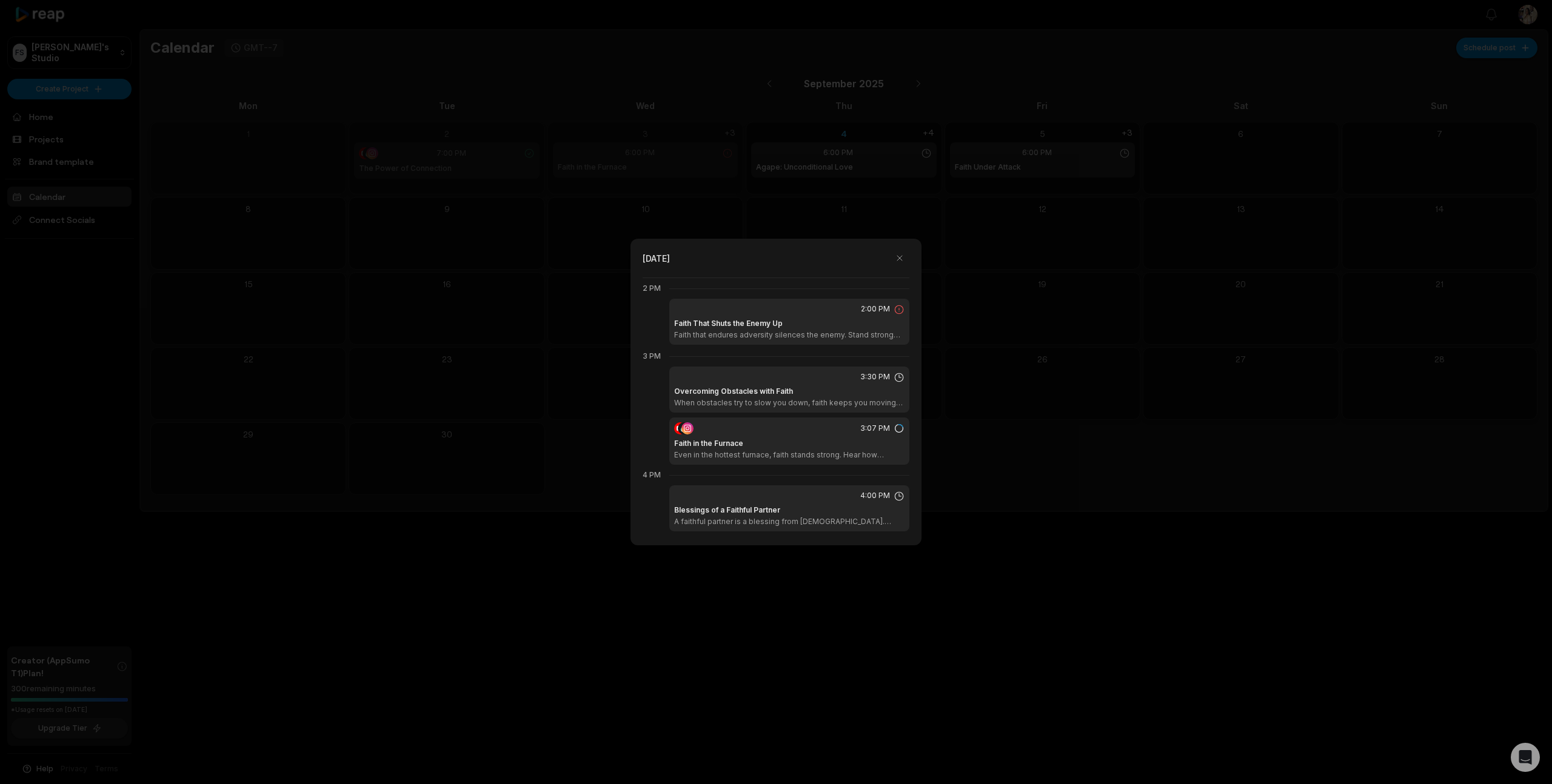
click at [797, 447] on div "Faith in the Furnace Even in the hottest furnace, faith stands strong. Hear how…" at bounding box center [789, 449] width 230 height 22
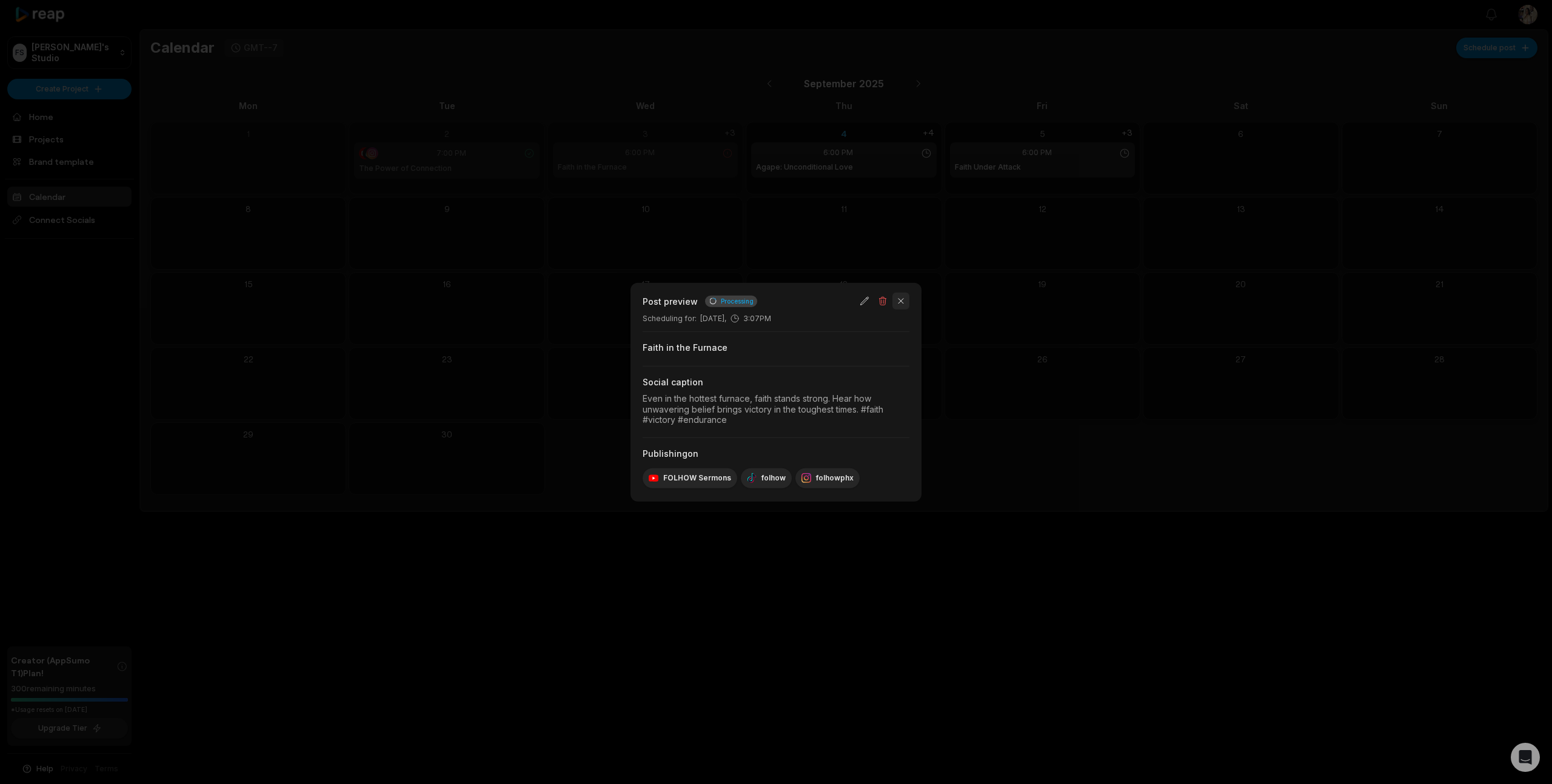
click at [902, 304] on button "button" at bounding box center [900, 301] width 17 height 17
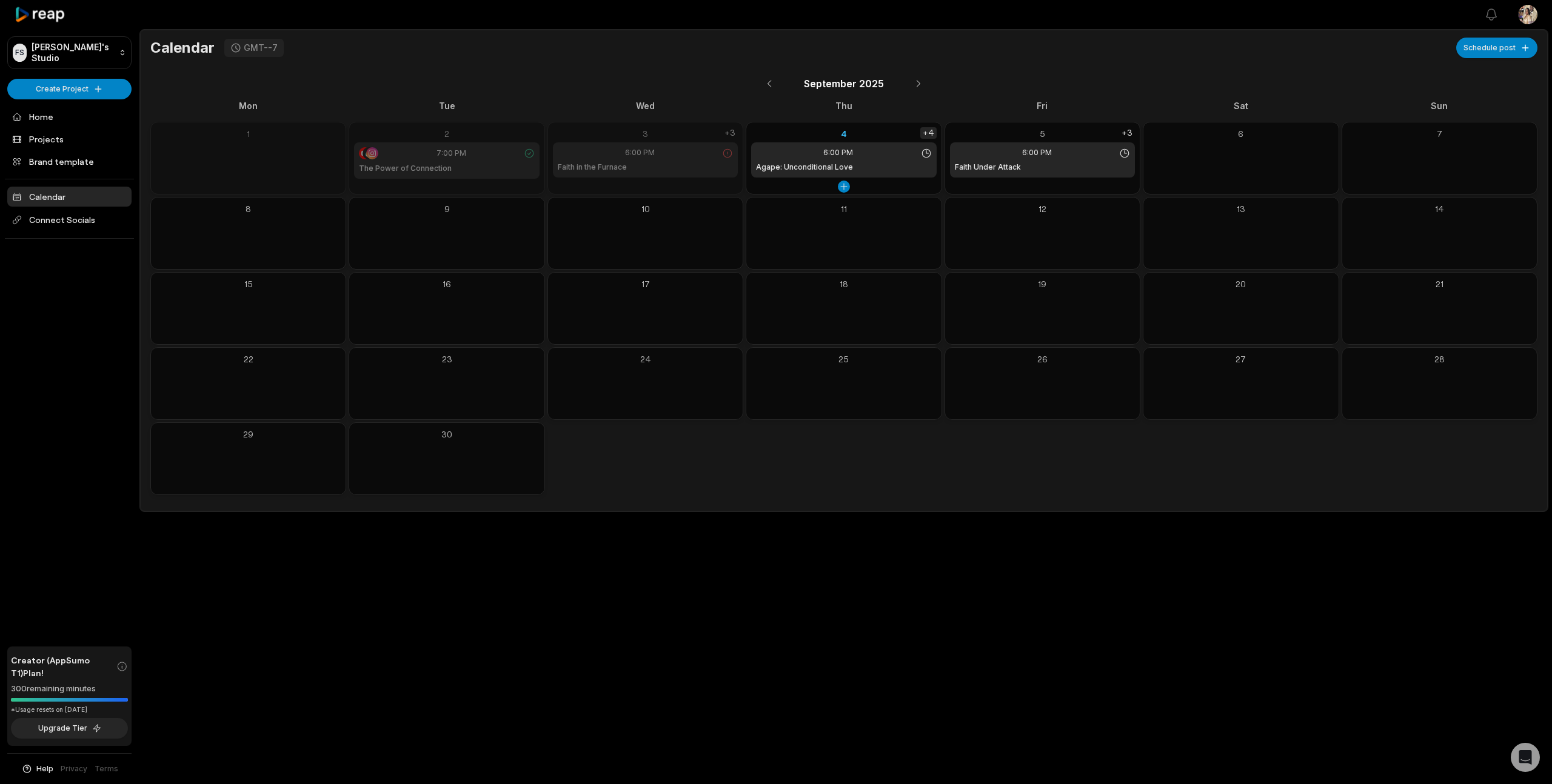
click at [929, 134] on div "+4" at bounding box center [929, 133] width 17 height 12
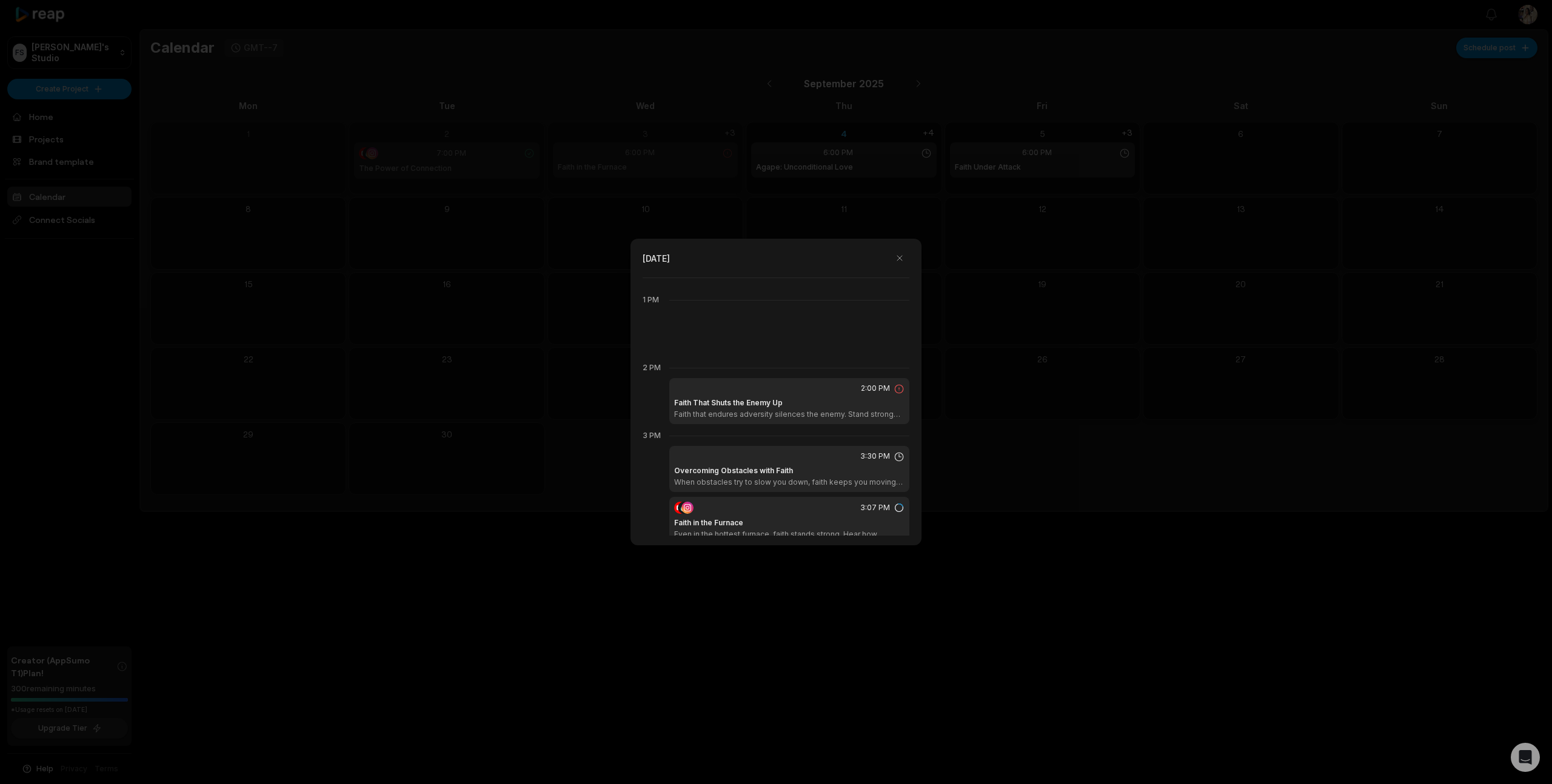
scroll to position [843, 0]
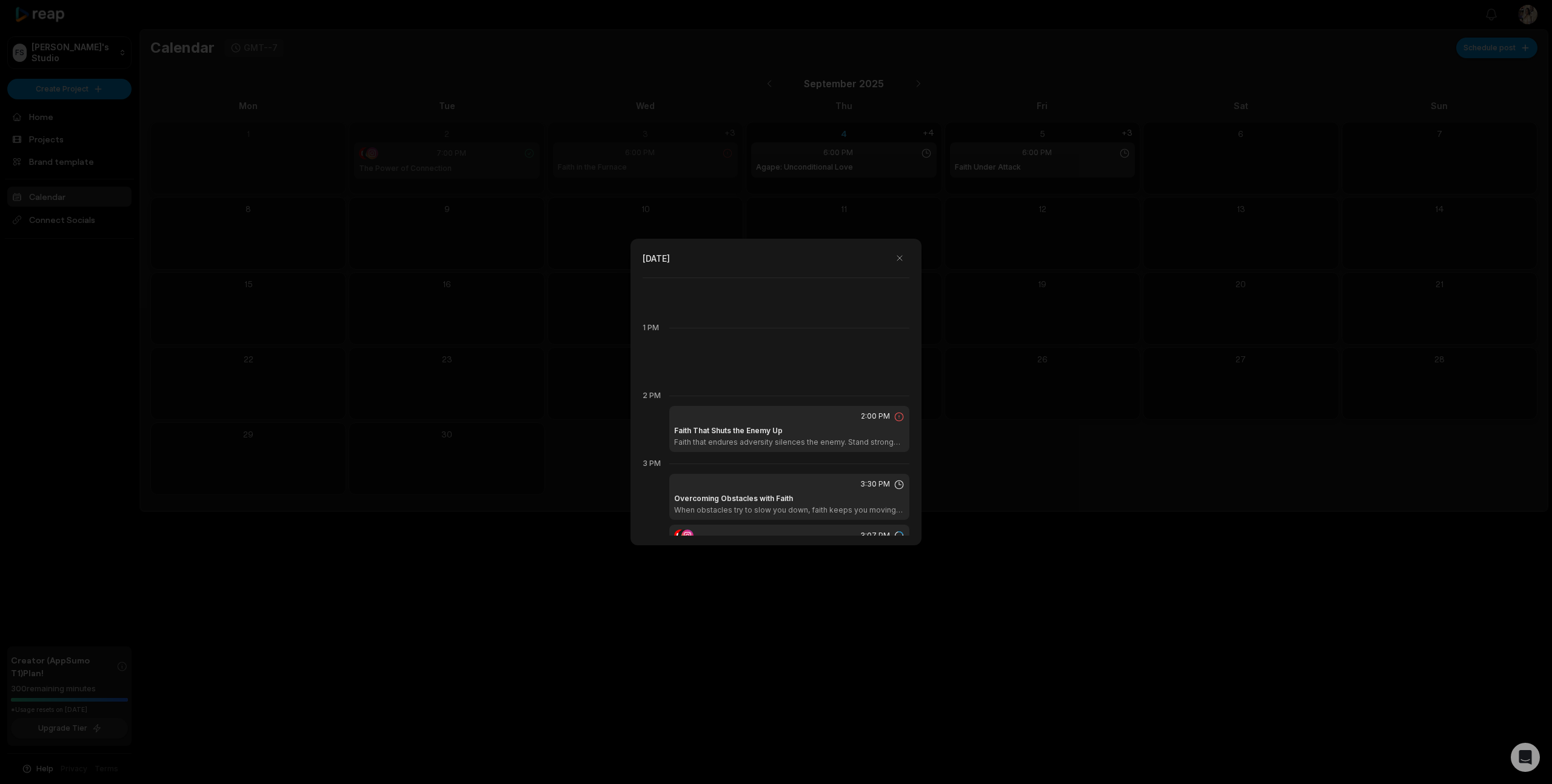
click at [897, 413] on icon at bounding box center [899, 416] width 9 height 9
click at [850, 436] on div "Faith That Shuts the Enemy Up Faith that endures adversity silences the enemy. …" at bounding box center [789, 436] width 230 height 22
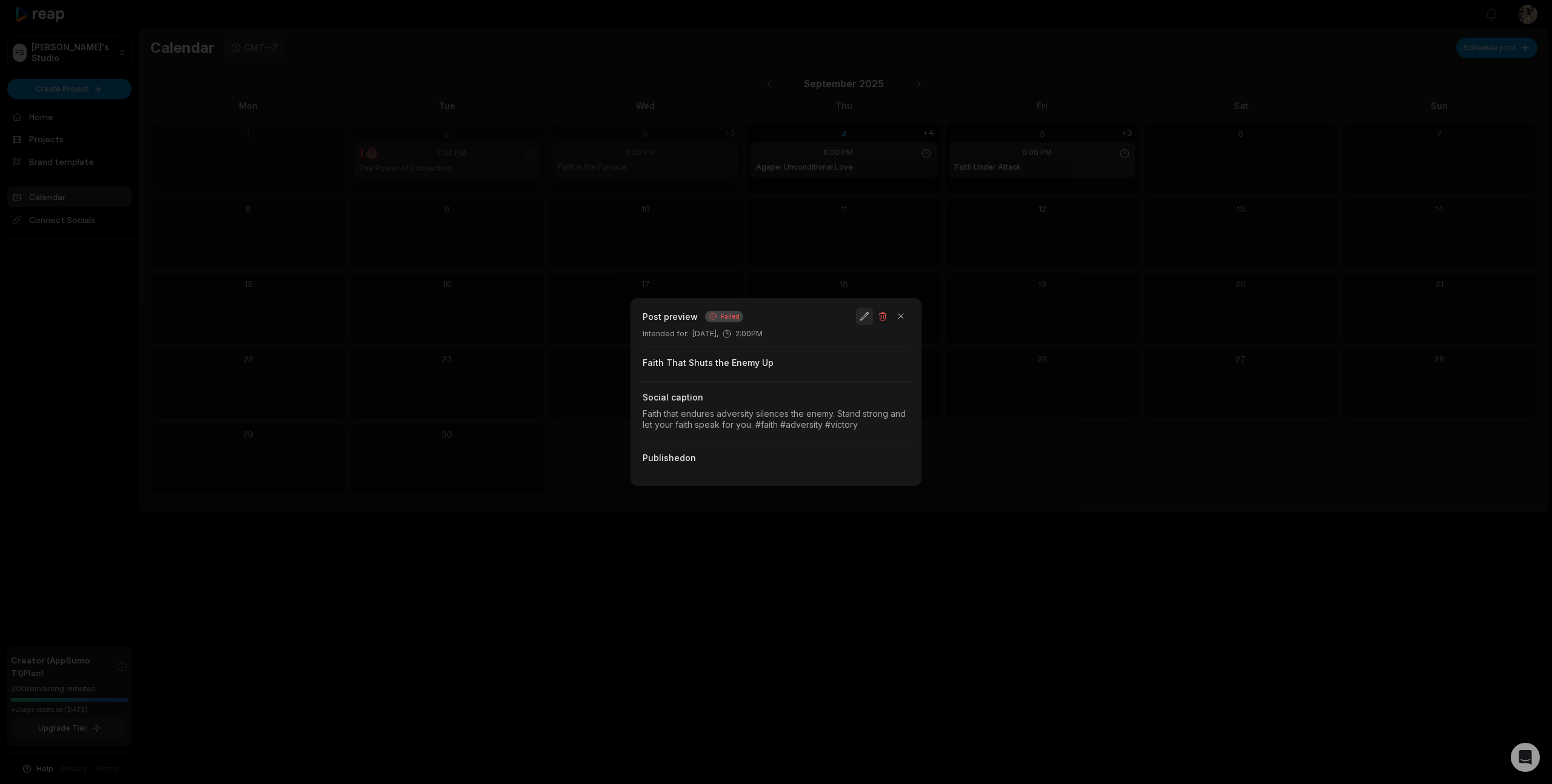
click at [865, 319] on button "button" at bounding box center [865, 315] width 17 height 17
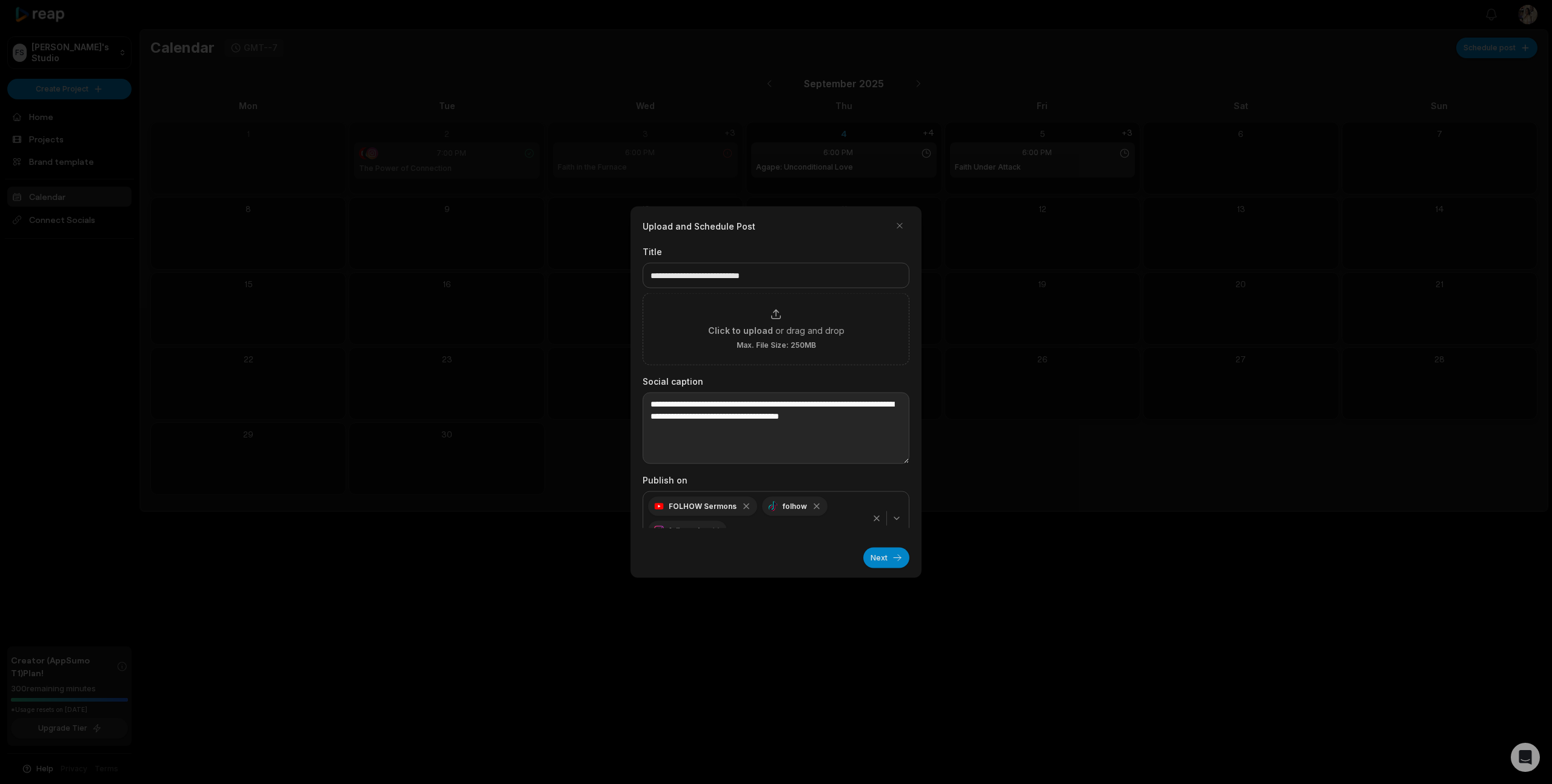
scroll to position [18, 0]
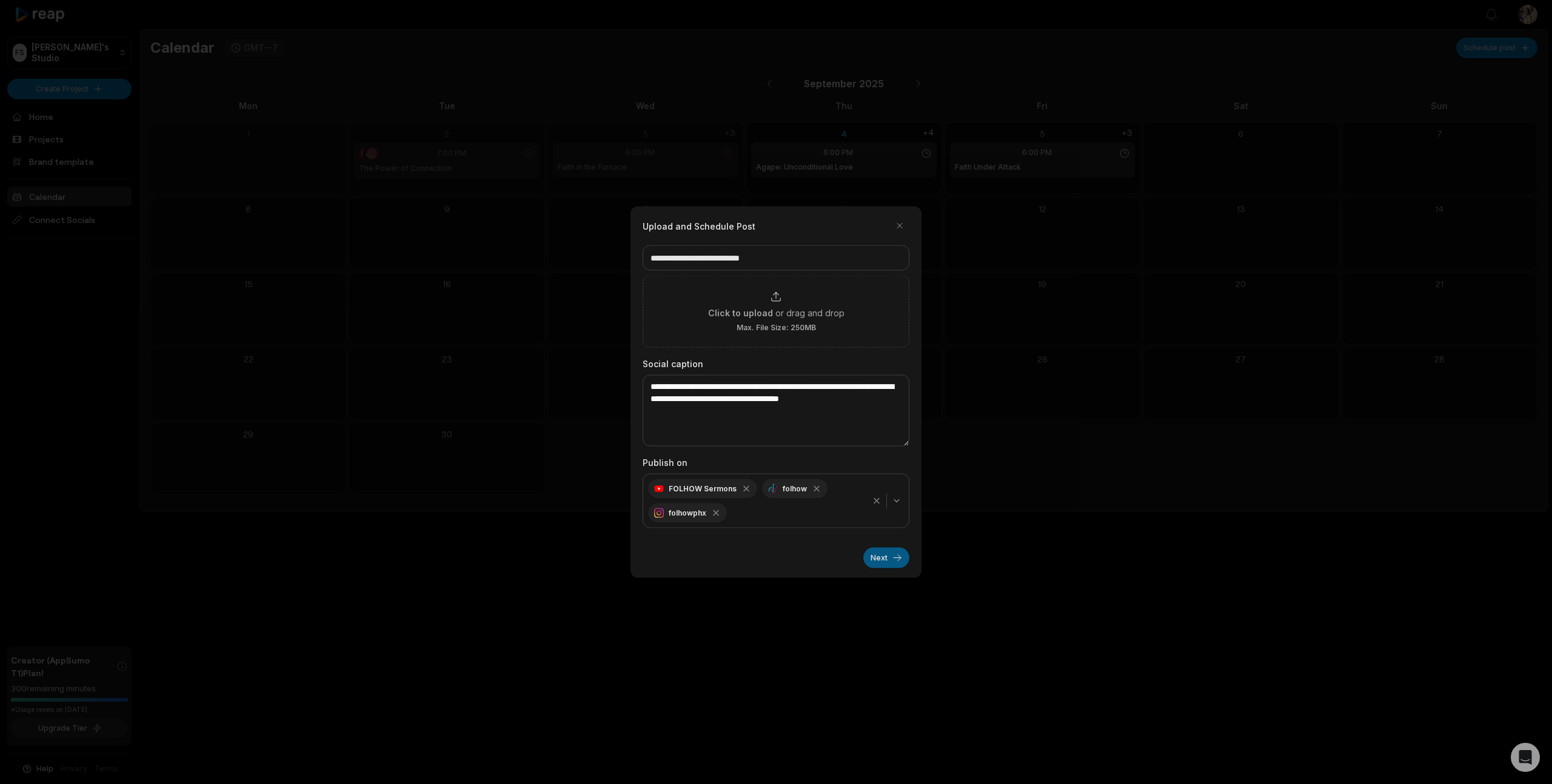
click at [883, 559] on button "Next" at bounding box center [886, 558] width 46 height 21
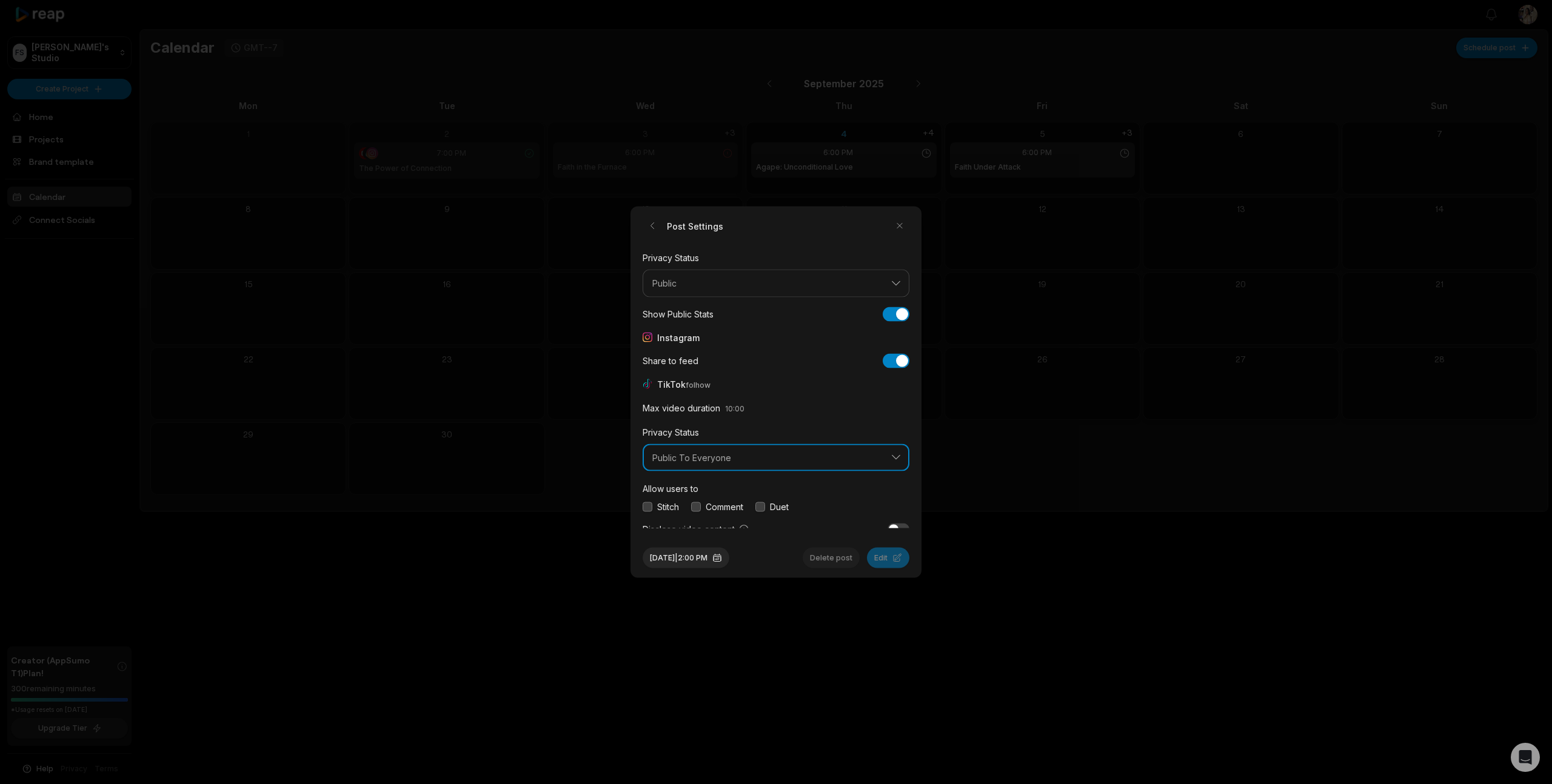
click at [761, 457] on span "Public To Everyone" at bounding box center [768, 457] width 230 height 11
click at [648, 502] on button "button" at bounding box center [648, 507] width 10 height 10
click at [694, 505] on button "button" at bounding box center [696, 507] width 10 height 10
click at [764, 506] on button "button" at bounding box center [761, 507] width 10 height 10
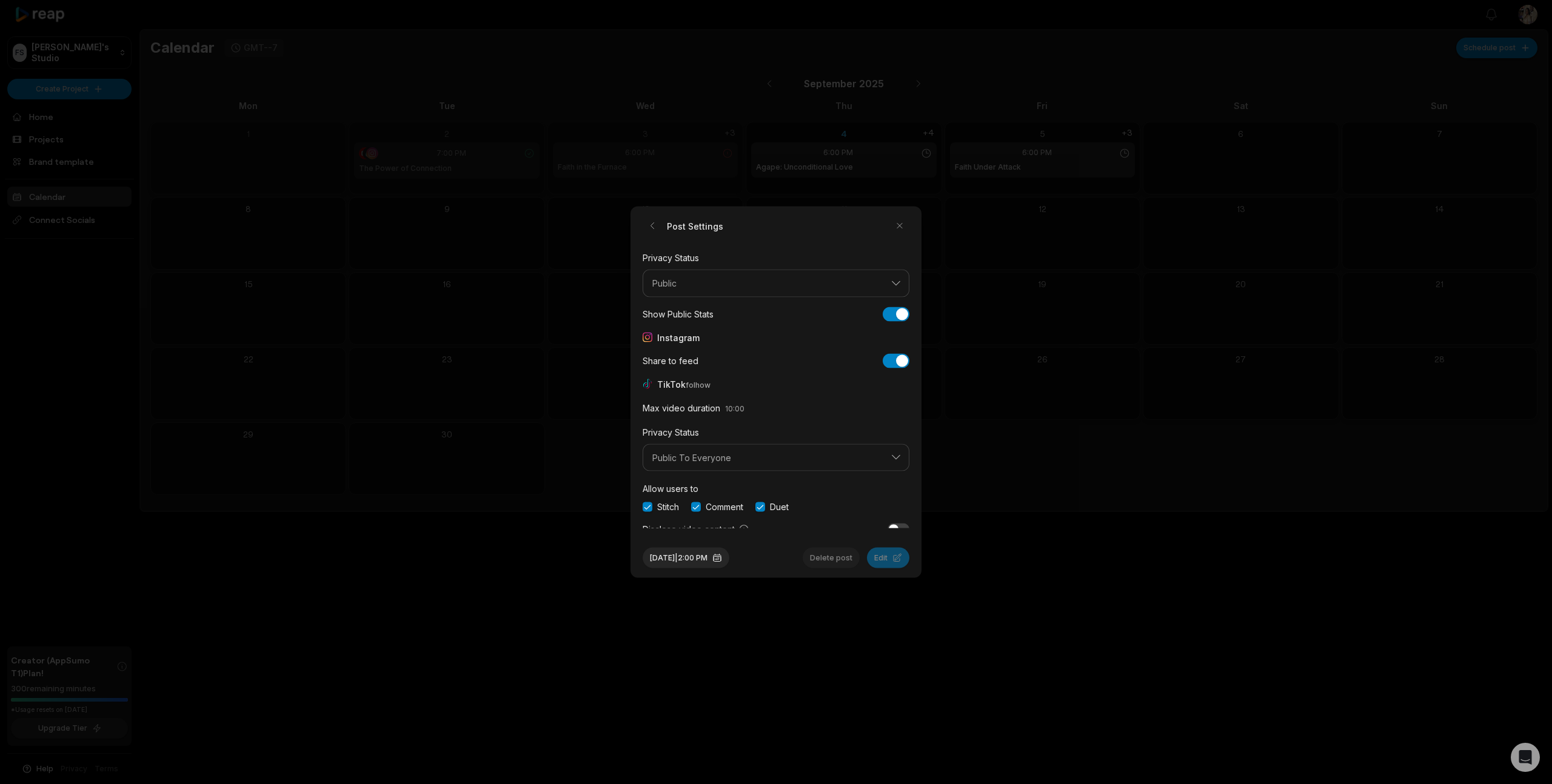
scroll to position [45, 0]
click at [648, 520] on button "button" at bounding box center [648, 523] width 10 height 10
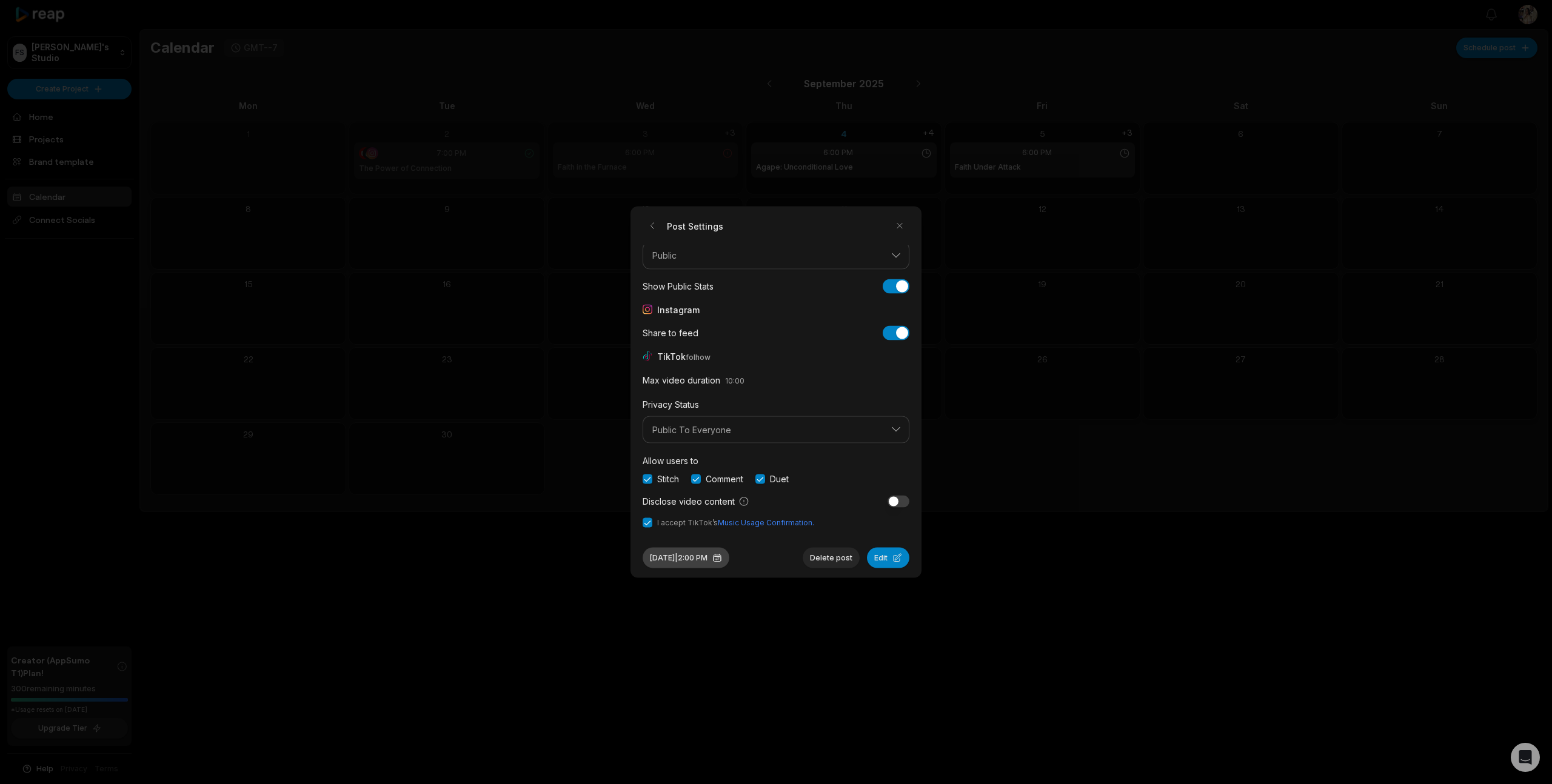
click at [699, 559] on button "[DATE] 2:00 PM" at bounding box center [686, 558] width 87 height 21
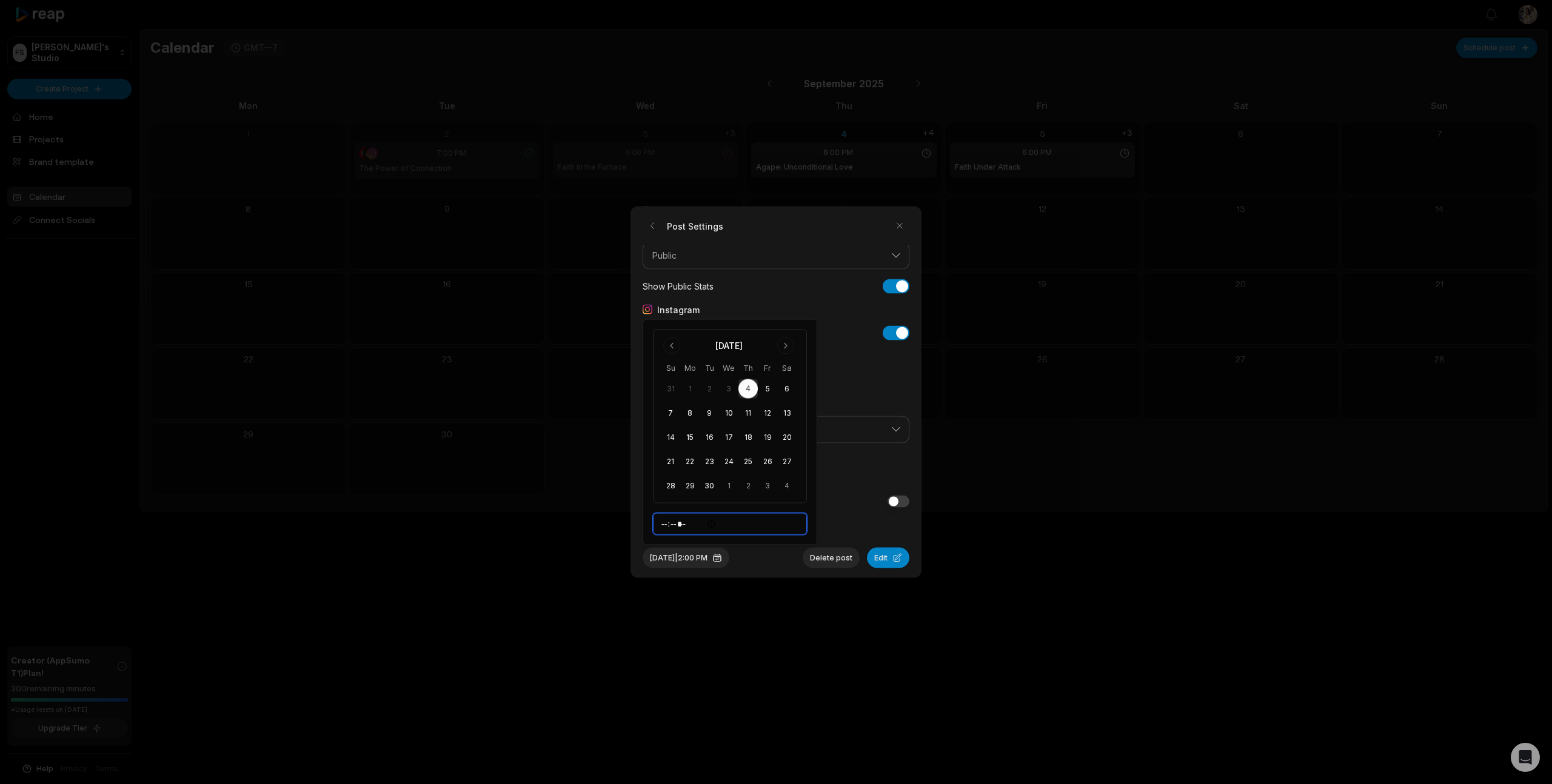
click at [669, 524] on input "*****" at bounding box center [730, 524] width 154 height 22
type input "*****"
click at [881, 558] on button "Edit" at bounding box center [888, 558] width 43 height 21
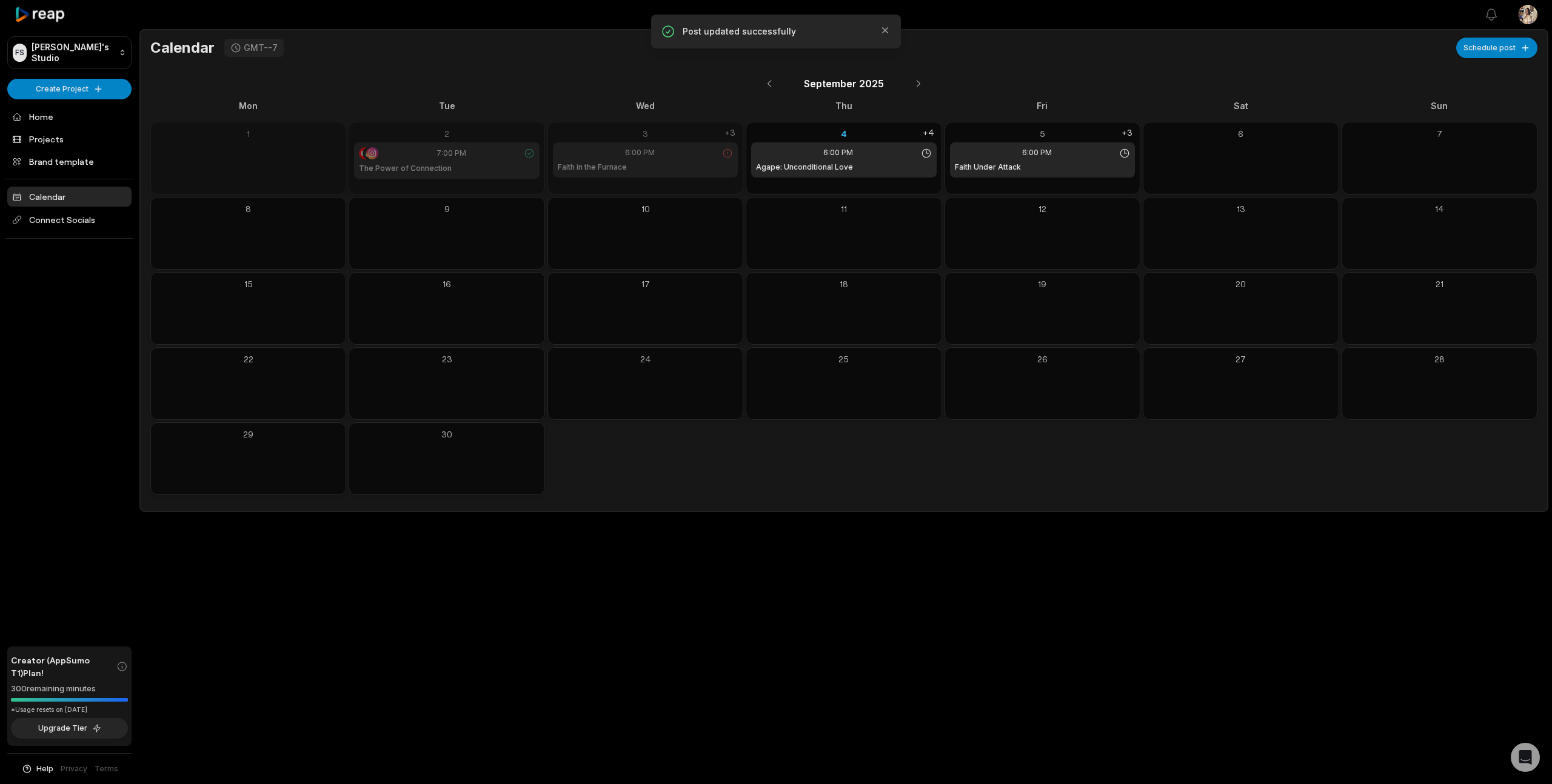
click at [728, 151] on icon at bounding box center [727, 153] width 11 height 11
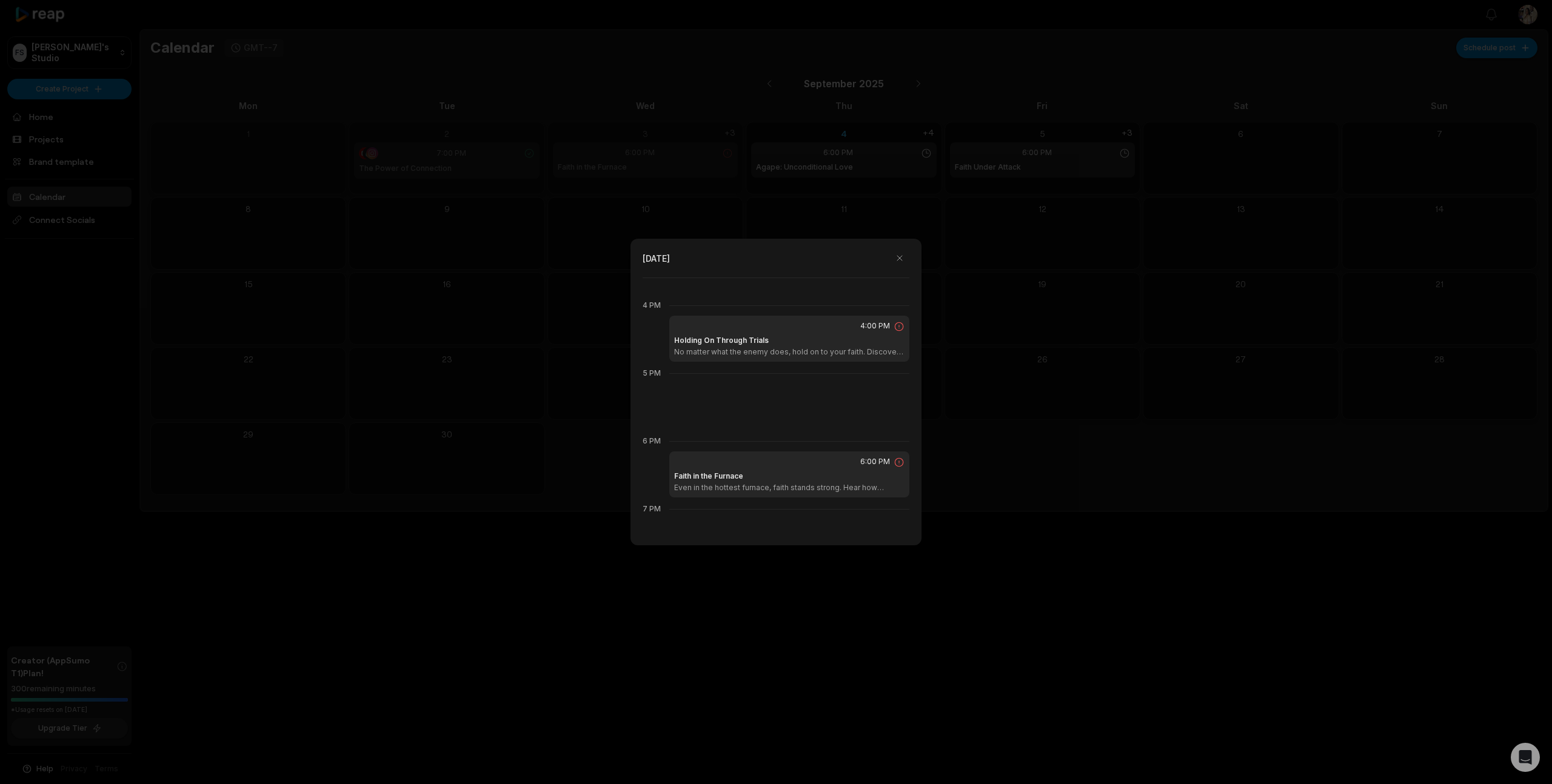
scroll to position [1070, 0]
click at [779, 331] on div "4:00 PM Holding On Through Trials No matter what the enemy does, hold on to you…" at bounding box center [789, 338] width 240 height 46
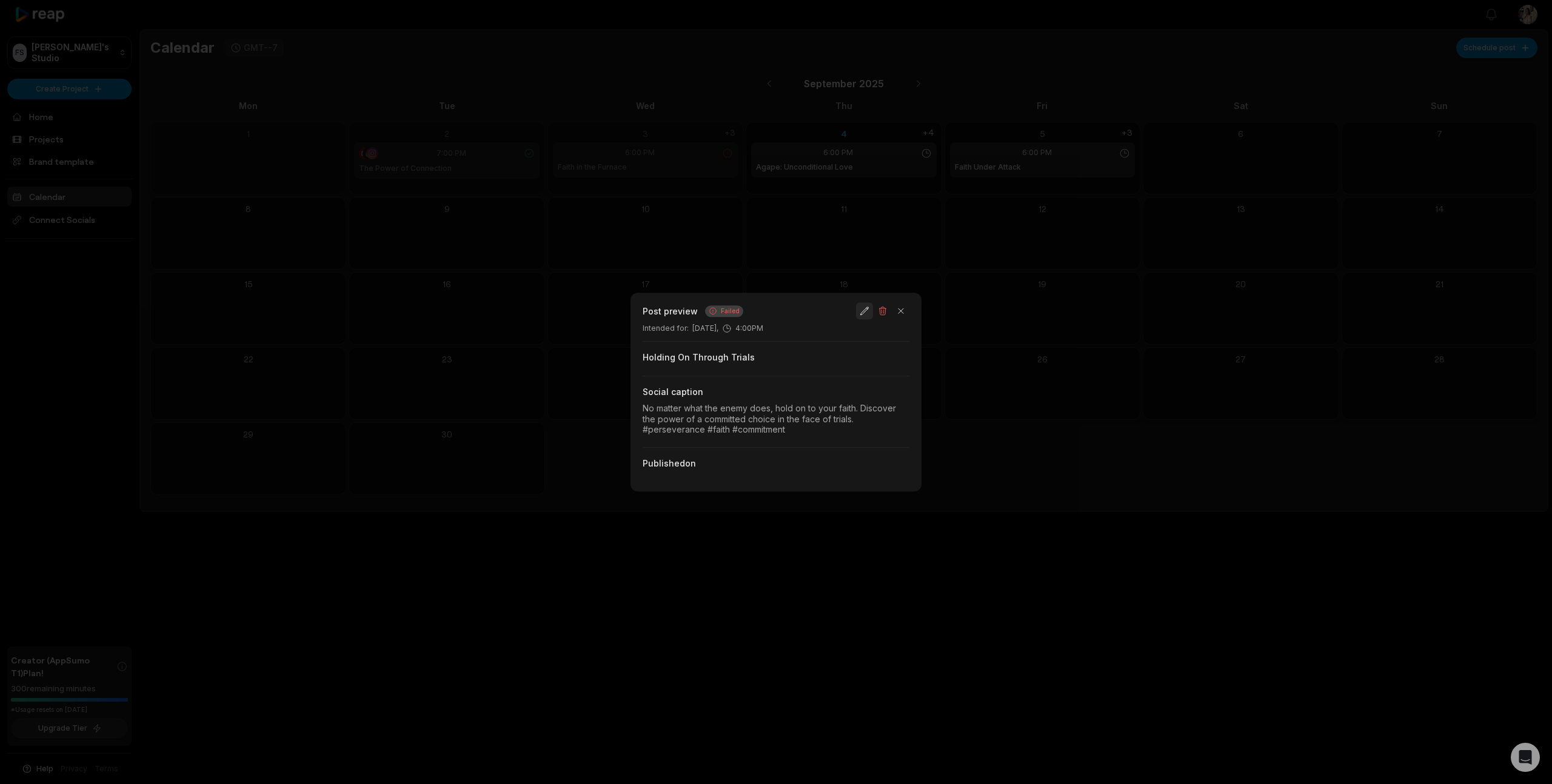
click at [861, 312] on button "button" at bounding box center [865, 310] width 17 height 17
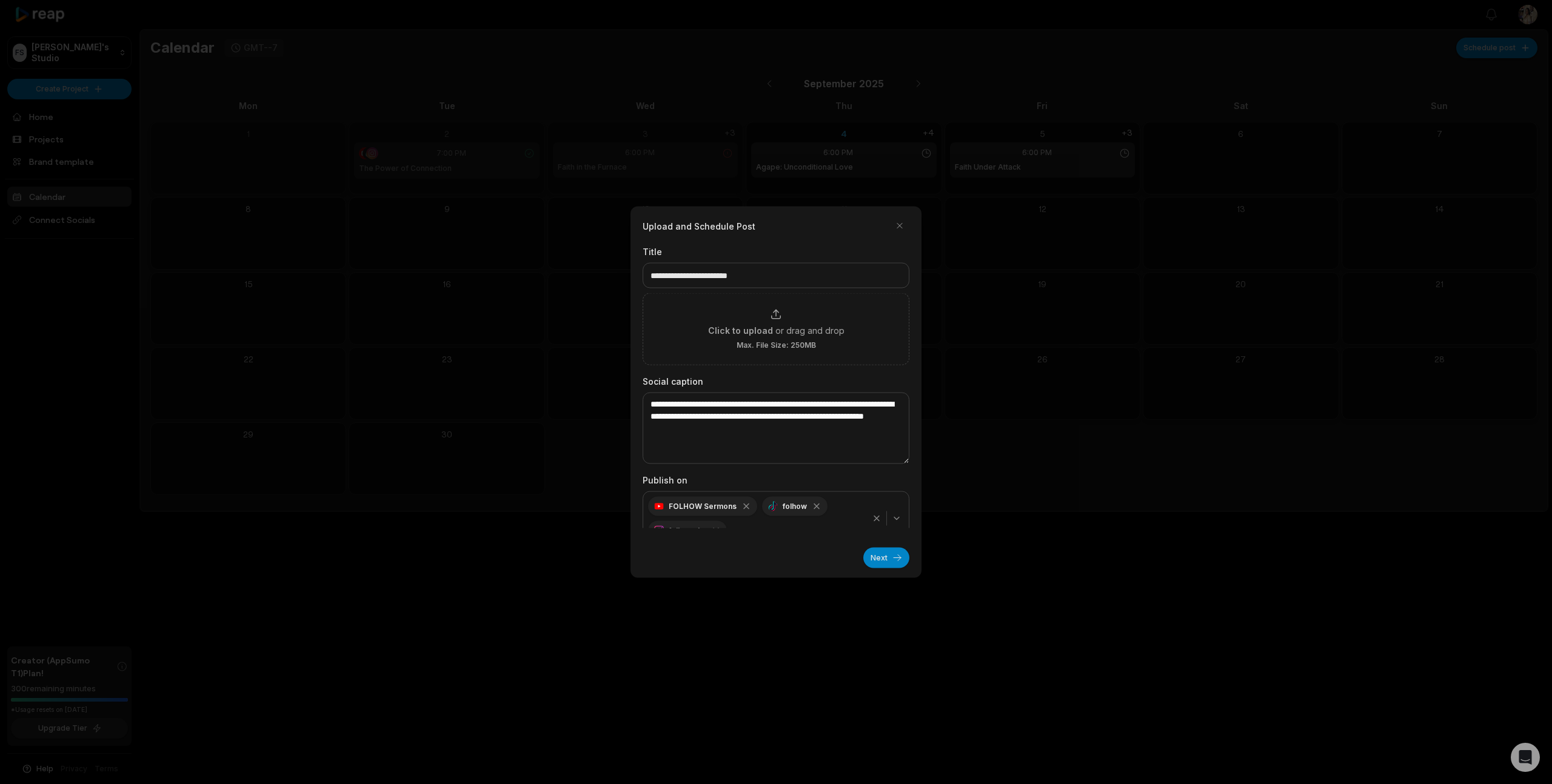
scroll to position [18, 0]
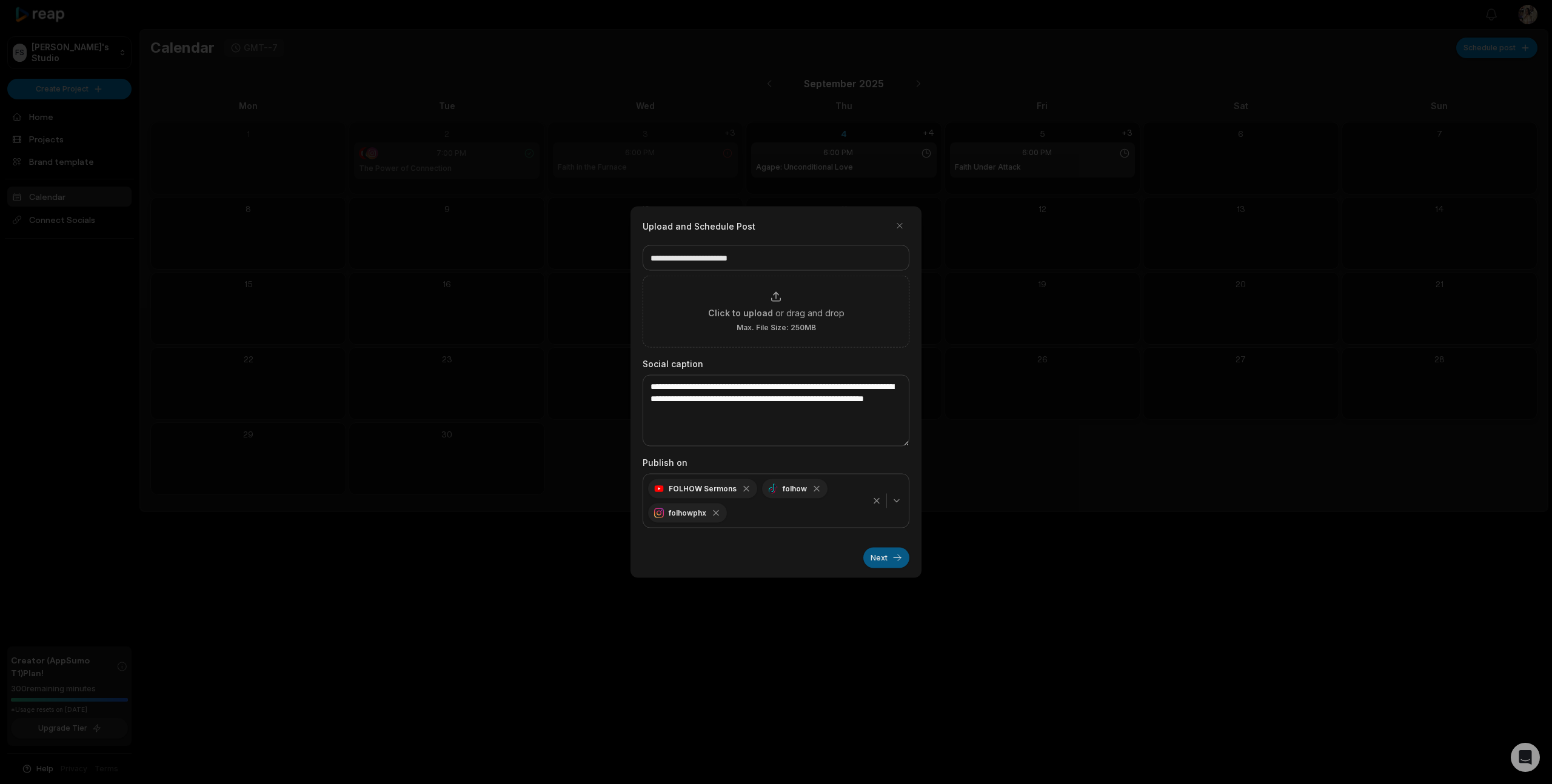
click at [879, 559] on button "Next" at bounding box center [886, 558] width 46 height 21
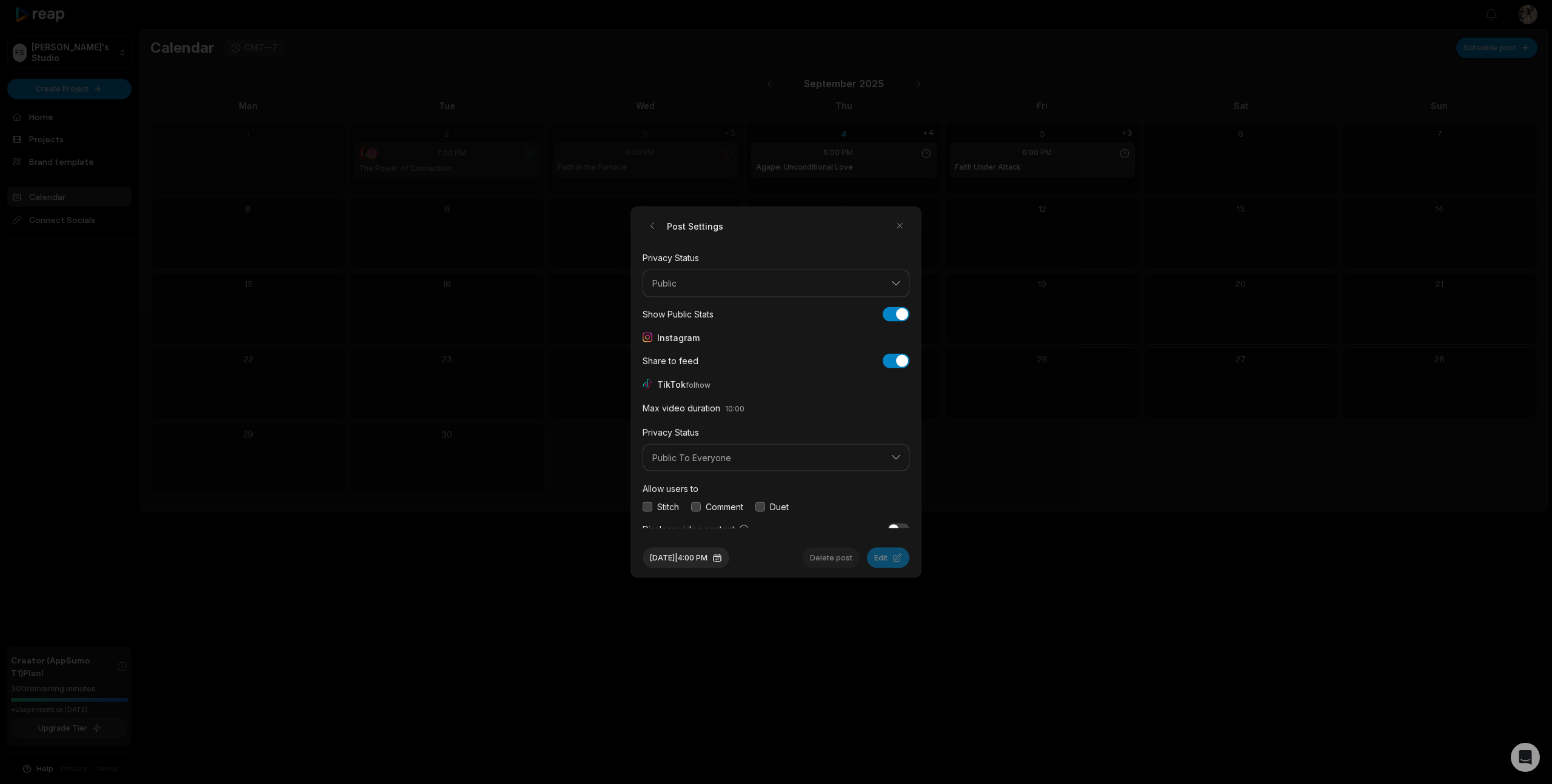
click at [648, 504] on button "button" at bounding box center [648, 507] width 10 height 10
click at [697, 506] on button "button" at bounding box center [696, 507] width 10 height 10
click at [766, 505] on button "button" at bounding box center [761, 507] width 10 height 10
click at [650, 521] on button "button" at bounding box center [648, 523] width 10 height 10
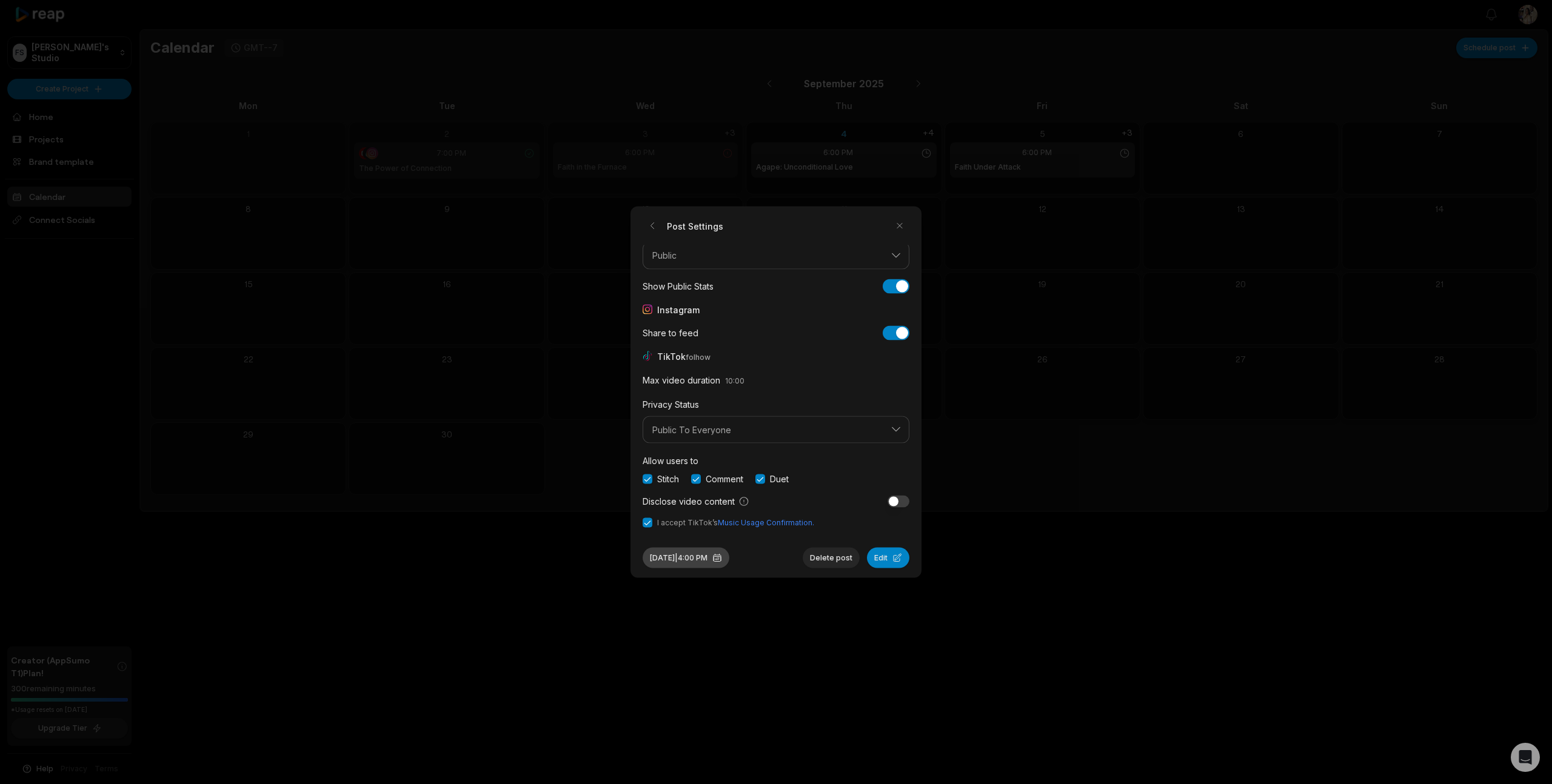
click at [702, 556] on button "[DATE] 4:00 PM" at bounding box center [686, 558] width 87 height 21
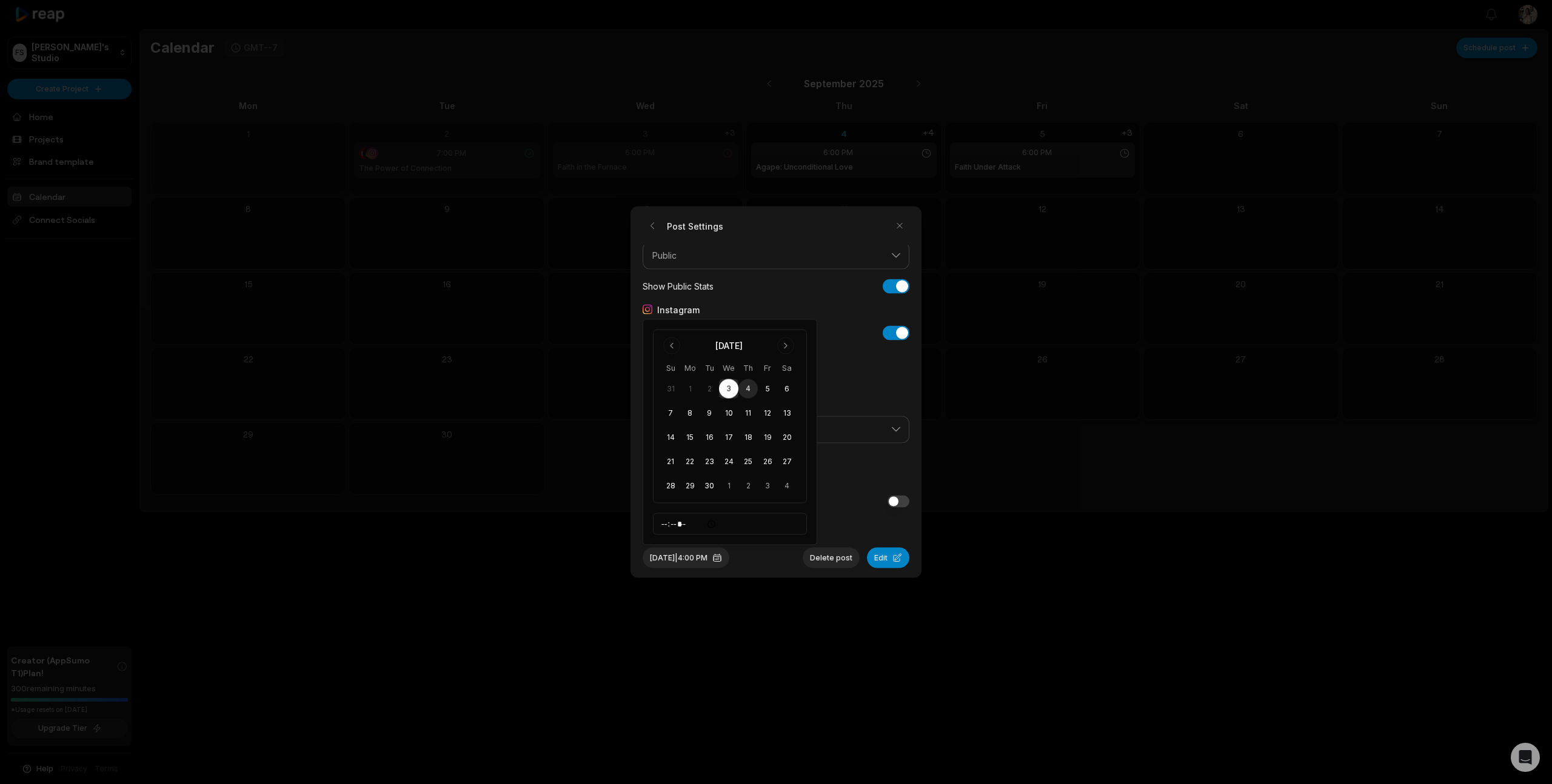
click at [748, 385] on button "4" at bounding box center [749, 390] width 20 height 20
click at [665, 522] on input "*****" at bounding box center [730, 524] width 154 height 22
type input "*****"
click at [876, 554] on button "Edit" at bounding box center [888, 558] width 43 height 21
